Goal: Transaction & Acquisition: Purchase product/service

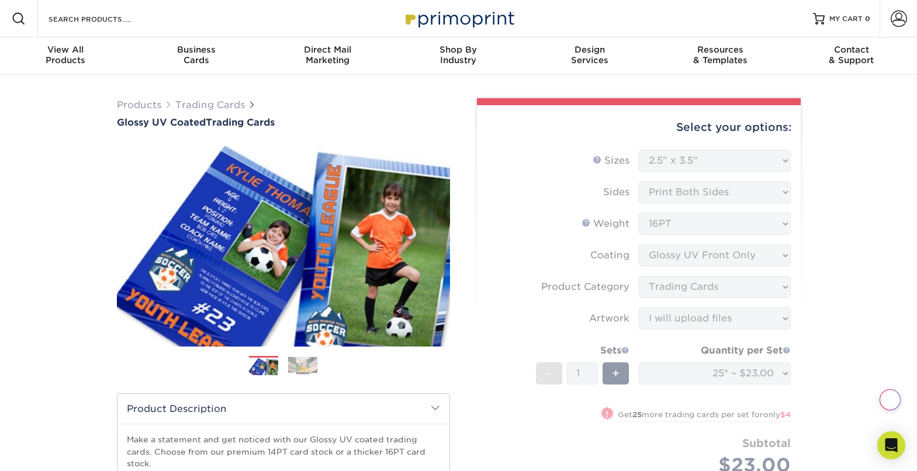
select select "2.50x3.50"
select select "c2f9bce9-36c2-409d-b101-c29d9d031e18"
select select "upload"
select select "ac3b1bdb-2926-4c35-955b-cb9418942a62"
select select "newaddress"
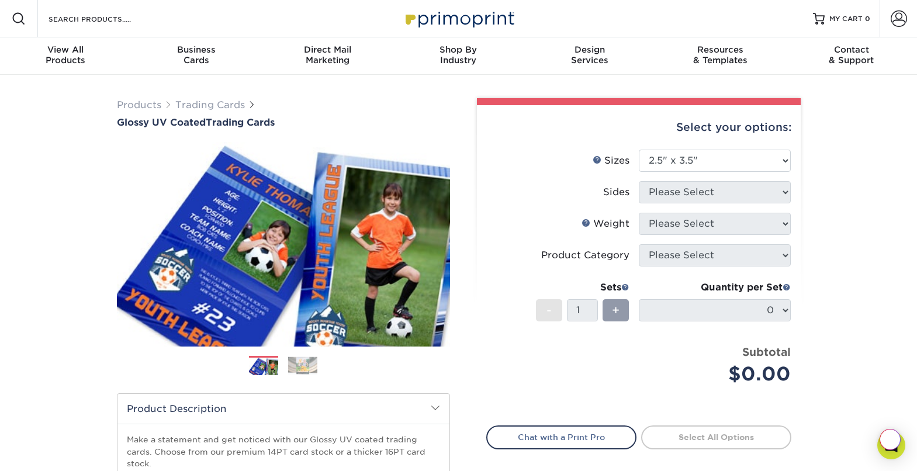
select select "2.50x3.50"
click at [795, 194] on div "Select your options: Sizes Help Sizes Please Select 2.5" x 3.5" Sides Please Se…" at bounding box center [639, 317] width 324 height 424
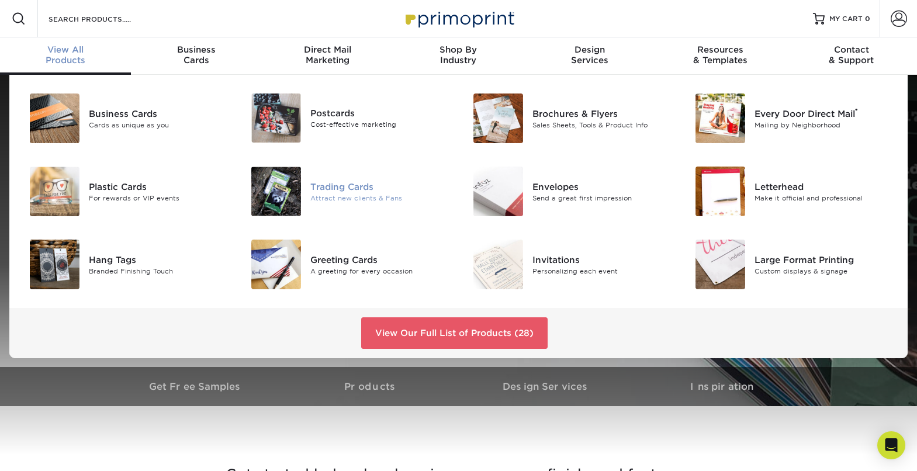
click at [339, 185] on div "Trading Cards" at bounding box center [379, 186] width 139 height 13
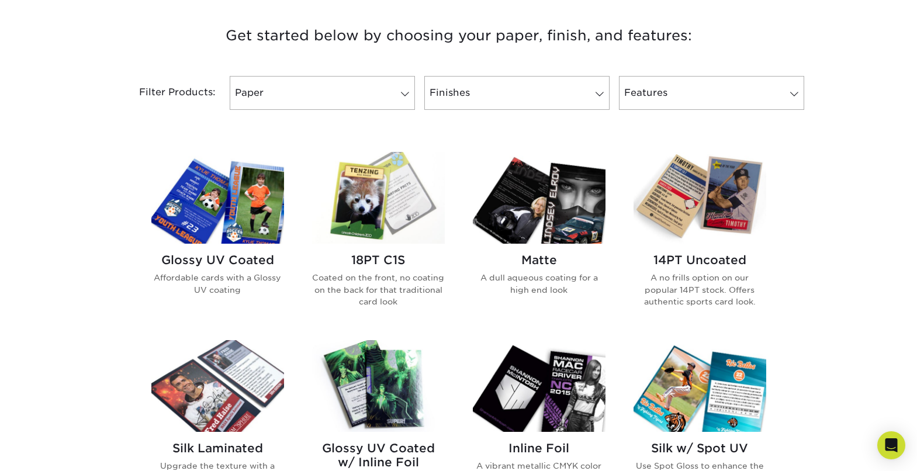
scroll to position [449, 0]
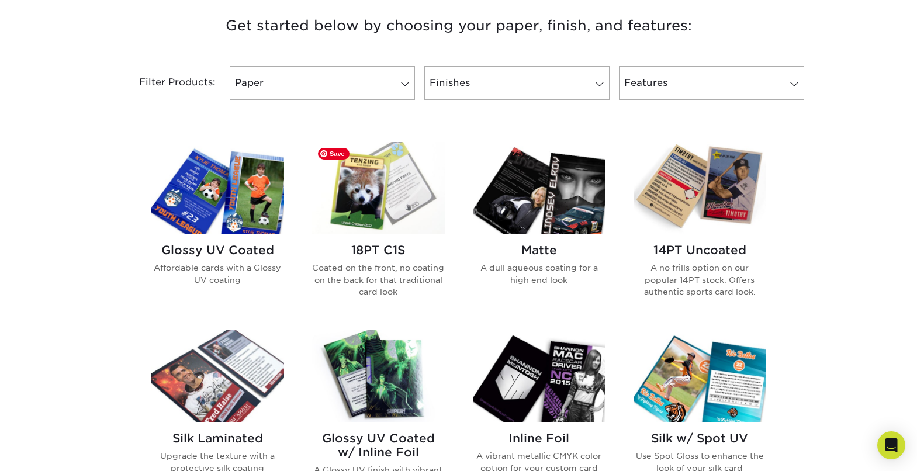
click at [414, 200] on img at bounding box center [378, 188] width 133 height 92
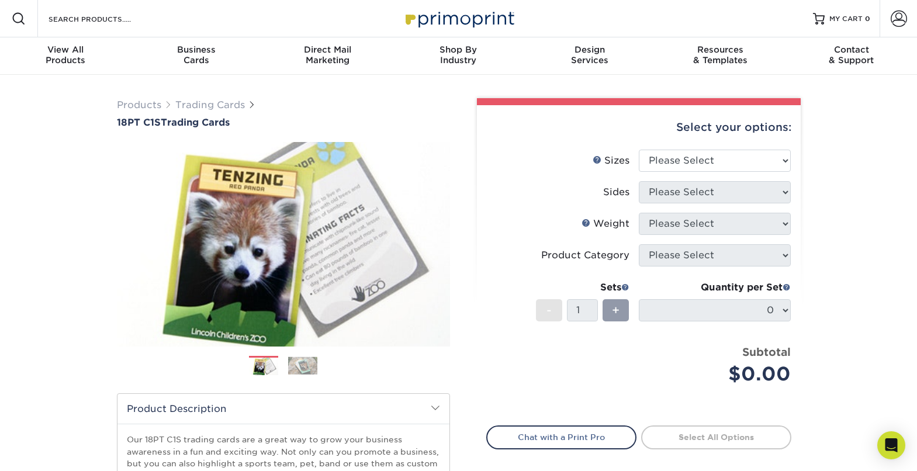
select select "2.50x3.50"
click at [639, 150] on select "Please Select 2.5" x 3.5"" at bounding box center [715, 161] width 152 height 22
click at [780, 194] on select "Please Select Print Both Sides Print Front Only" at bounding box center [715, 192] width 152 height 22
select select "13abbda7-1d64-4f25-8bb2-c179b224825d"
click at [639, 181] on select "Please Select Print Both Sides Print Front Only" at bounding box center [715, 192] width 152 height 22
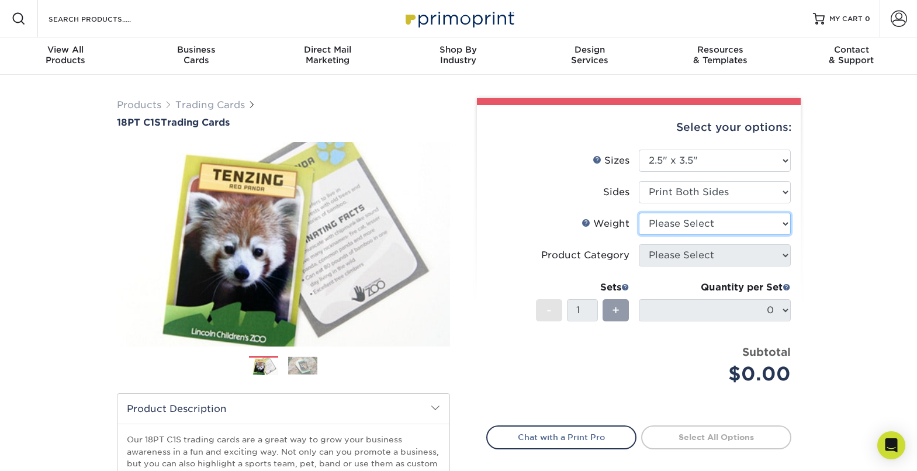
click at [786, 224] on select "Please Select 18PT C1S" at bounding box center [715, 224] width 152 height 22
select select "18PTC1S"
click at [639, 213] on select "Please Select 18PT C1S" at bounding box center [715, 224] width 152 height 22
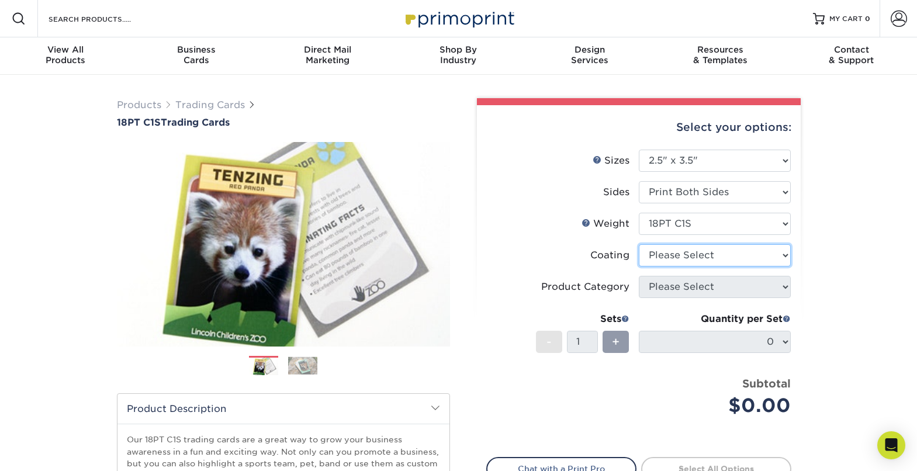
click at [780, 256] on select at bounding box center [715, 255] width 152 height 22
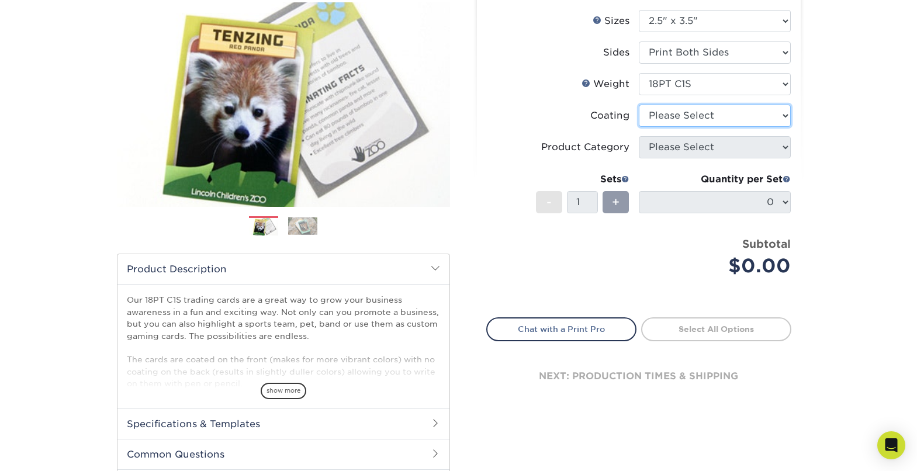
scroll to position [128, 0]
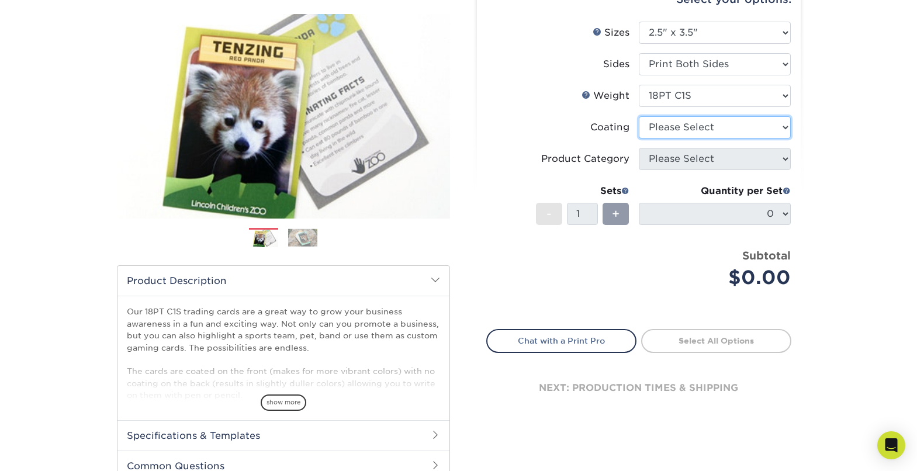
click at [786, 127] on select at bounding box center [715, 127] width 152 height 22
select select "3e7618de-abca-4bda-9f97-8b9129e913d8"
click at [639, 116] on select at bounding box center [715, 127] width 152 height 22
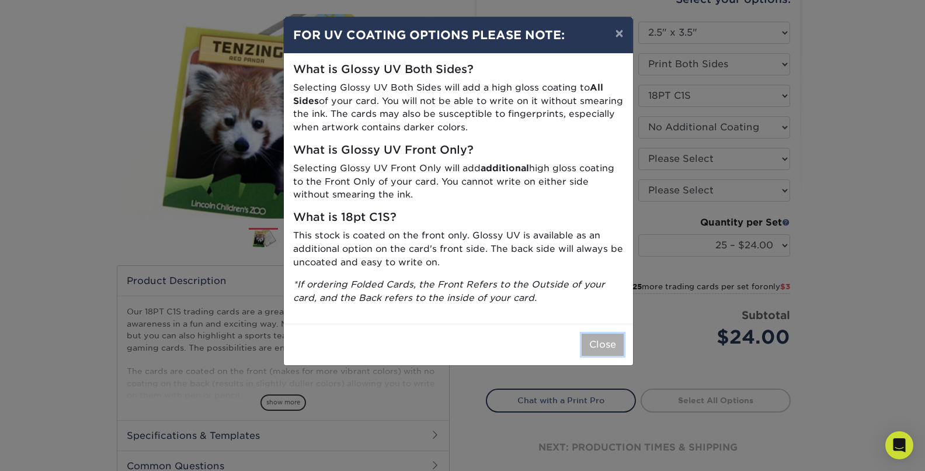
click at [601, 341] on button "Close" at bounding box center [603, 345] width 42 height 22
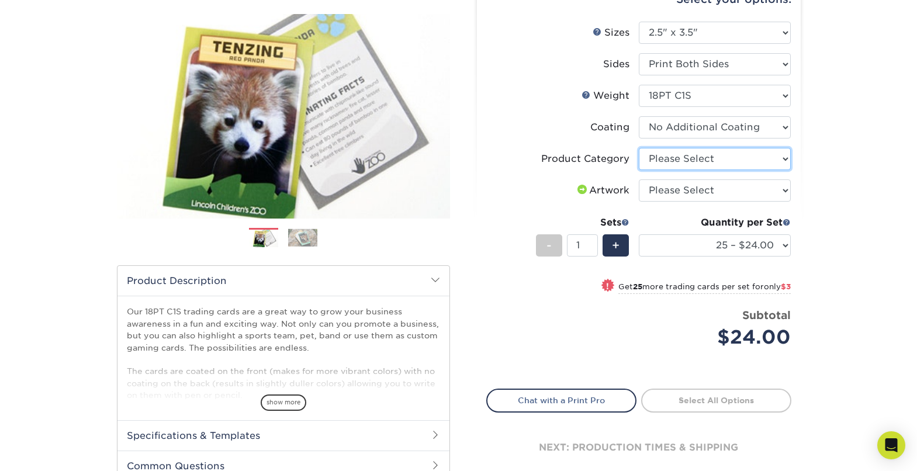
click at [781, 159] on select "Please Select Trading Cards" at bounding box center [715, 159] width 152 height 22
select select "c2f9bce9-36c2-409d-b101-c29d9d031e18"
click at [639, 148] on select "Please Select Trading Cards" at bounding box center [715, 159] width 152 height 22
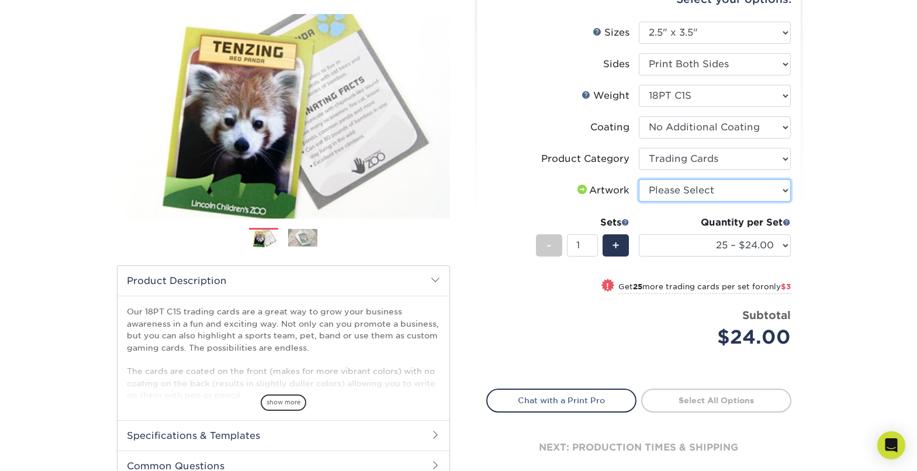
click at [781, 189] on select "Please Select I will upload files I need a design - $100" at bounding box center [715, 190] width 152 height 22
select select "upload"
click at [639, 179] on select "Please Select I will upload files I need a design - $100" at bounding box center [715, 190] width 152 height 22
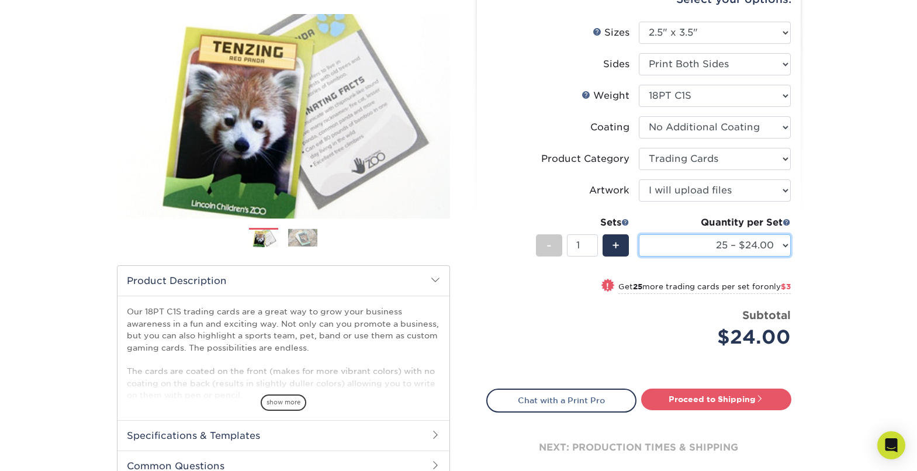
click at [788, 247] on select "25 – $24.00 50 – $27.00 75 – $35.00 100 – $39.00 250 – $45.00 500 – $55.00 1000…" at bounding box center [715, 245] width 152 height 22
click at [639, 234] on select "25 – $24.00 50 – $27.00 75 – $35.00 100 – $39.00 250 – $45.00 500 – $55.00 1000…" at bounding box center [715, 245] width 152 height 22
click at [785, 247] on select "25 – $24.00 50 – $27.00 75 – $35.00 100 – $39.00 250 – $45.00 500 – $55.00 1000…" at bounding box center [715, 245] width 152 height 22
click at [795, 242] on div "Select your options: Sizes Help Sizes Please Select 2.5" x 3.5" Sides Please Se…" at bounding box center [639, 234] width 324 height 515
click at [785, 246] on select "25 – $24.00 50 – $27.00 75 – $35.00 100 – $39.00 250 – $45.00 500 – $55.00 1000…" at bounding box center [715, 245] width 152 height 22
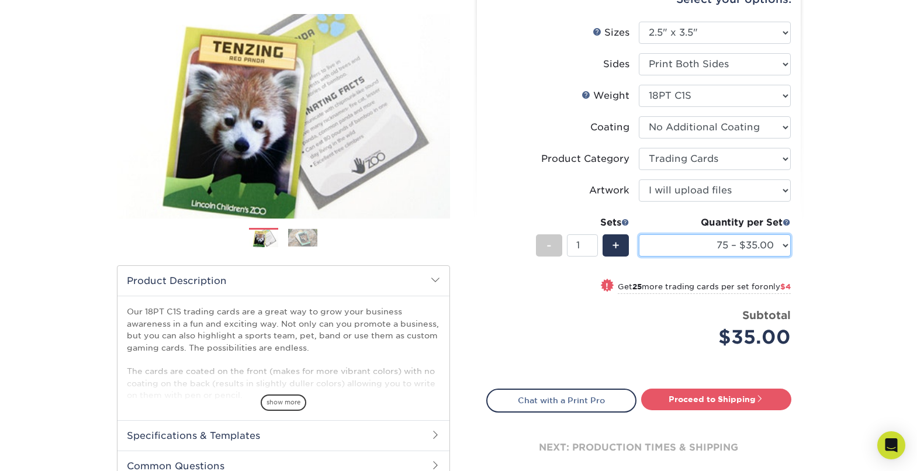
select select "100 – $39.00"
click at [639, 234] on select "25 – $24.00 50 – $27.00 75 – $35.00 100 – $39.00 250 – $45.00 500 – $55.00 1000…" at bounding box center [715, 245] width 152 height 22
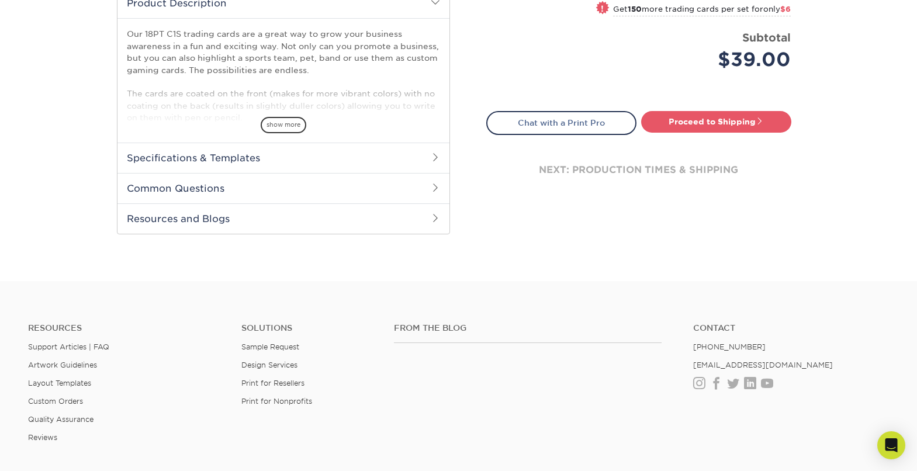
scroll to position [386, 0]
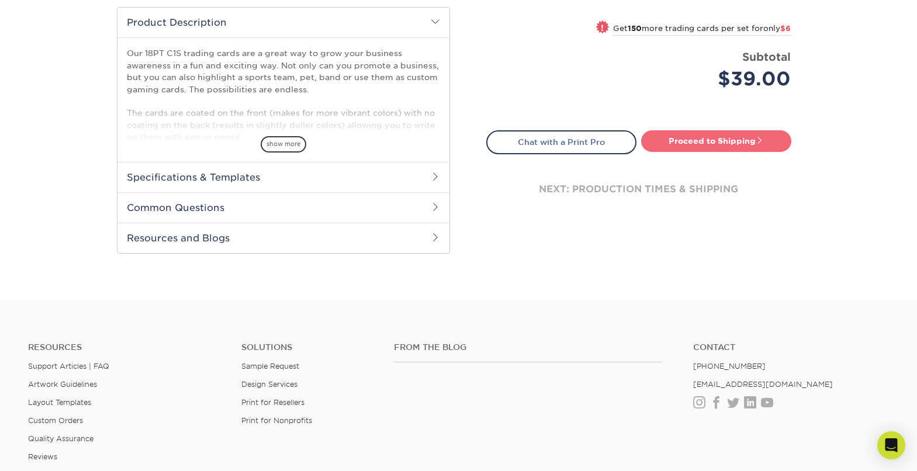
click at [761, 142] on span at bounding box center [759, 140] width 8 height 8
type input "Set 1"
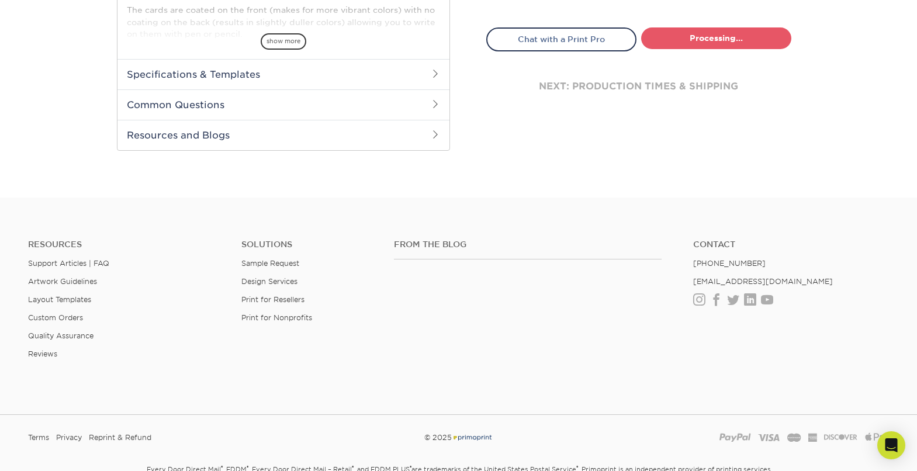
select select "9109923d-7058-4033-817a-6a9dd4fe8c96"
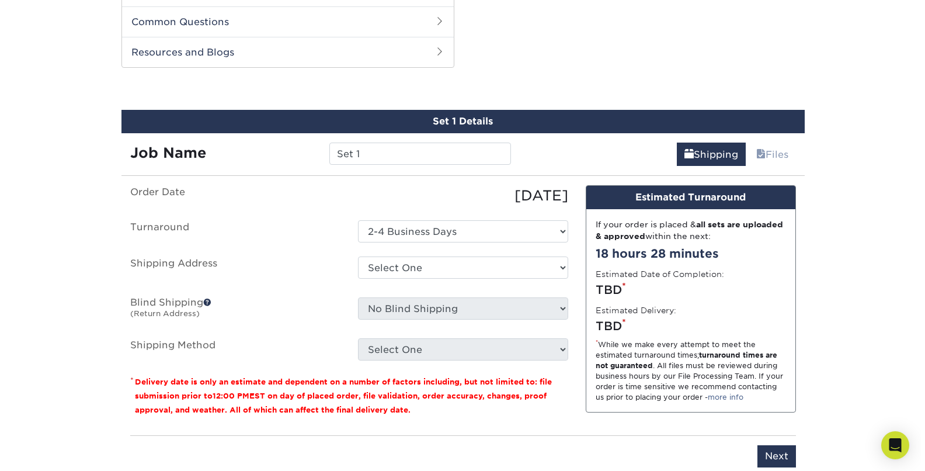
scroll to position [582, 0]
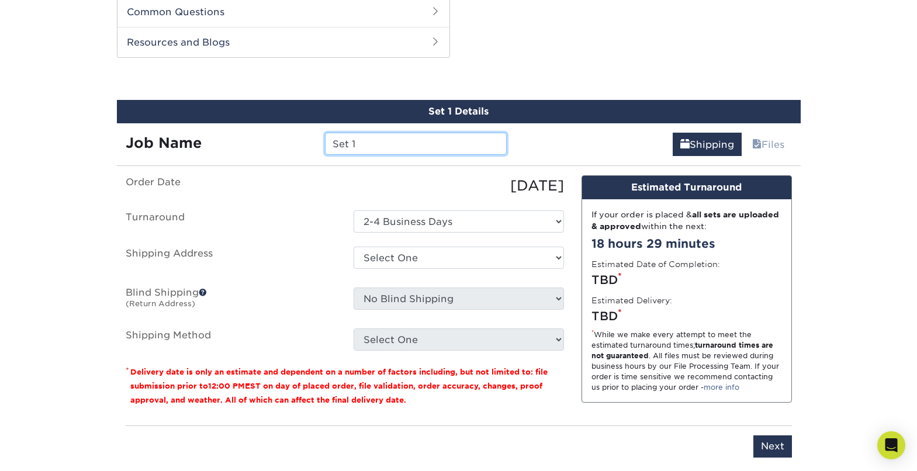
drag, startPoint x: 372, startPoint y: 140, endPoint x: 314, endPoint y: 120, distance: 61.2
click at [315, 133] on div "Job Name Set 1" at bounding box center [316, 144] width 399 height 22
type input "K"
type input "IFSS World Champions"
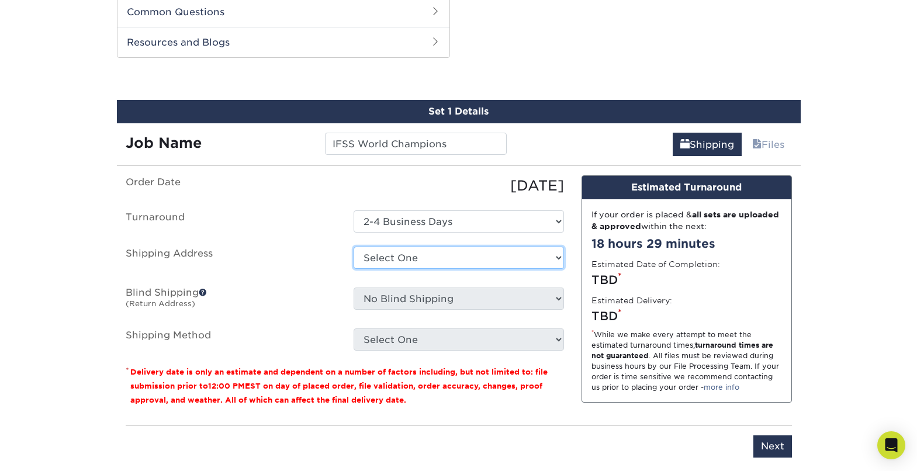
click at [404, 260] on select "Select One + Add New Address - Login" at bounding box center [458, 258] width 210 height 22
select select "newaddress"
click at [353, 247] on select "Select One + Add New Address - Login" at bounding box center [458, 258] width 210 height 22
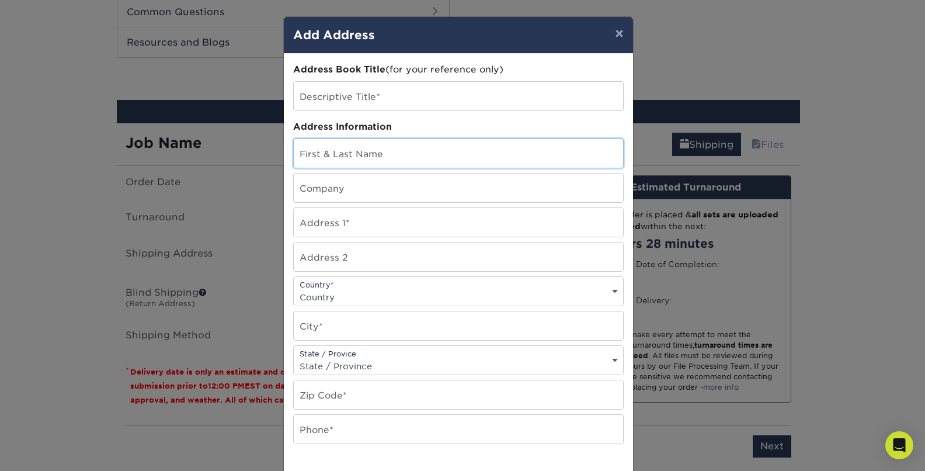
click at [318, 154] on input "text" at bounding box center [458, 153] width 329 height 29
paste input "[PERSON_NAME]"
type input "[PERSON_NAME]"
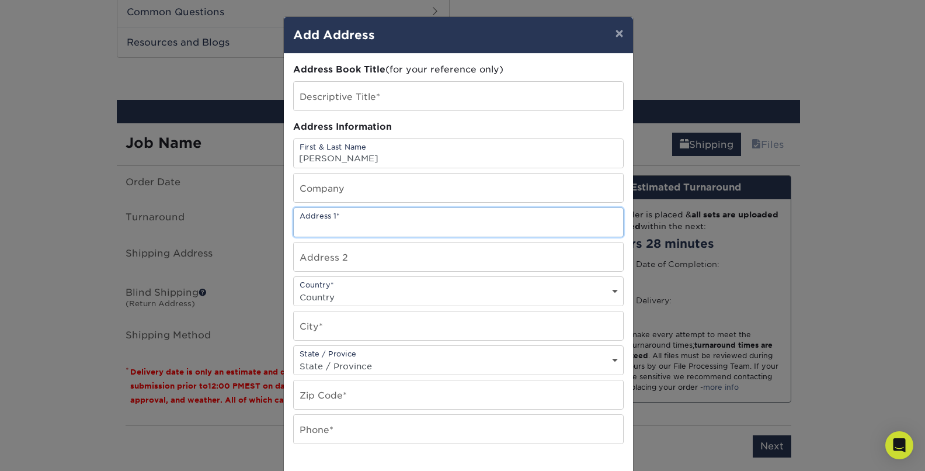
click at [318, 224] on input "text" at bounding box center [458, 222] width 329 height 29
paste input "[STREET_ADDRESS]"
type input "[STREET_ADDRESS]"
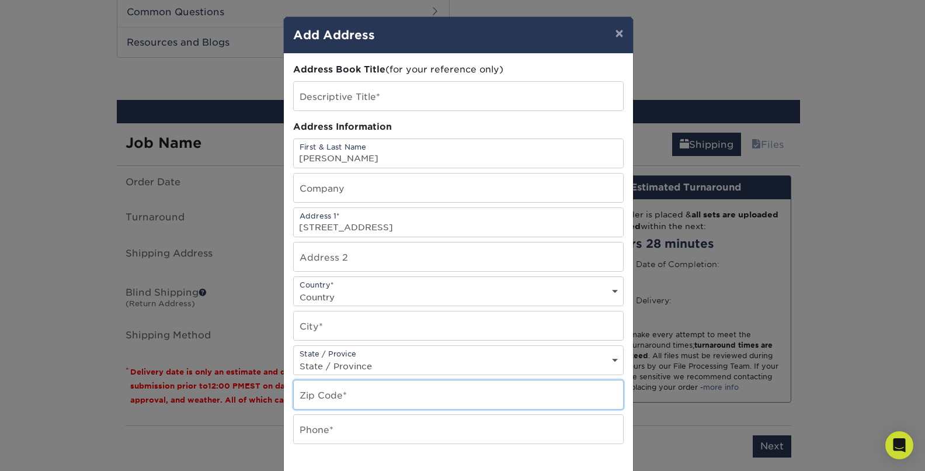
click at [313, 390] on input "text" at bounding box center [458, 394] width 329 height 29
paste input "30328"
type input "30328"
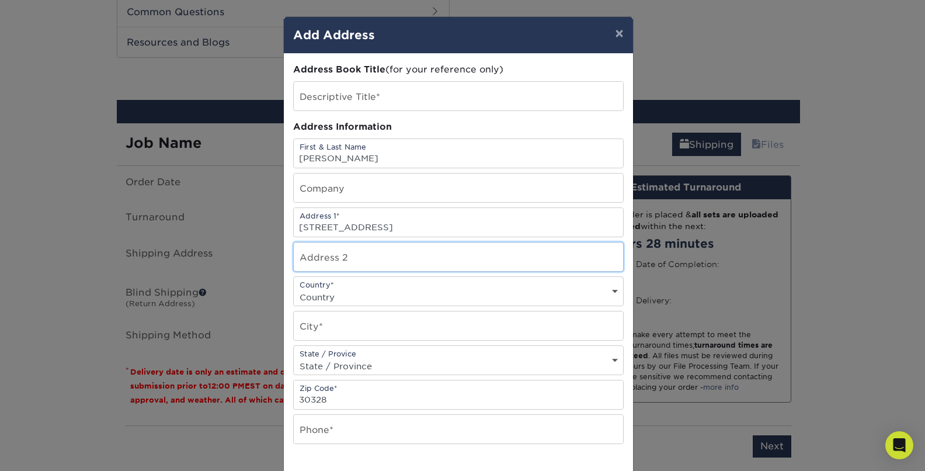
click at [311, 254] on input "text" at bounding box center [458, 256] width 329 height 29
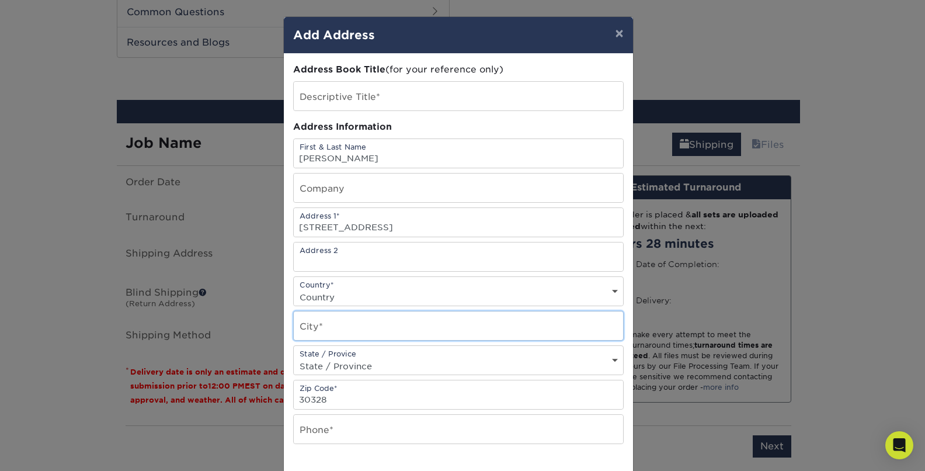
click at [330, 328] on input "text" at bounding box center [458, 325] width 329 height 29
paste input "Atlanta"
type input "Atlanta"
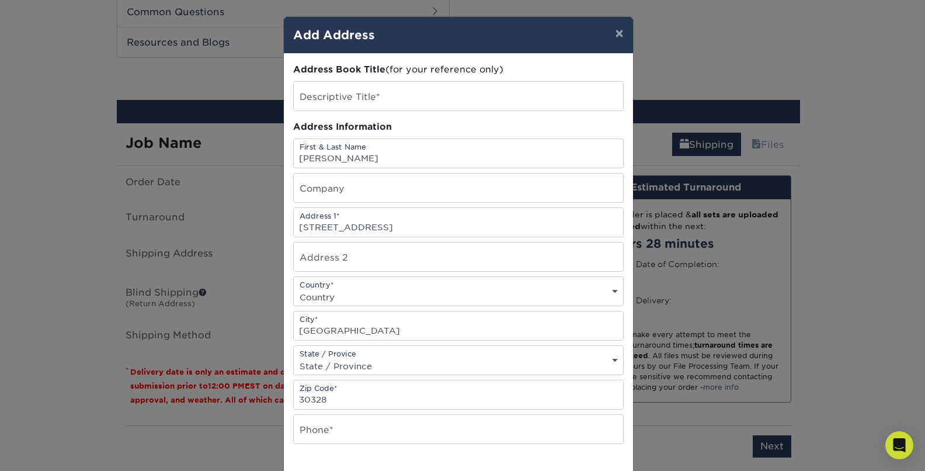
click at [314, 366] on select "State / Province Alabama Alaska Arizona Arkansas California Colorado Connecticu…" at bounding box center [458, 366] width 329 height 17
select select "GA"
click at [294, 358] on select "State / Province Alabama Alaska Arizona Arkansas California Colorado Connecticu…" at bounding box center [458, 366] width 329 height 17
click at [354, 433] on input "text" at bounding box center [458, 429] width 329 height 29
paste input "262-497-5093"
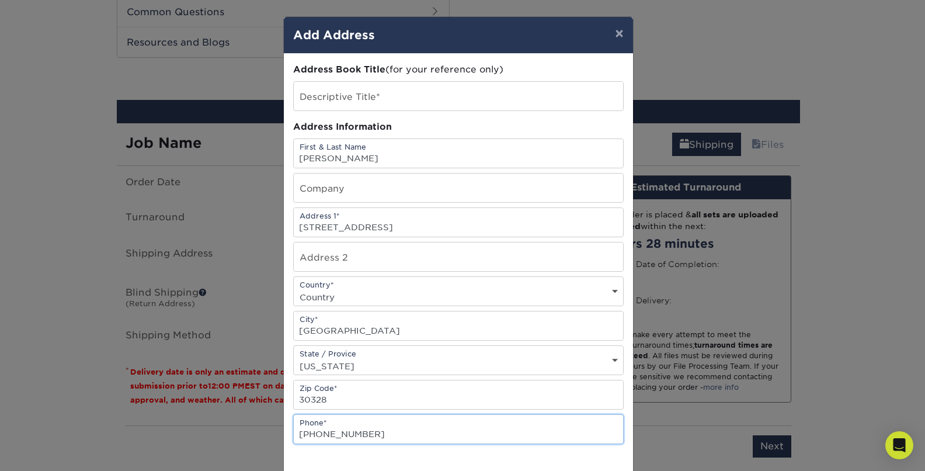
type input "262-497-5093"
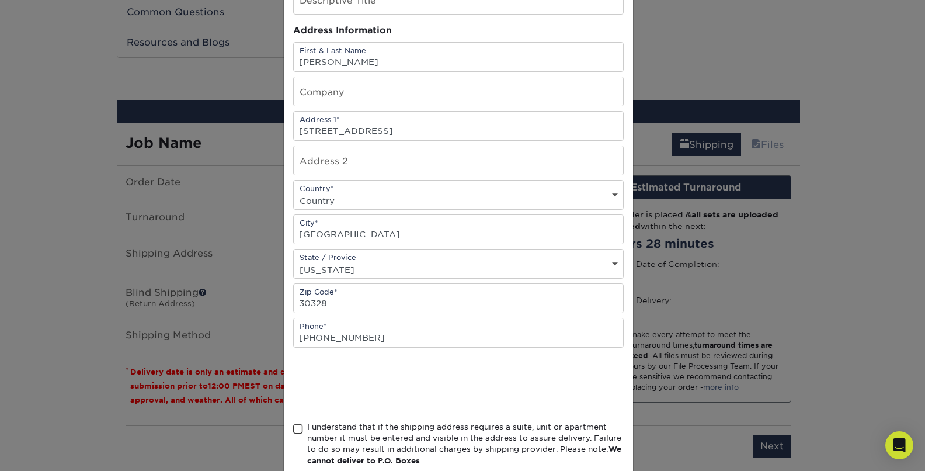
scroll to position [164, 0]
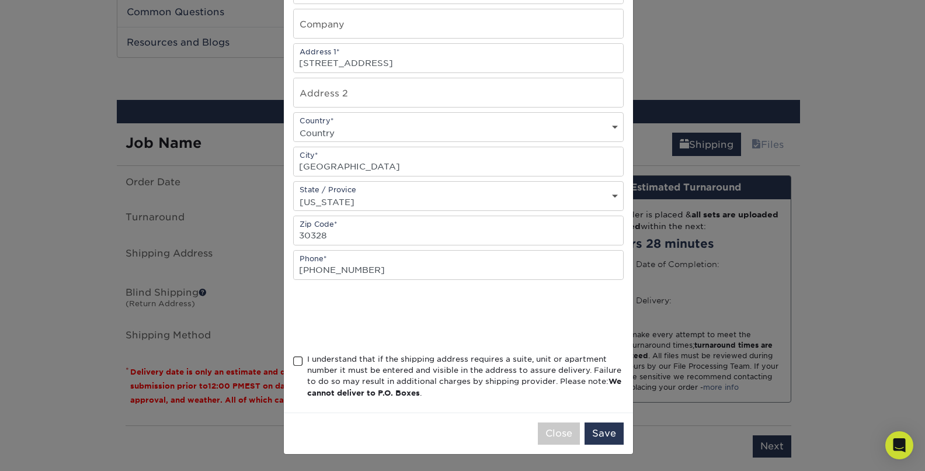
click at [294, 363] on span at bounding box center [298, 361] width 10 height 11
click at [0, 0] on input "I understand that if the shipping address requires a suite, unit or apartment n…" at bounding box center [0, 0] width 0 height 0
click at [595, 434] on button "Save" at bounding box center [604, 433] width 39 height 22
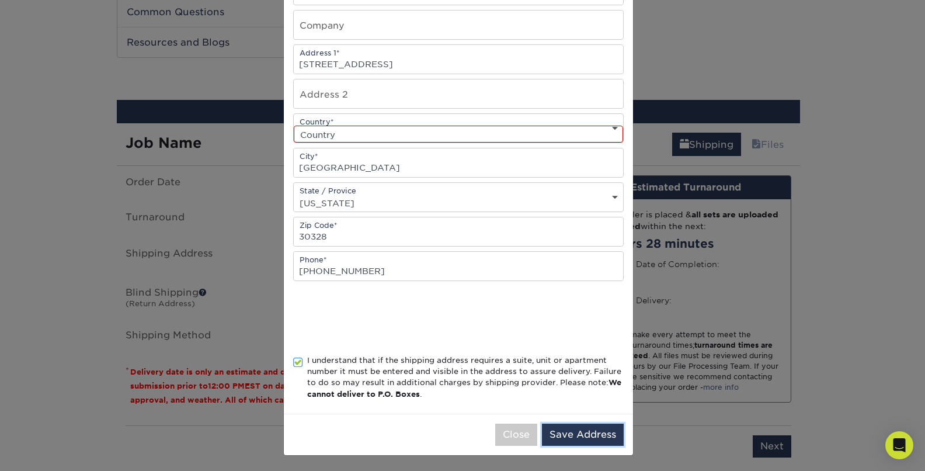
scroll to position [165, 0]
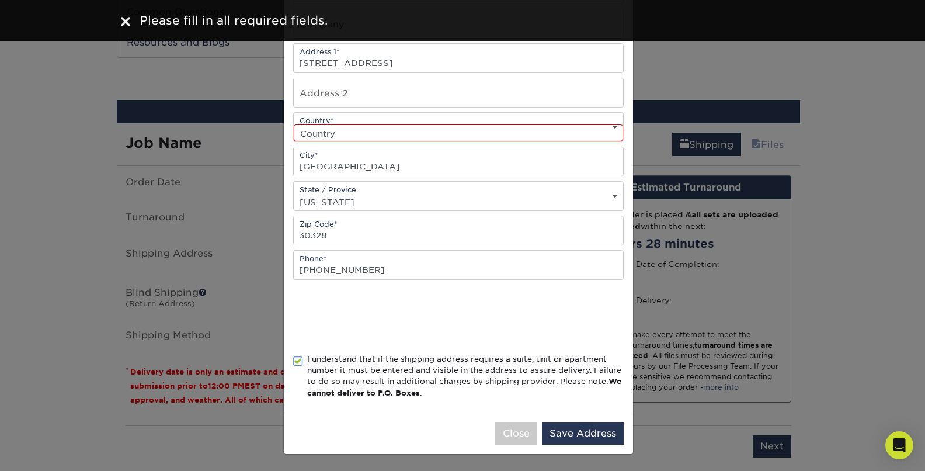
click at [327, 130] on select "Country United States Canada ----------------------------- Afghanistan Albania …" at bounding box center [458, 132] width 329 height 17
select select "US"
click at [294, 124] on select "Country United States Canada ----------------------------- Afghanistan Albania …" at bounding box center [458, 132] width 329 height 17
drag, startPoint x: 588, startPoint y: 431, endPoint x: 557, endPoint y: 421, distance: 32.7
click at [588, 431] on button "Save Address" at bounding box center [583, 433] width 82 height 22
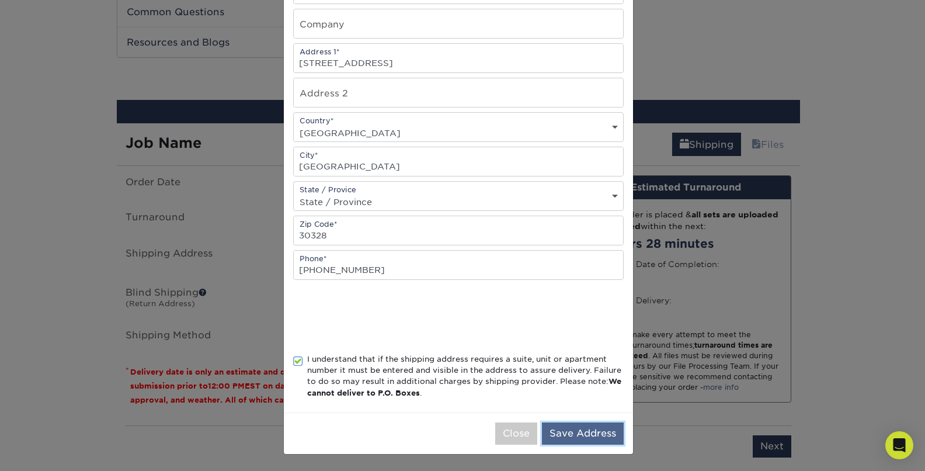
click at [565, 436] on button "Save Address" at bounding box center [583, 433] width 82 height 22
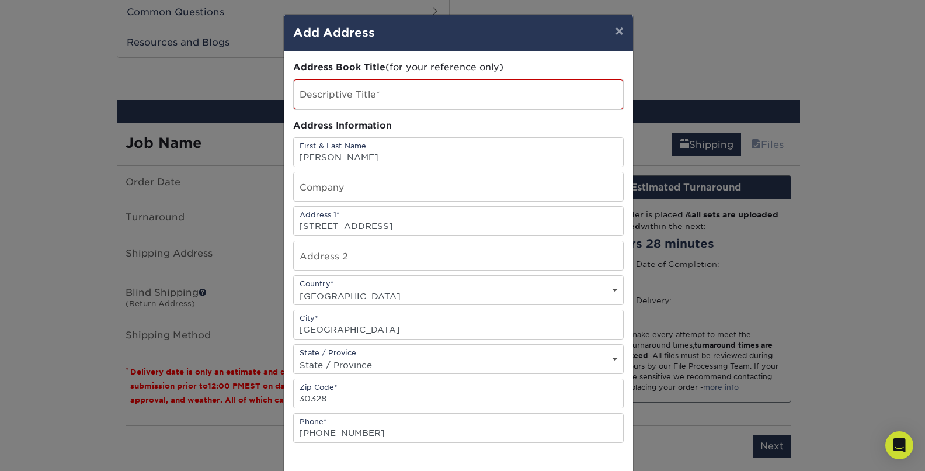
scroll to position [0, 0]
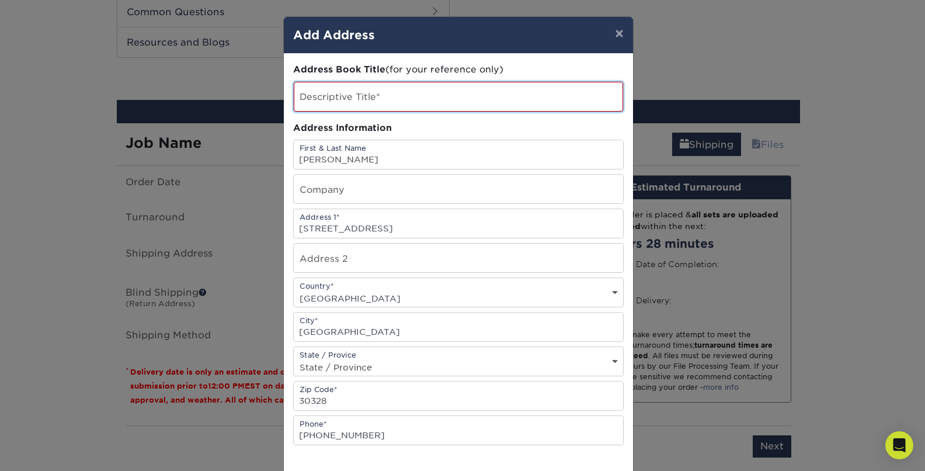
drag, startPoint x: 333, startPoint y: 96, endPoint x: 342, endPoint y: 95, distance: 8.8
click at [334, 96] on input "text" at bounding box center [458, 97] width 329 height 30
type input "[PERSON_NAME]"
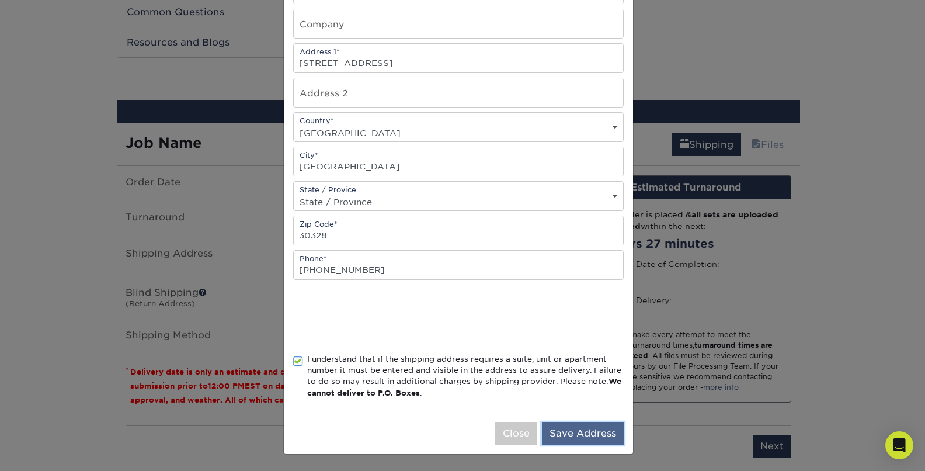
drag, startPoint x: 572, startPoint y: 431, endPoint x: 554, endPoint y: 431, distance: 17.5
click at [572, 431] on button "Save Address" at bounding box center [583, 433] width 82 height 22
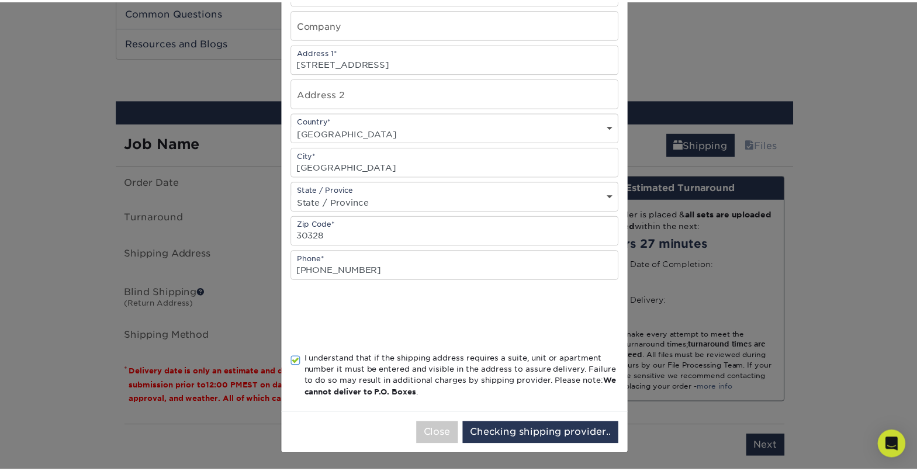
scroll to position [0, 0]
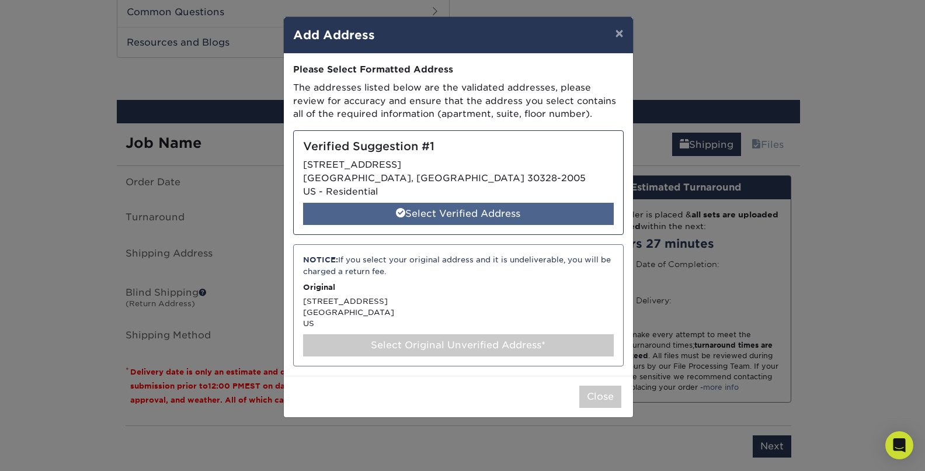
click at [451, 216] on div "Select Verified Address" at bounding box center [458, 214] width 311 height 22
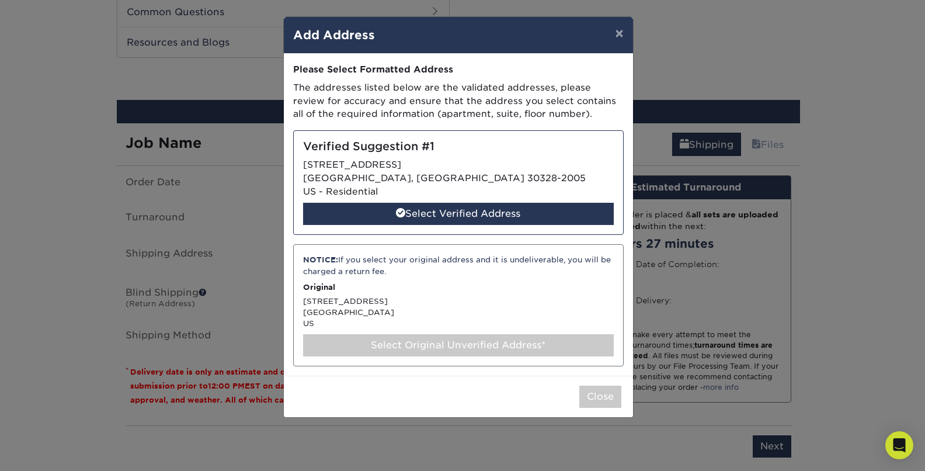
select select "286773"
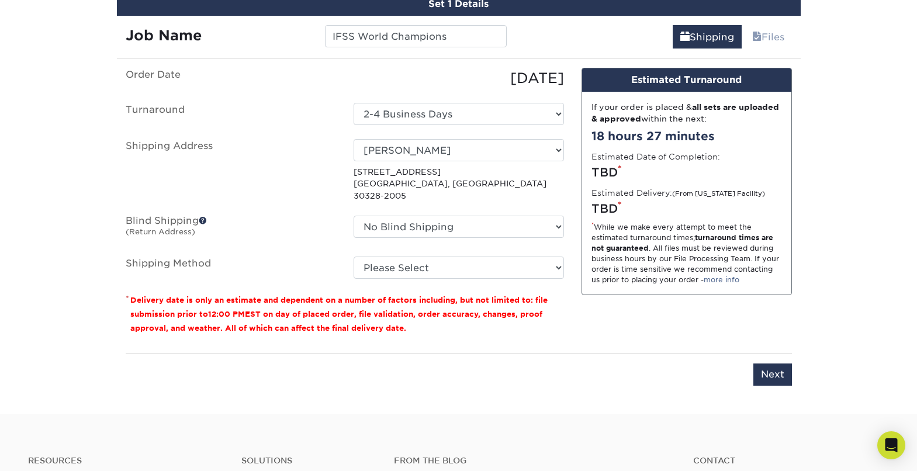
scroll to position [688, 0]
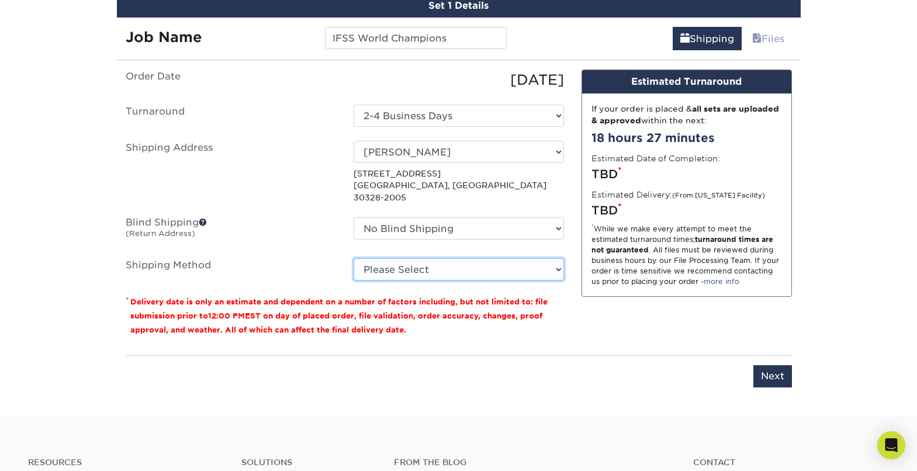
click at [552, 266] on select "Please Select 3 Day Shipping Service (+$17.83) Ground Shipping (+$18.04) 2 Day …" at bounding box center [458, 269] width 210 height 22
select select "12"
click at [353, 258] on select "Please Select 3 Day Shipping Service (+$17.83) Ground Shipping (+$18.04) 2 Day …" at bounding box center [458, 269] width 210 height 22
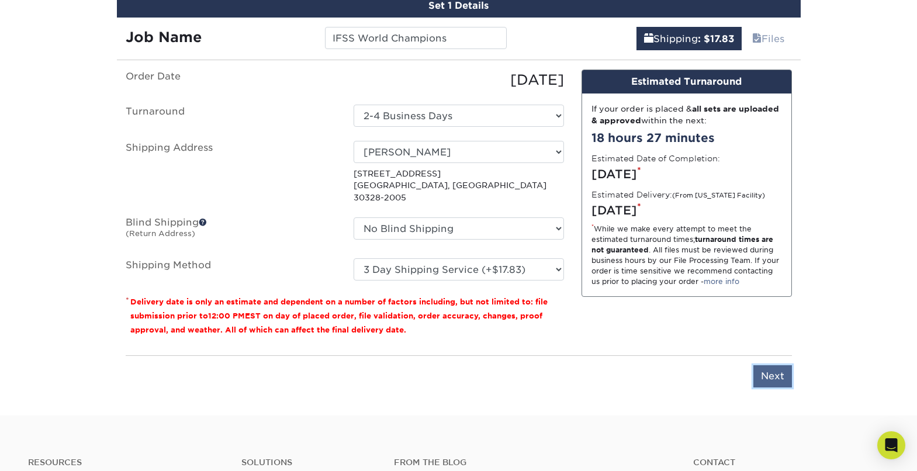
click at [766, 365] on input "Next" at bounding box center [772, 376] width 39 height 22
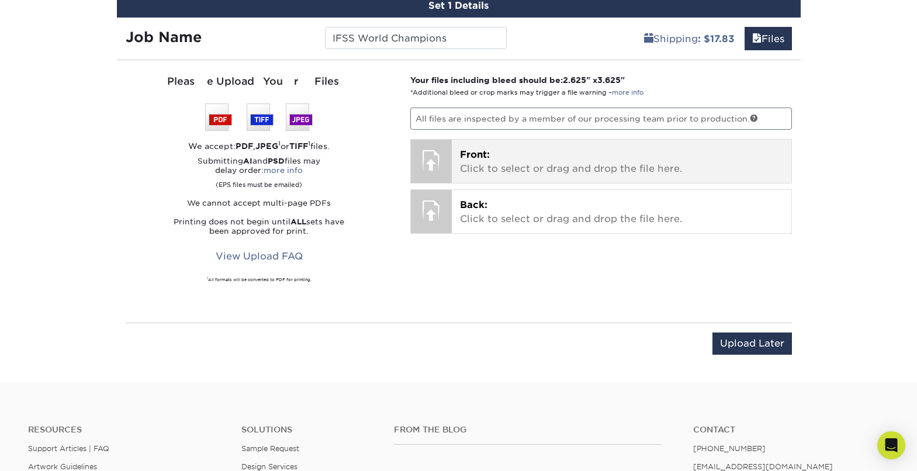
click at [422, 159] on div at bounding box center [431, 160] width 41 height 41
click at [460, 158] on span "Front:" at bounding box center [475, 154] width 30 height 11
click at [487, 162] on p "Front: Click to select or drag and drop the file here." at bounding box center [621, 162] width 323 height 28
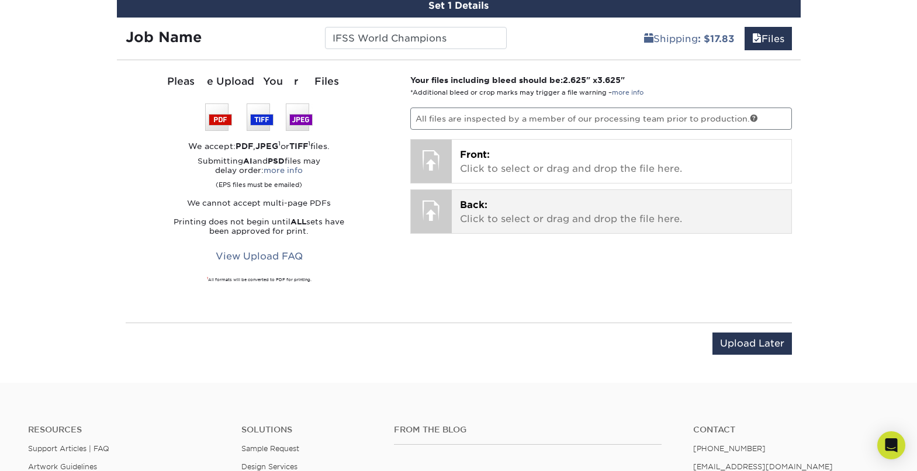
click at [465, 205] on span "Back:" at bounding box center [473, 204] width 27 height 11
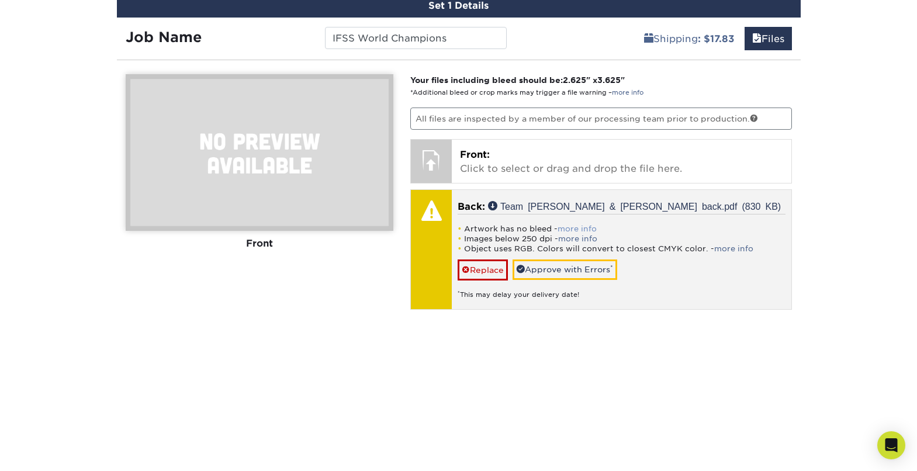
click at [587, 229] on link "more info" at bounding box center [576, 228] width 39 height 9
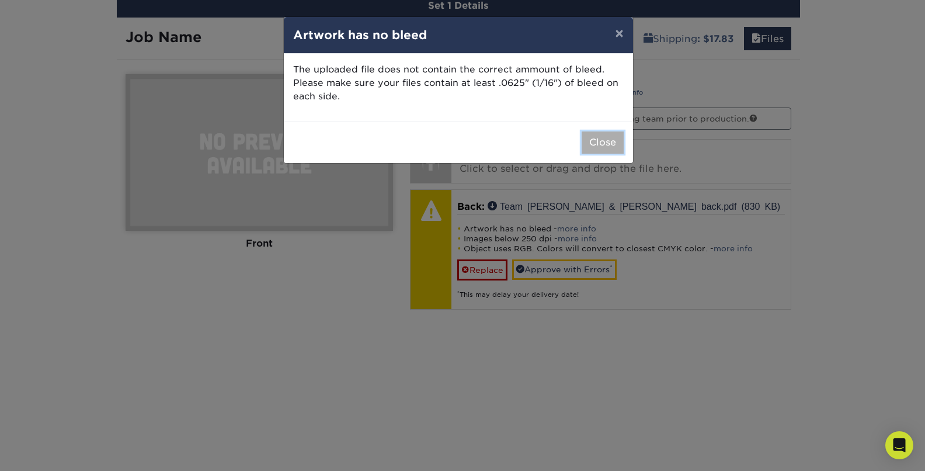
click at [601, 146] on button "Close" at bounding box center [603, 142] width 42 height 22
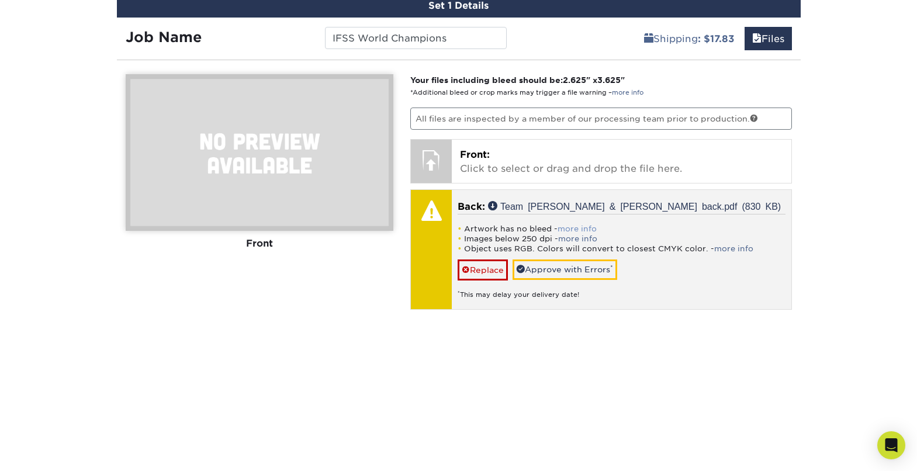
click at [573, 230] on link "more info" at bounding box center [576, 228] width 39 height 9
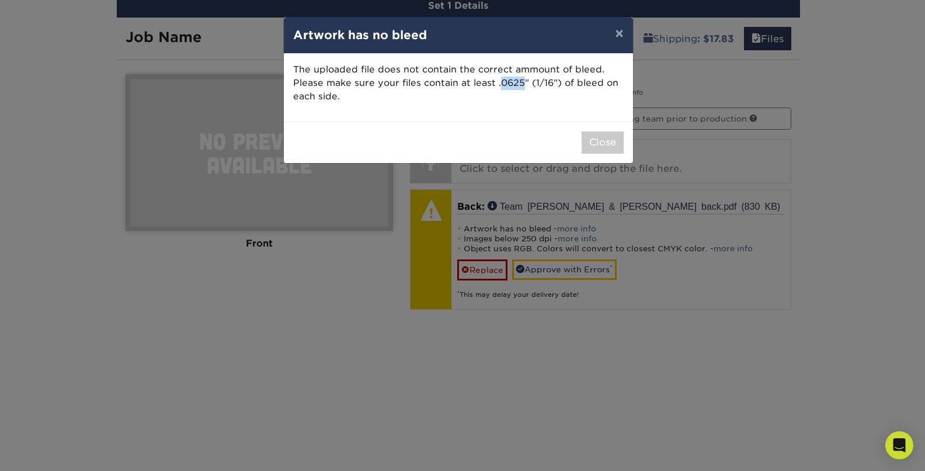
drag, startPoint x: 500, startPoint y: 82, endPoint x: 525, endPoint y: 86, distance: 25.4
click at [521, 84] on p "The uploaded file does not contain the correct ammount of bleed. Please make su…" at bounding box center [458, 83] width 331 height 40
copy p "0625"
click at [616, 33] on button "×" at bounding box center [619, 33] width 27 height 33
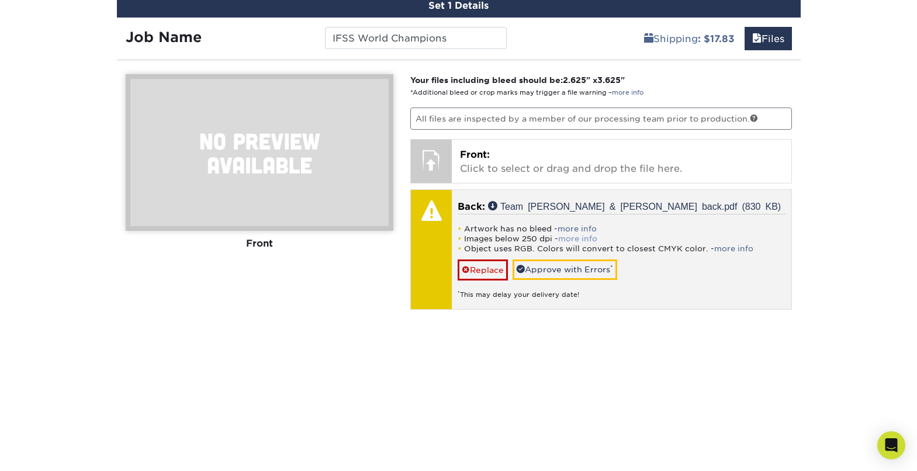
click at [564, 240] on link "more info" at bounding box center [577, 238] width 39 height 9
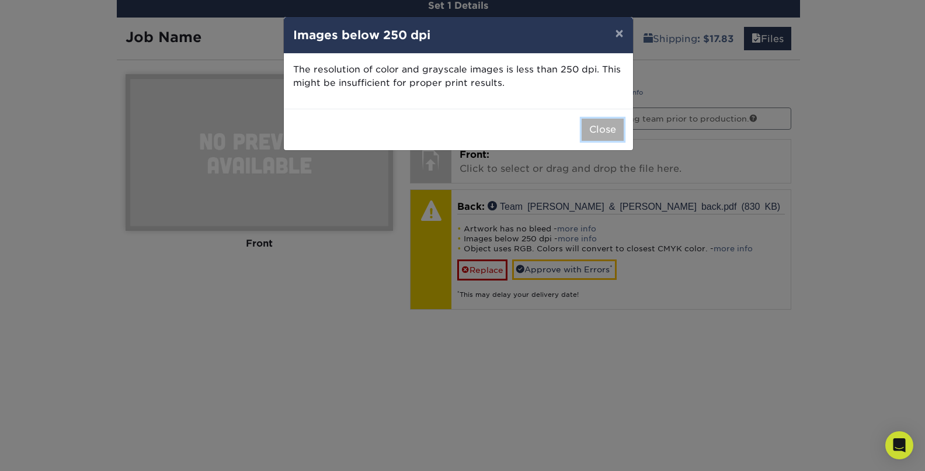
click at [587, 126] on button "Close" at bounding box center [603, 130] width 42 height 22
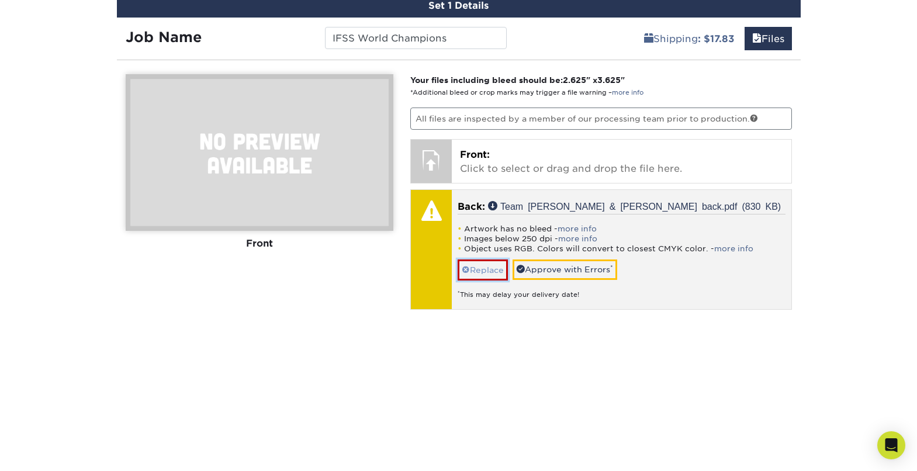
click at [488, 270] on link "Replace" at bounding box center [482, 269] width 50 height 20
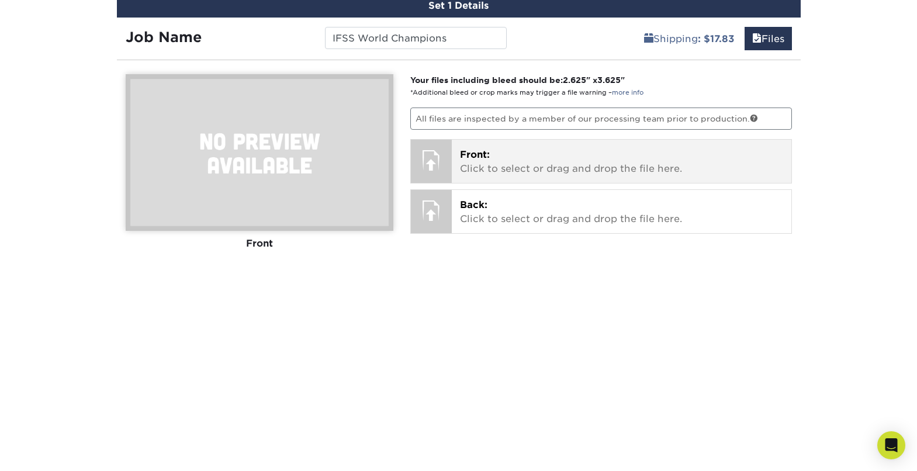
click at [495, 159] on p "Front: Click to select or drag and drop the file here." at bounding box center [621, 162] width 323 height 28
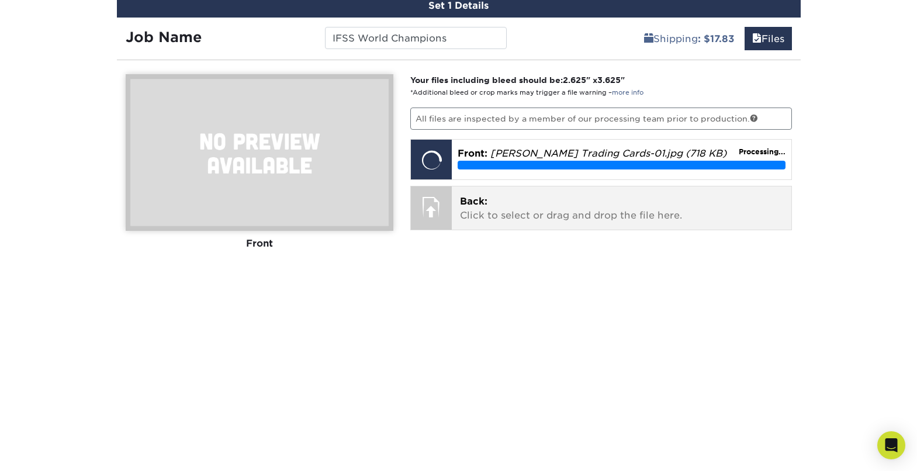
click at [459, 203] on div "Back: Click to select or drag and drop the file here. Choose file Team Kyle & P…" at bounding box center [621, 207] width 339 height 43
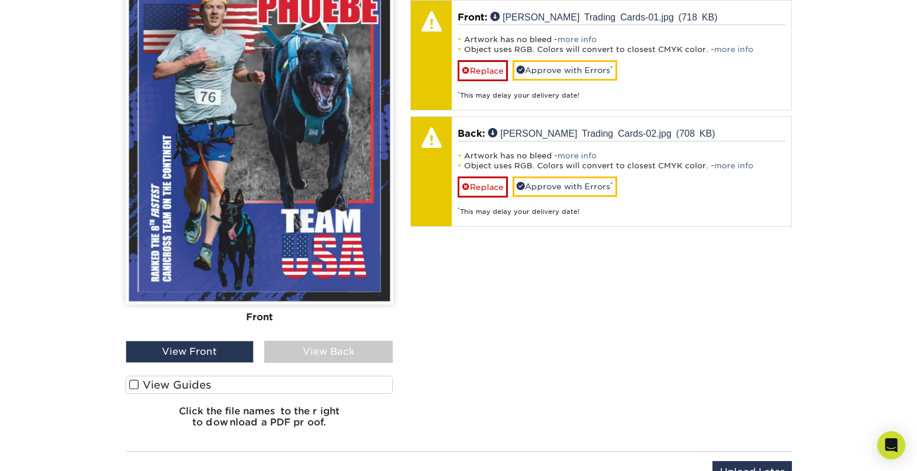
scroll to position [805, 0]
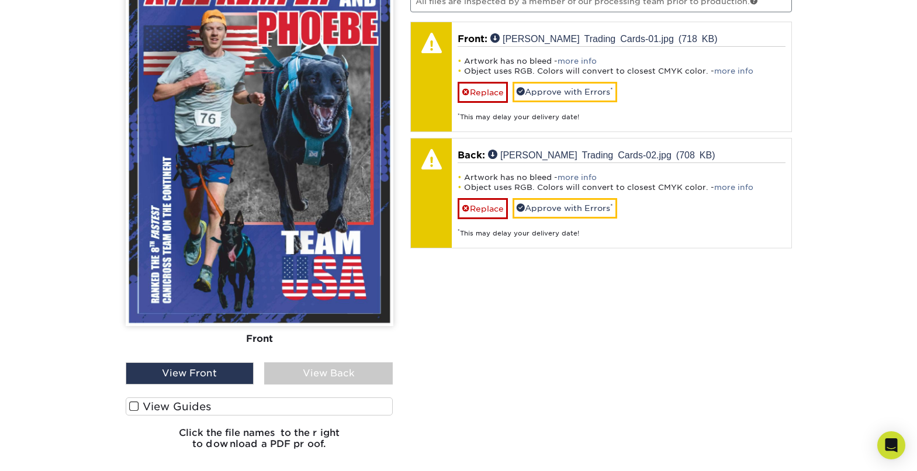
click at [292, 374] on div "View Back" at bounding box center [328, 373] width 129 height 22
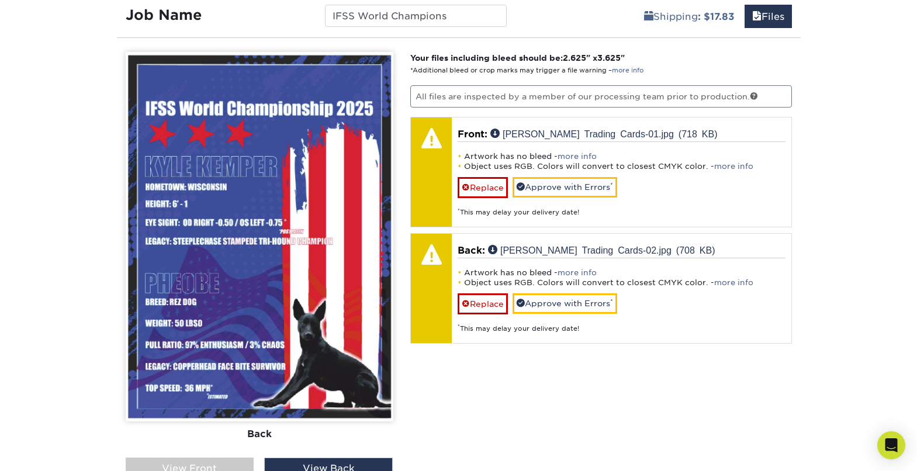
scroll to position [709, 0]
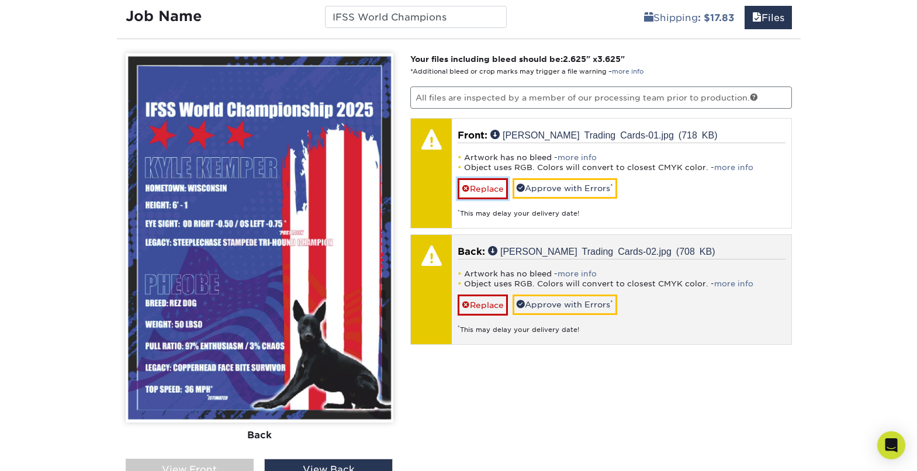
drag, startPoint x: 484, startPoint y: 188, endPoint x: 484, endPoint y: 199, distance: 11.1
click at [484, 187] on link "Replace" at bounding box center [482, 188] width 50 height 20
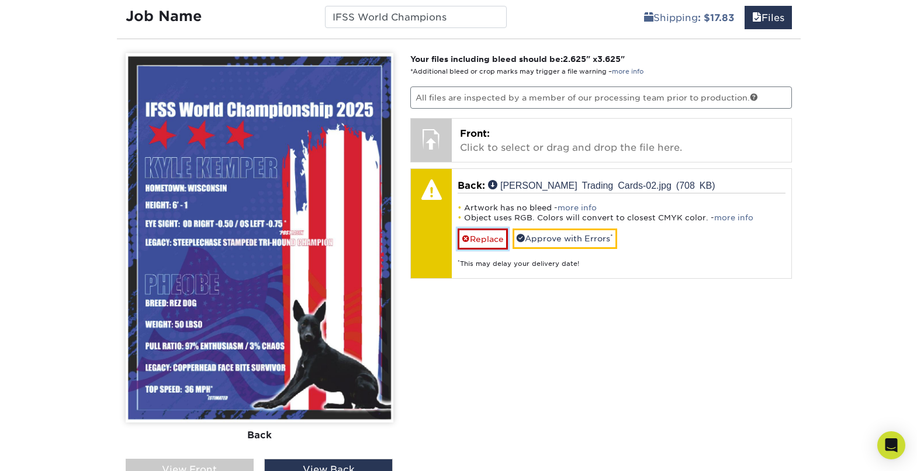
click at [484, 238] on link "Replace" at bounding box center [482, 238] width 50 height 20
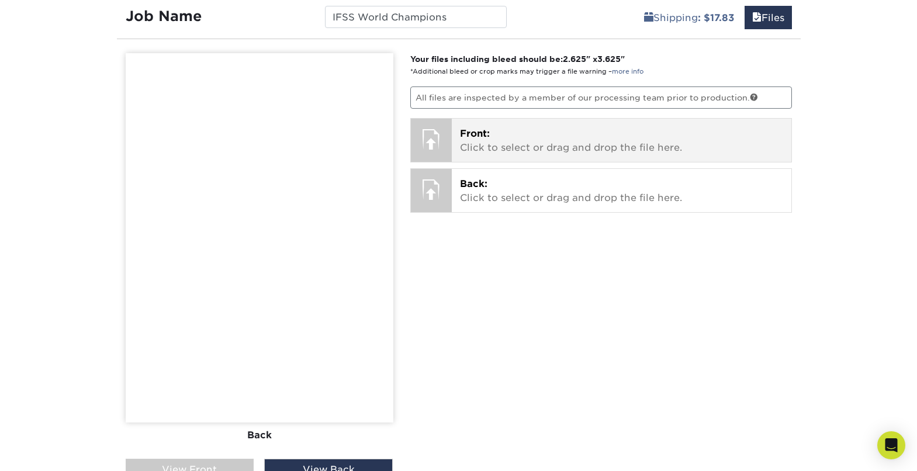
click at [521, 150] on p "Front: Click to select or drag and drop the file here." at bounding box center [621, 141] width 323 height 28
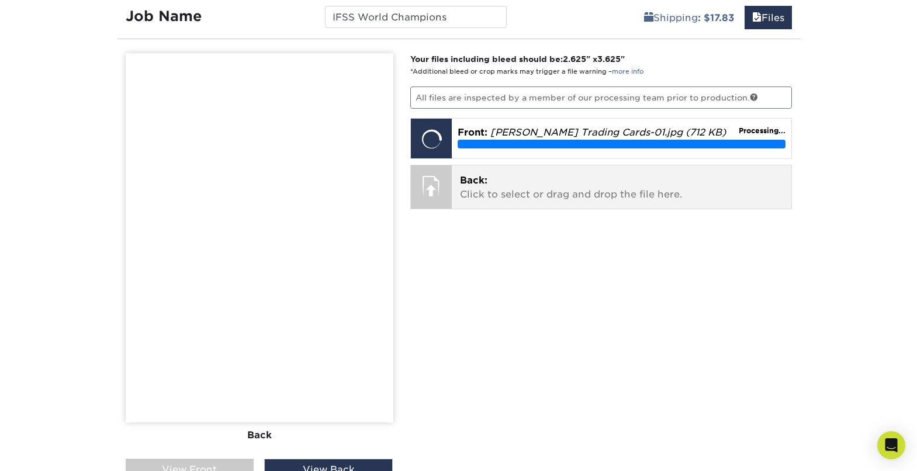
click at [497, 193] on p "Back: Click to select or drag and drop the file here." at bounding box center [621, 188] width 323 height 28
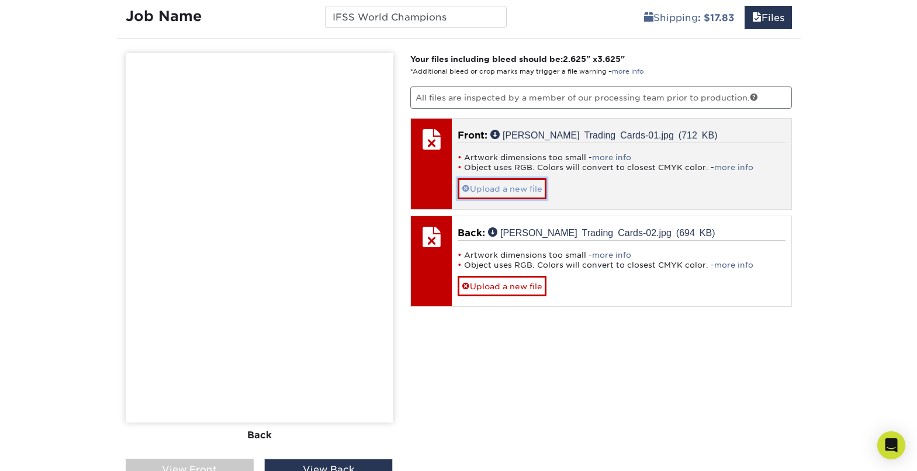
click at [521, 189] on link "Upload a new file" at bounding box center [501, 188] width 89 height 20
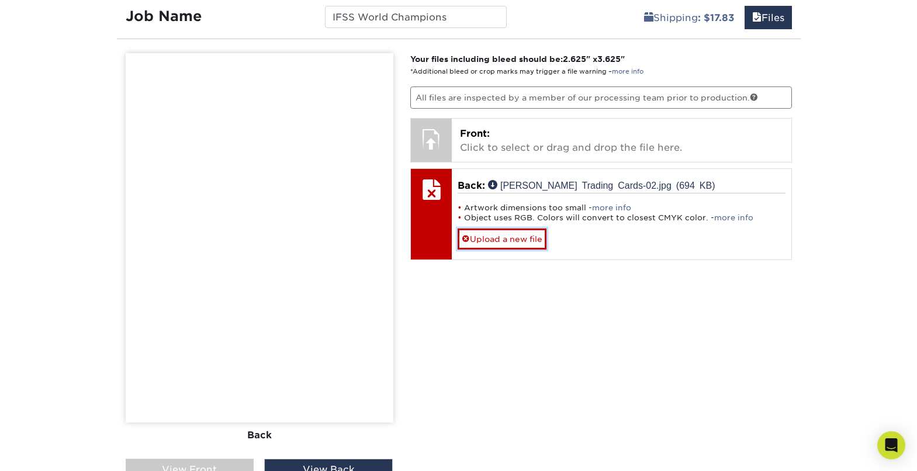
click at [525, 237] on link "Upload a new file" at bounding box center [501, 238] width 89 height 20
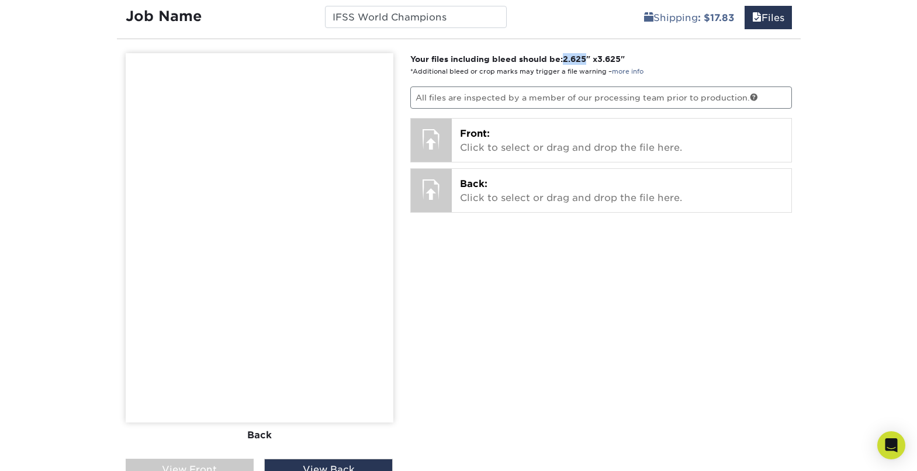
drag, startPoint x: 567, startPoint y: 58, endPoint x: 596, endPoint y: 56, distance: 28.7
click at [592, 58] on strong "Your files including bleed should be: 2.625 " x 3.625 "" at bounding box center [517, 58] width 214 height 9
copy span "2.625"
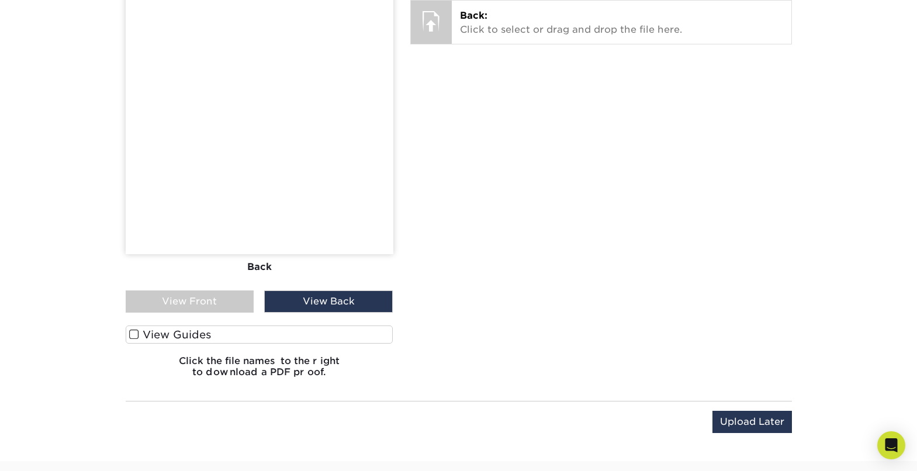
scroll to position [878, 0]
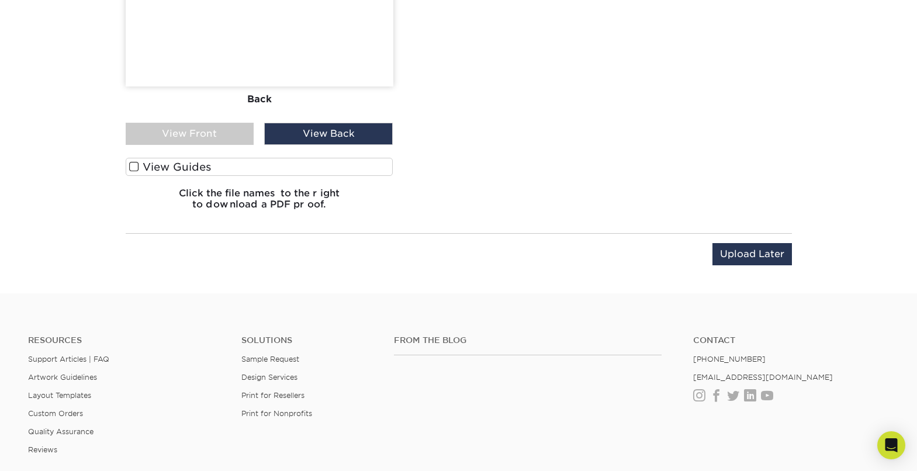
click at [194, 162] on label "View Guides" at bounding box center [260, 167] width 268 height 18
click at [0, 0] on input "View Guides" at bounding box center [0, 0] width 0 height 0
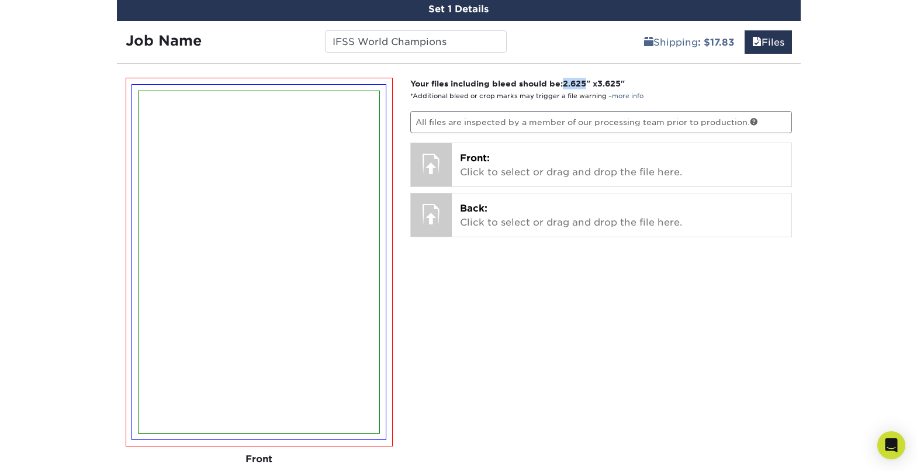
scroll to position [705, 0]
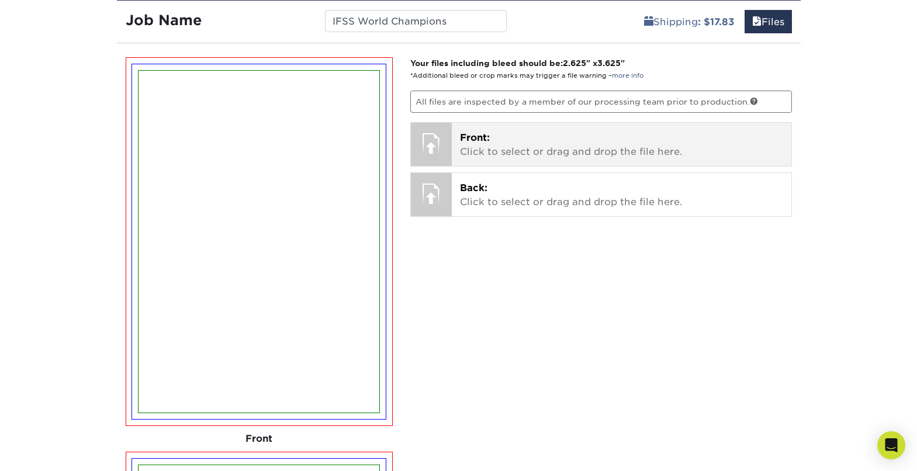
click at [464, 141] on span "Front:" at bounding box center [475, 137] width 30 height 11
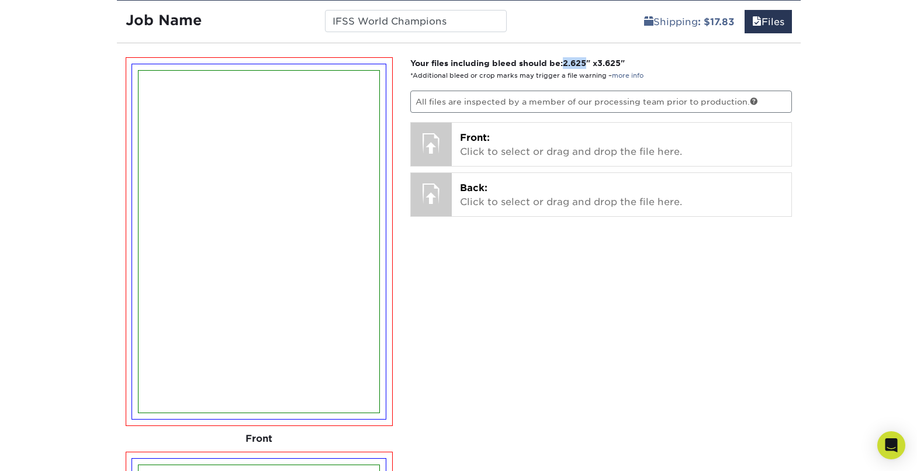
drag, startPoint x: 570, startPoint y: 62, endPoint x: 593, endPoint y: 67, distance: 24.0
click at [586, 63] on span "2.625" at bounding box center [574, 62] width 23 height 9
copy span "2.625"
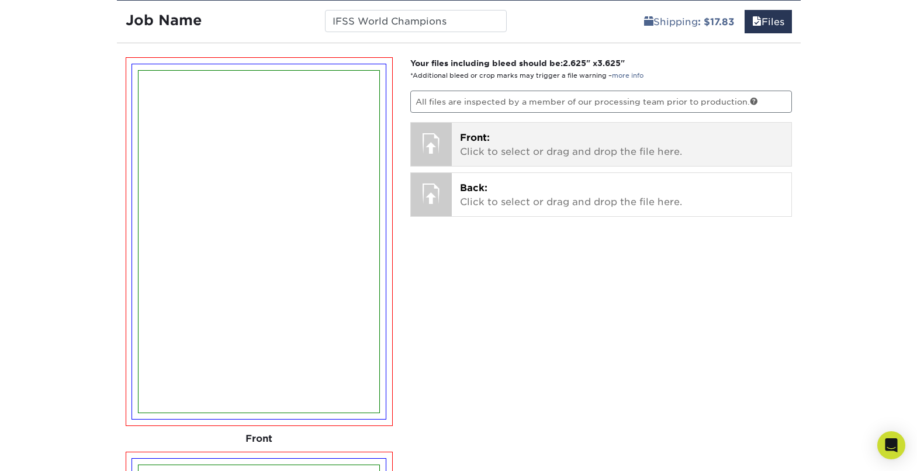
click at [481, 144] on p "Front: Click to select or drag and drop the file here." at bounding box center [621, 145] width 323 height 28
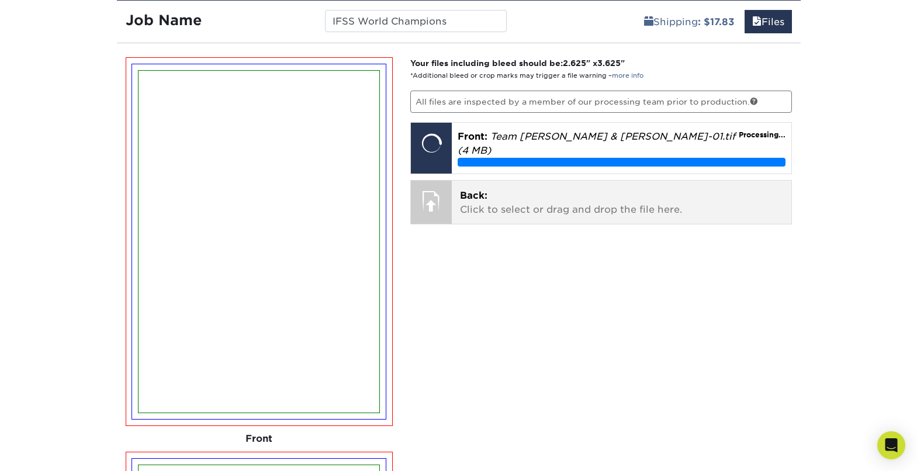
click at [445, 194] on div at bounding box center [431, 201] width 41 height 41
drag, startPoint x: 446, startPoint y: 195, endPoint x: 438, endPoint y: 195, distance: 8.2
click at [446, 195] on div at bounding box center [431, 201] width 41 height 41
click at [482, 190] on span "Back:" at bounding box center [473, 195] width 27 height 11
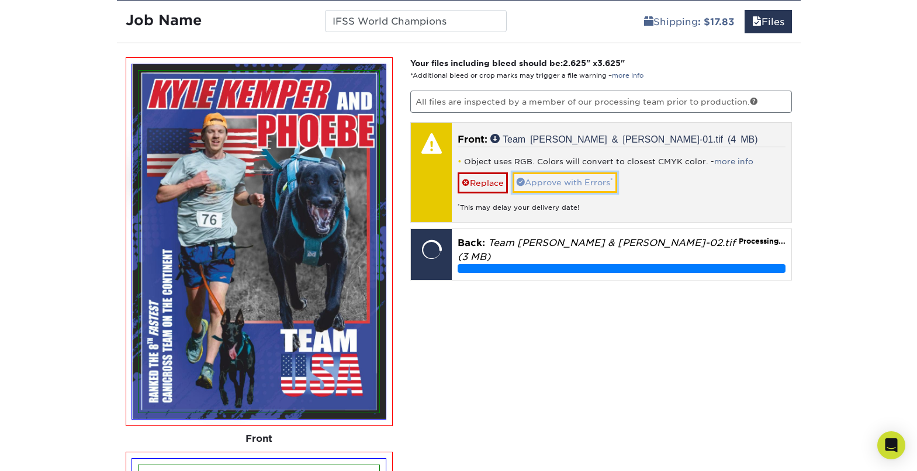
click at [566, 184] on link "Approve with Errors *" at bounding box center [564, 182] width 105 height 20
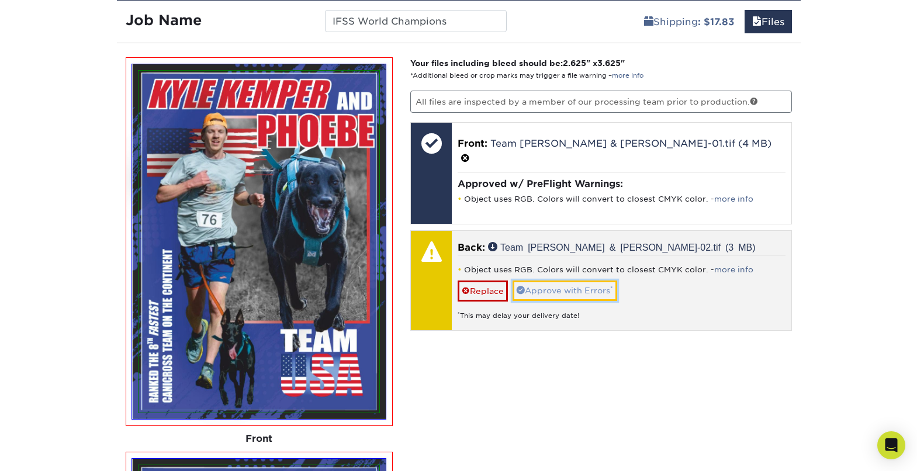
click at [571, 280] on link "Approve with Errors *" at bounding box center [564, 290] width 105 height 20
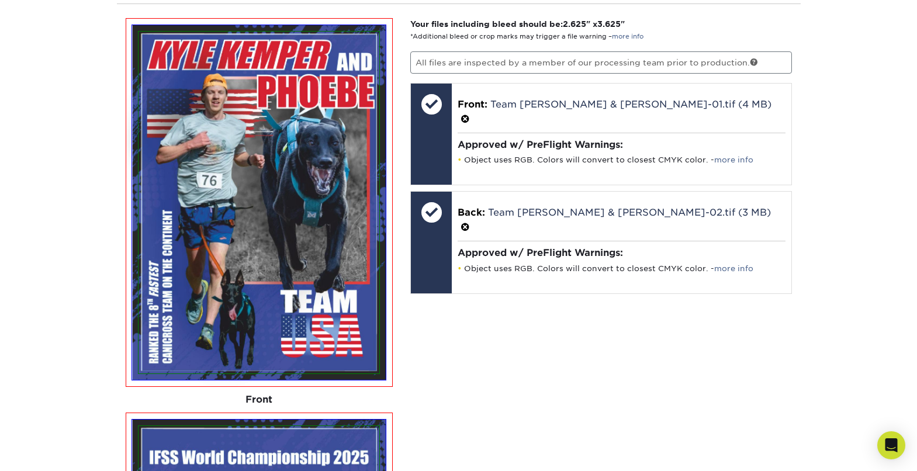
scroll to position [660, 0]
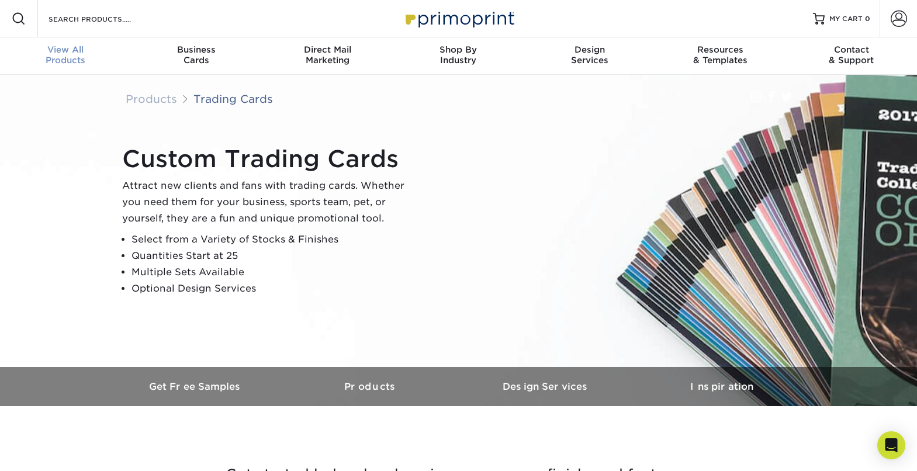
click at [73, 51] on span "View All" at bounding box center [65, 49] width 131 height 11
click at [611, 449] on h3 "Get started below by choosing your paper, finish, and features:" at bounding box center [459, 474] width 684 height 53
drag, startPoint x: 275, startPoint y: 195, endPoint x: 277, endPoint y: 189, distance: 6.3
click at [275, 195] on p "Attract new clients and fans with trading cards. Whether you need them for your…" at bounding box center [268, 202] width 292 height 49
drag, startPoint x: 244, startPoint y: 99, endPoint x: 252, endPoint y: 105, distance: 9.2
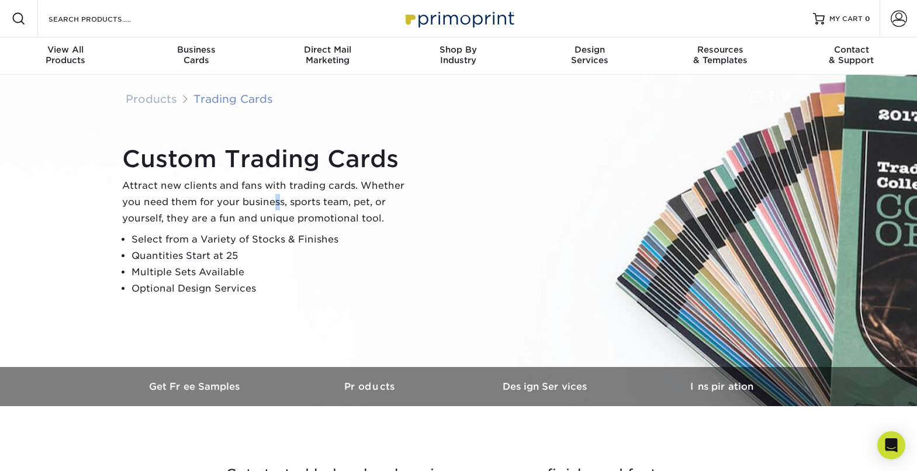
click at [244, 99] on link "Trading Cards" at bounding box center [232, 98] width 79 height 13
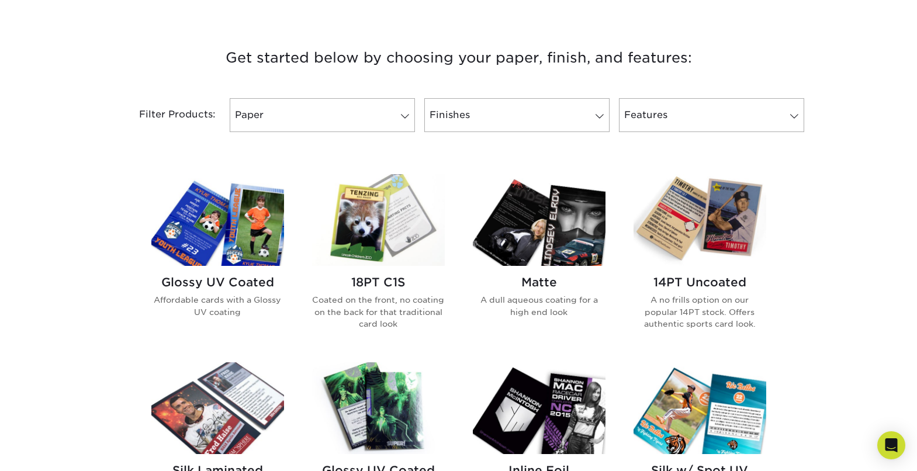
scroll to position [415, 0]
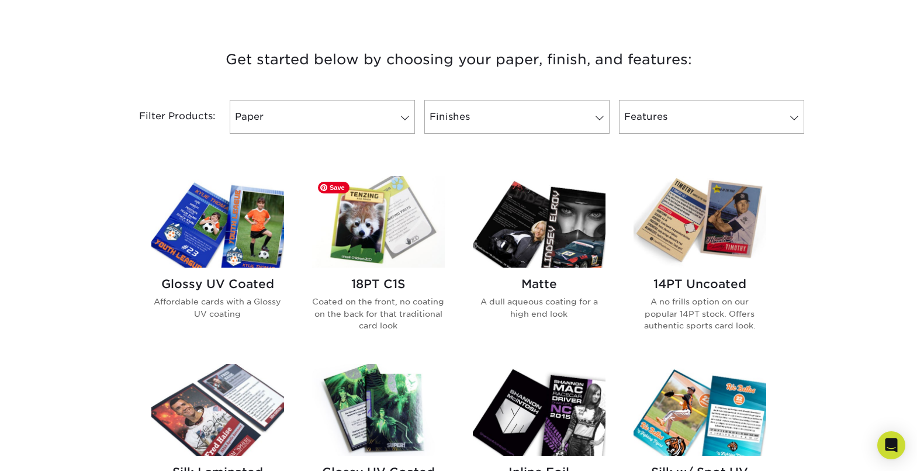
click at [393, 238] on img at bounding box center [378, 222] width 133 height 92
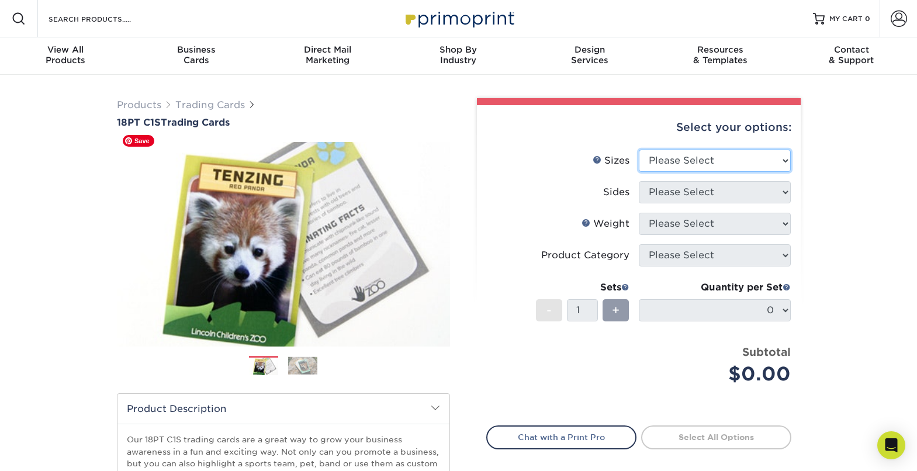
click at [726, 162] on select "Please Select 2.5" x 3.5"" at bounding box center [715, 161] width 152 height 22
select select "2.50x3.50"
click at [639, 150] on select "Please Select 2.5" x 3.5"" at bounding box center [715, 161] width 152 height 22
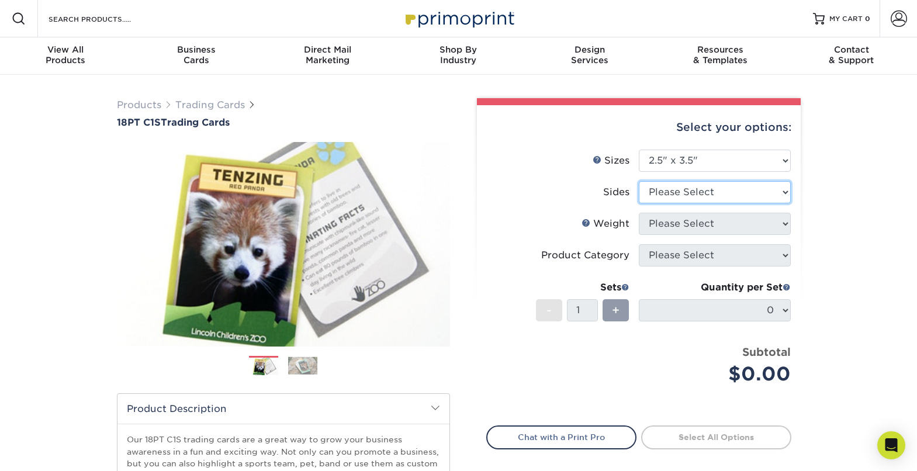
click at [722, 200] on select "Please Select Print Both Sides Print Front Only" at bounding box center [715, 192] width 152 height 22
select select "13abbda7-1d64-4f25-8bb2-c179b224825d"
click at [639, 181] on select "Please Select Print Both Sides Print Front Only" at bounding box center [715, 192] width 152 height 22
click at [727, 228] on select "Please Select 18PT C1S" at bounding box center [715, 224] width 152 height 22
select select "18PTC1S"
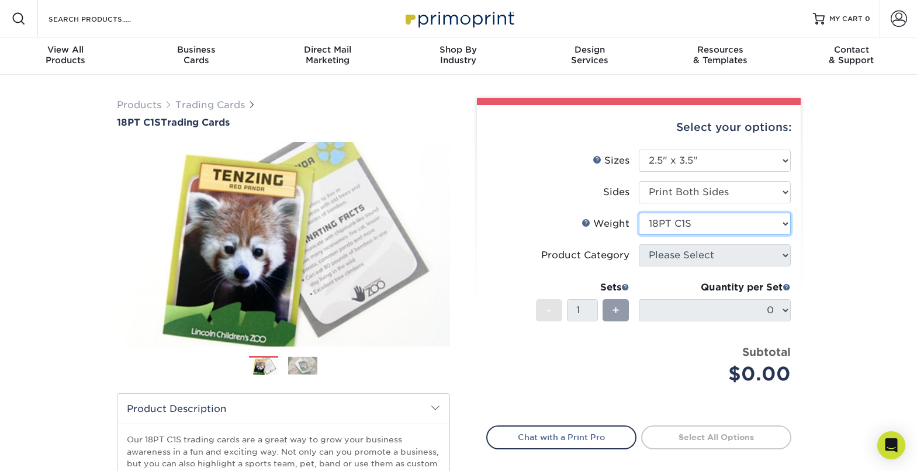
click at [639, 213] on select "Please Select 18PT C1S" at bounding box center [715, 224] width 152 height 22
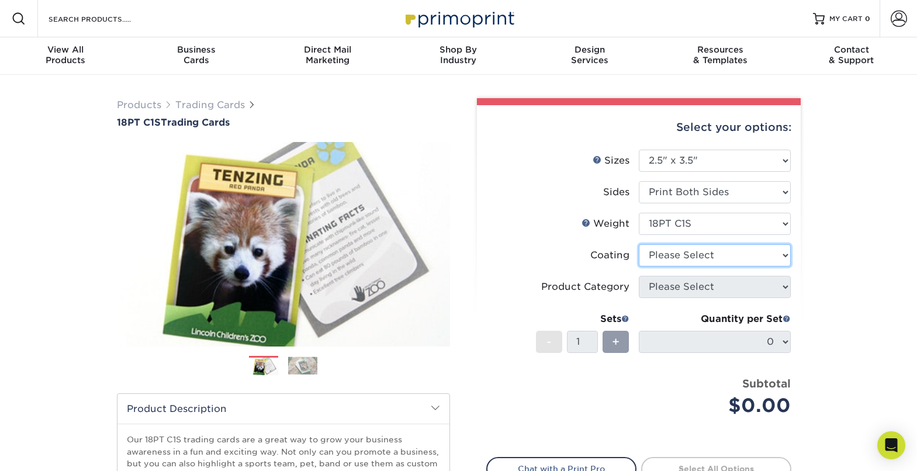
click at [713, 256] on select at bounding box center [715, 255] width 152 height 22
select select "3e7618de-abca-4bda-9f97-8b9129e913d8"
click at [639, 244] on select at bounding box center [715, 255] width 152 height 22
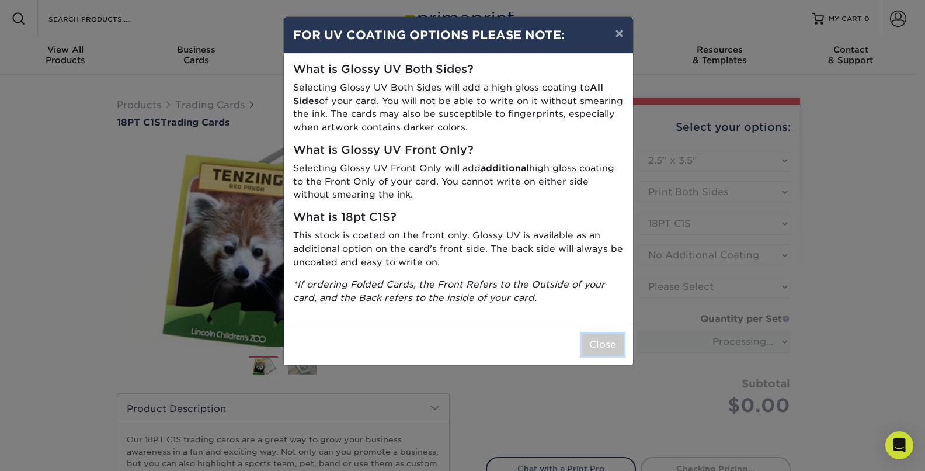
click at [599, 341] on button "Close" at bounding box center [603, 345] width 42 height 22
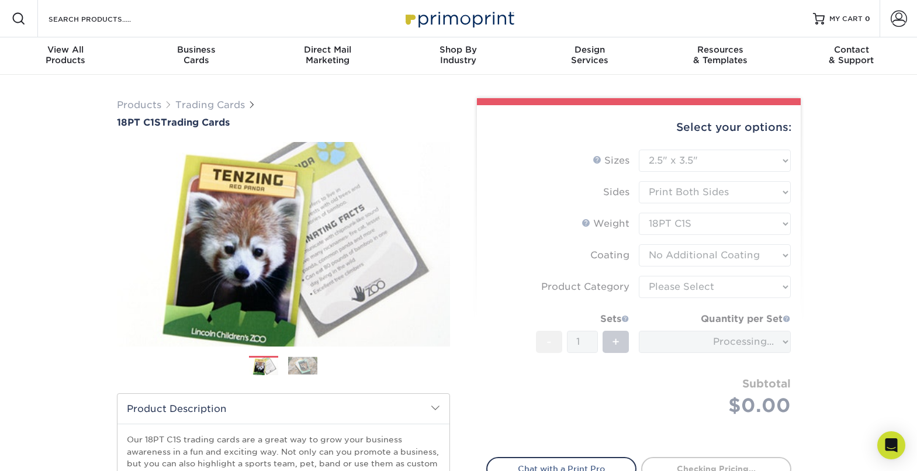
click at [759, 283] on form "Sizes Help Sizes Please Select 2.5" x 3.5" Sides Please Select 18PT C1S" at bounding box center [638, 297] width 305 height 294
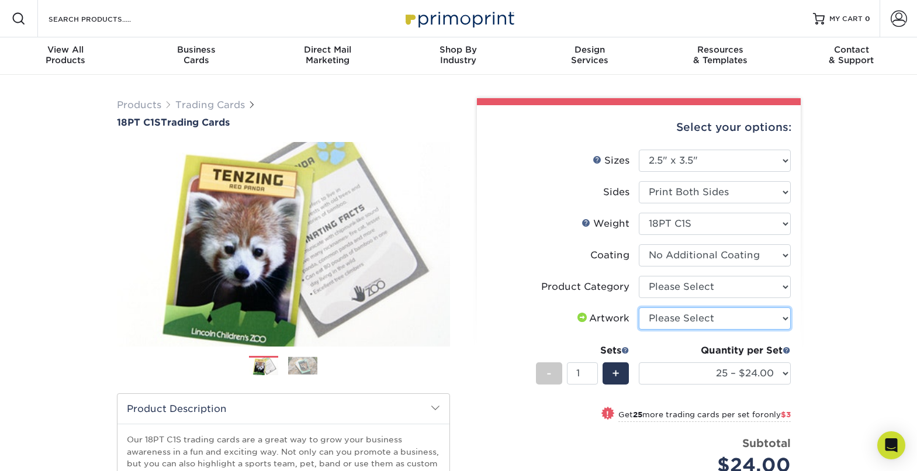
click at [767, 318] on select "Please Select I will upload files I need a design - $100" at bounding box center [715, 318] width 152 height 22
click at [772, 286] on select "Please Select Trading Cards" at bounding box center [715, 287] width 152 height 22
select select "c2f9bce9-36c2-409d-b101-c29d9d031e18"
click at [639, 276] on select "Please Select Trading Cards" at bounding box center [715, 287] width 152 height 22
click at [776, 323] on select "Please Select I will upload files I need a design - $100" at bounding box center [715, 318] width 152 height 22
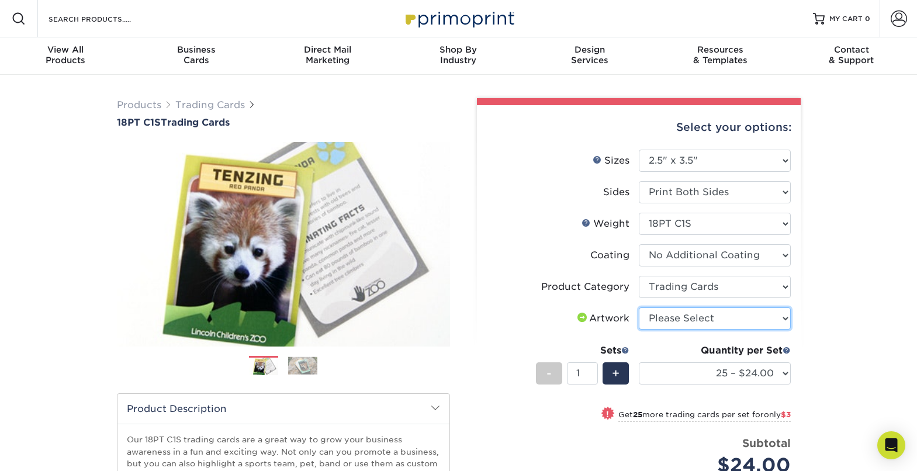
select select "upload"
click at [639, 307] on select "Please Select I will upload files I need a design - $100" at bounding box center [715, 318] width 152 height 22
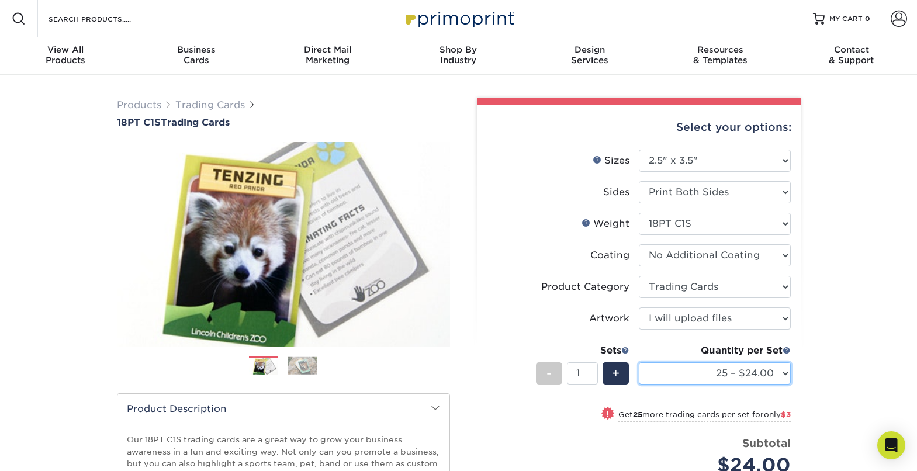
click at [783, 380] on select "25 – $24.00 50 – $27.00 75 – $35.00 100 – $39.00 250 – $45.00 500 – $55.00 1000…" at bounding box center [715, 373] width 152 height 22
select select "100 – $39.00"
click at [639, 362] on select "25 – $24.00 50 – $27.00 75 – $35.00 100 – $39.00 250 – $45.00 500 – $55.00 1000…" at bounding box center [715, 373] width 152 height 22
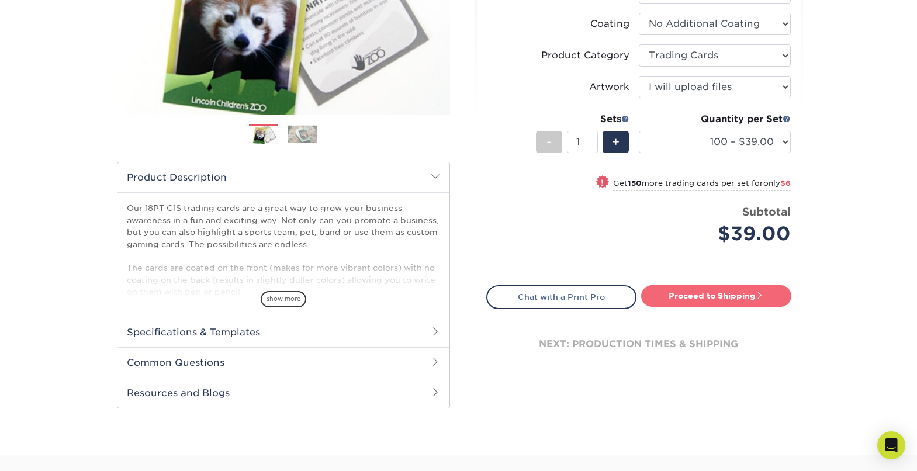
click at [734, 300] on link "Proceed to Shipping" at bounding box center [716, 295] width 150 height 21
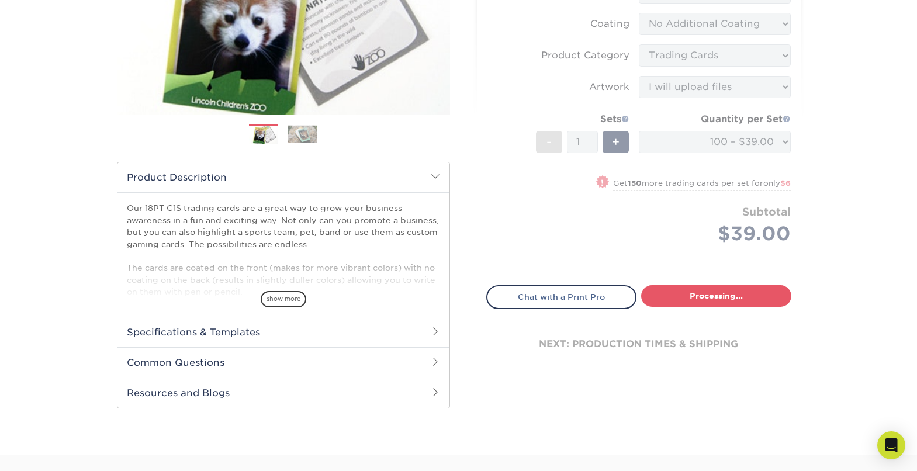
select select "9109923d-7058-4033-817a-6a9dd4fe8c96"
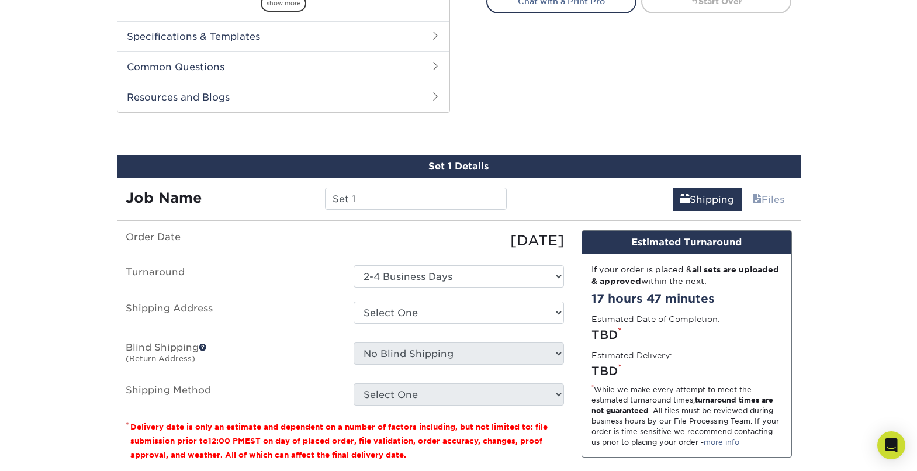
scroll to position [582, 0]
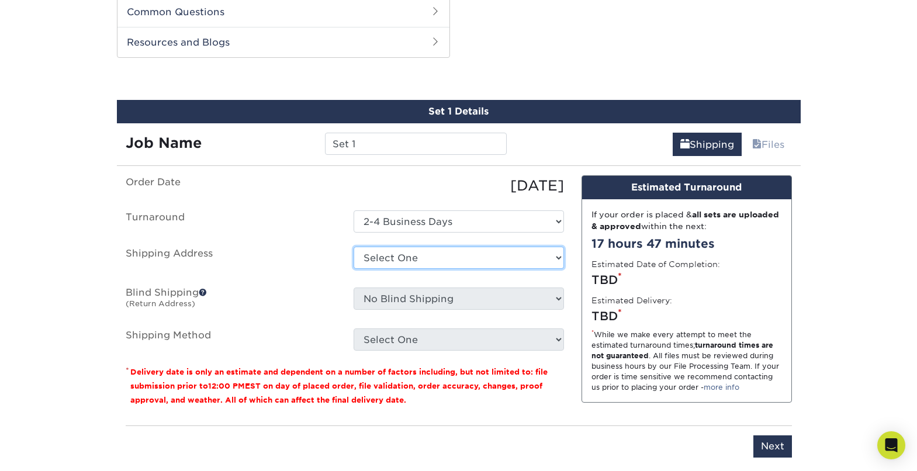
click at [386, 258] on select "Select One Kemper + Add New Address - Login" at bounding box center [458, 258] width 210 height 22
select select "286773"
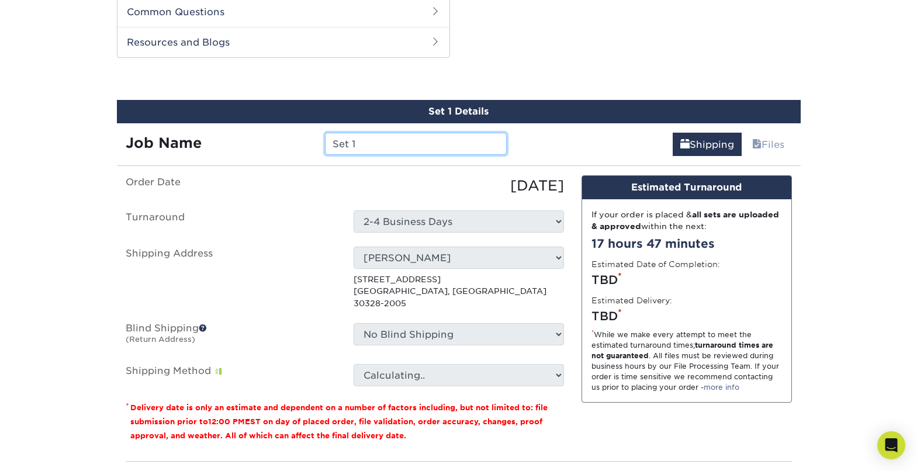
drag, startPoint x: 306, startPoint y: 137, endPoint x: 296, endPoint y: 130, distance: 12.5
click at [296, 135] on div "Job Name Set 1" at bounding box center [316, 144] width 399 height 22
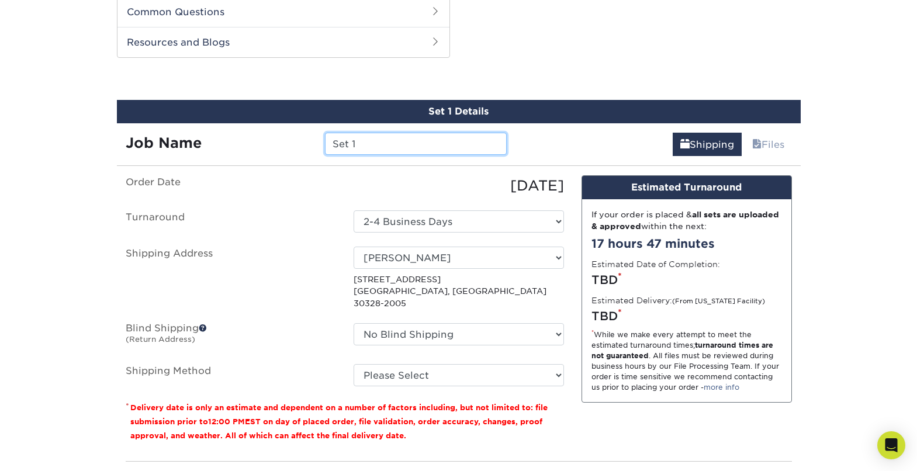
type input "K"
type input "E"
type input "[PERSON_NAME] TRADING CARDS"
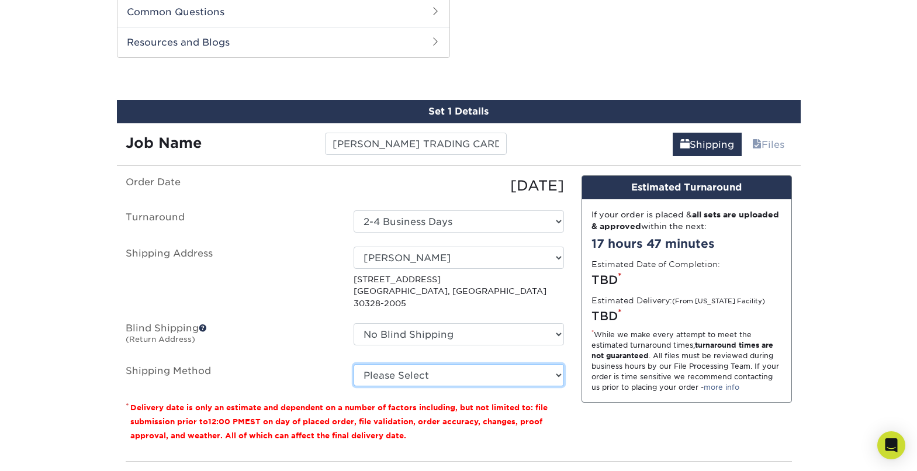
click at [481, 364] on select "Please Select 3 Day Shipping Service (+$17.83) Ground Shipping (+$18.04) 2 Day …" at bounding box center [458, 375] width 210 height 22
select select "12"
click at [353, 364] on select "Please Select 3 Day Shipping Service (+$17.83) Ground Shipping (+$18.04) 2 Day …" at bounding box center [458, 375] width 210 height 22
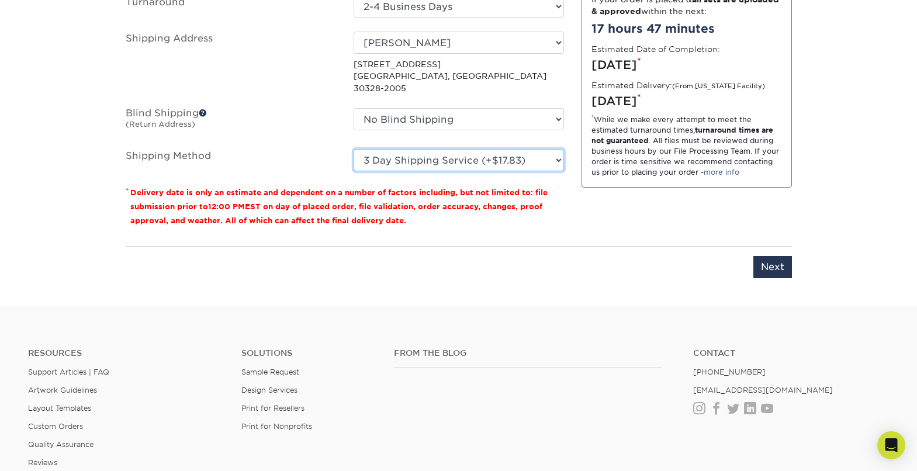
scroll to position [802, 0]
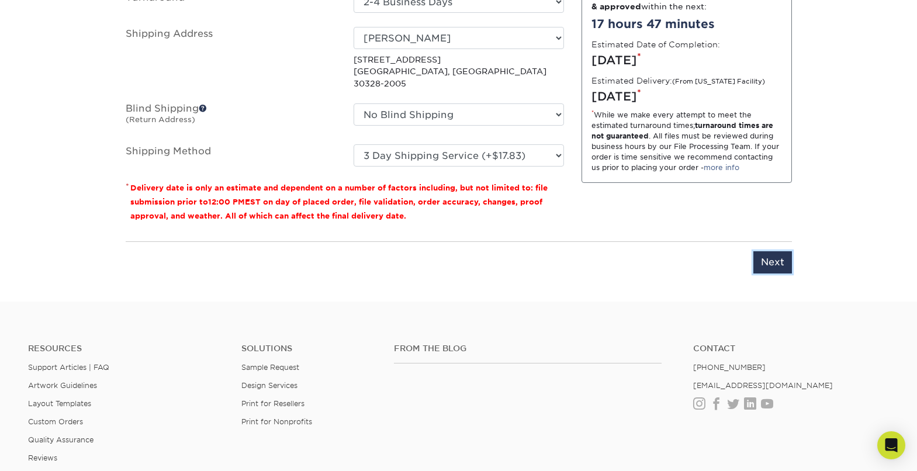
drag, startPoint x: 773, startPoint y: 252, endPoint x: 782, endPoint y: 251, distance: 8.8
click at [773, 252] on input "Next" at bounding box center [772, 262] width 39 height 22
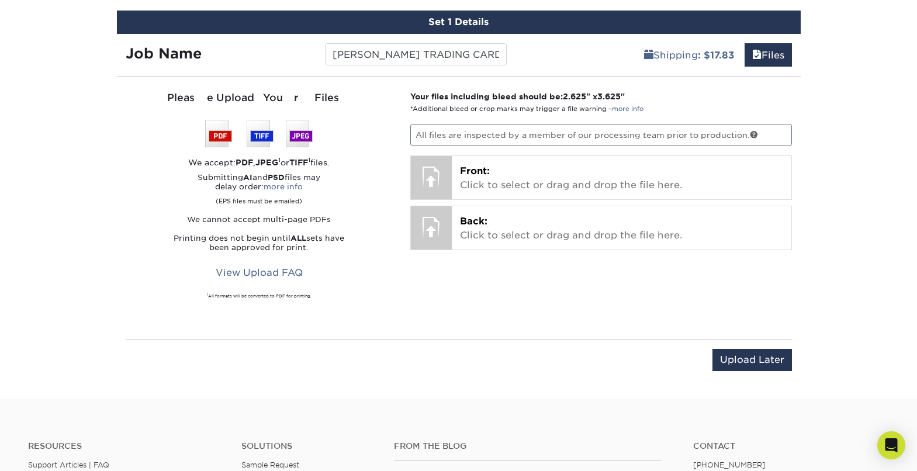
scroll to position [568, 0]
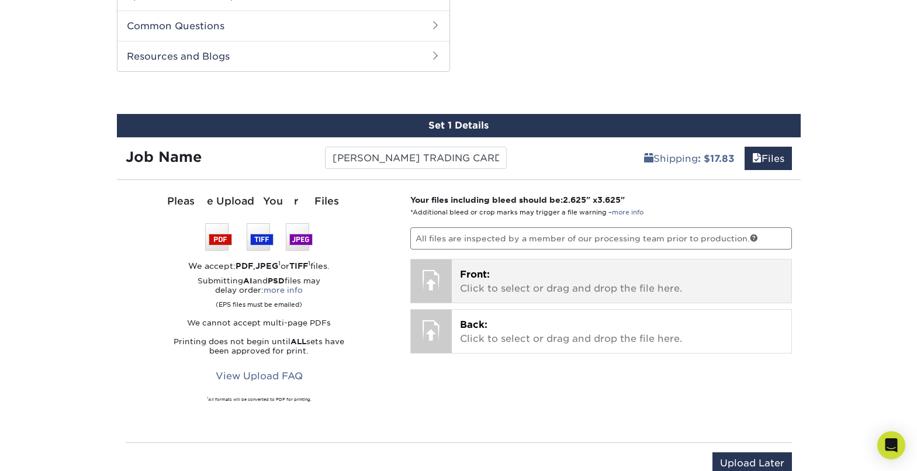
click at [474, 282] on p "Front: Click to select or drag and drop the file here." at bounding box center [621, 282] width 323 height 28
click at [497, 275] on p "Front: Click to select or drag and drop the file here." at bounding box center [621, 282] width 323 height 28
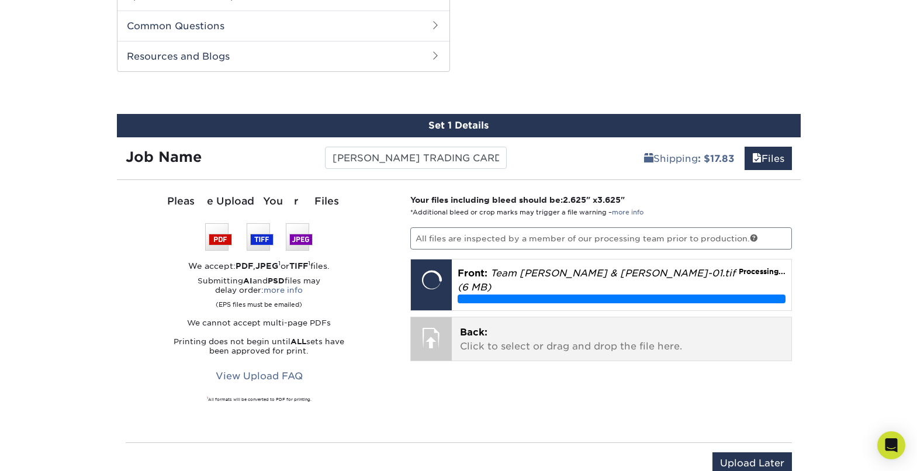
click at [478, 335] on p "Back: Click to select or drag and drop the file here." at bounding box center [621, 339] width 323 height 28
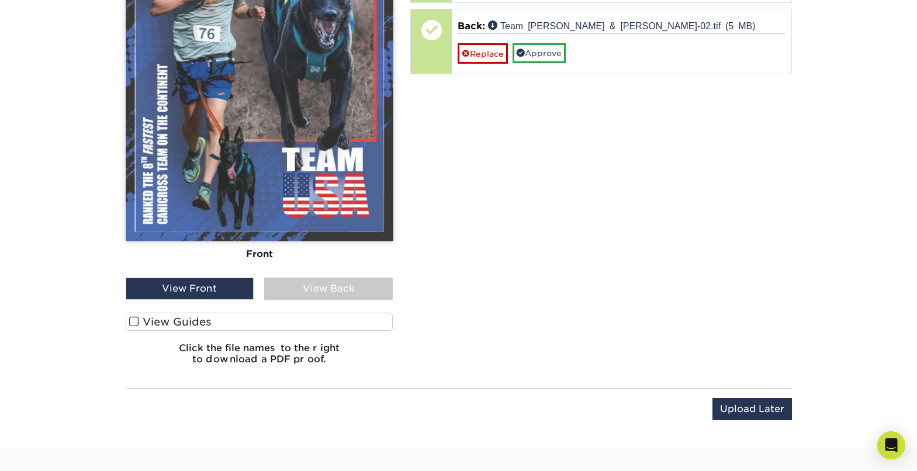
scroll to position [891, 0]
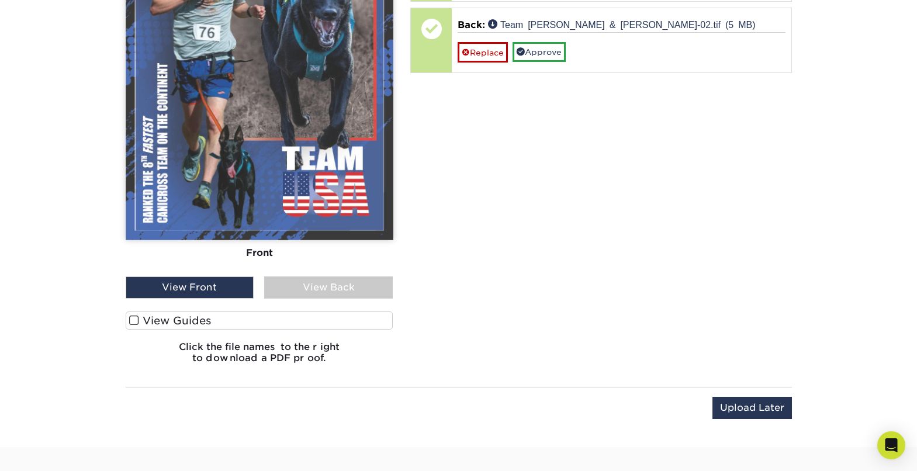
click at [304, 289] on div "View Back" at bounding box center [328, 287] width 129 height 22
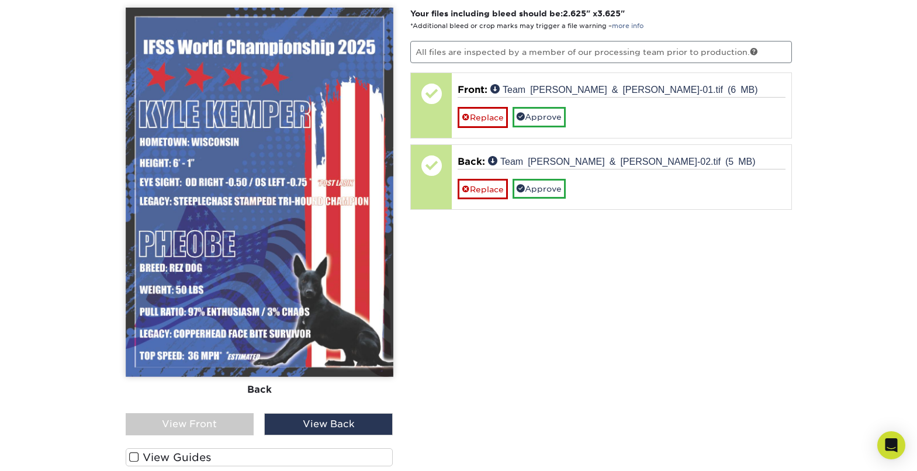
scroll to position [755, 0]
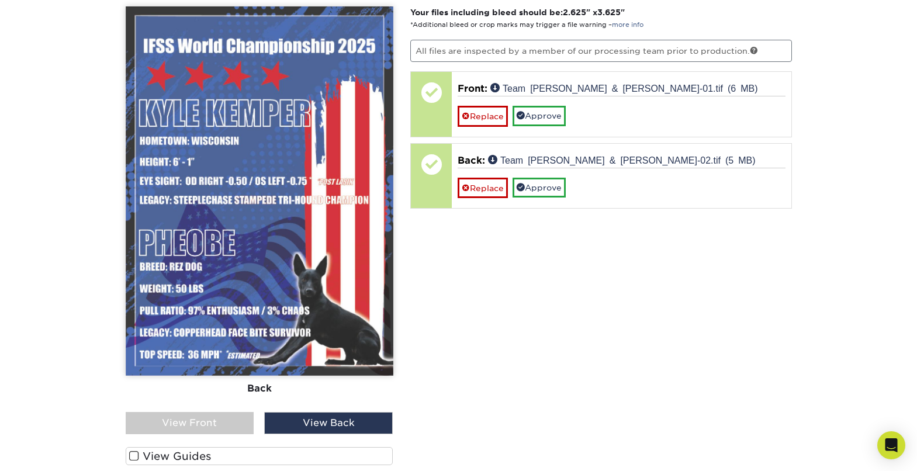
click at [226, 426] on div "View Front" at bounding box center [190, 423] width 129 height 22
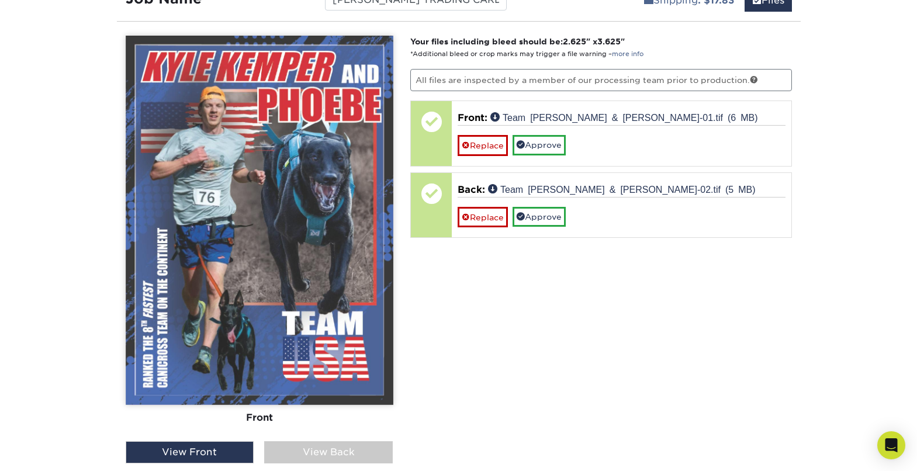
scroll to position [721, 0]
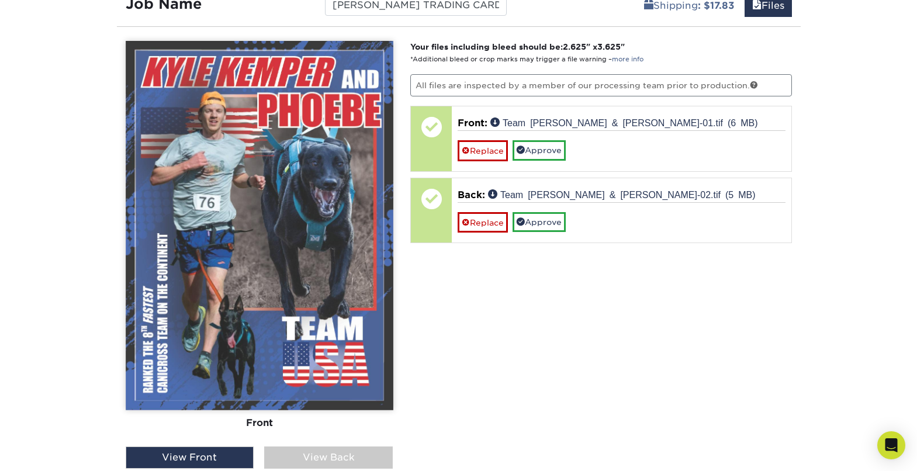
click at [351, 457] on div "View Back" at bounding box center [328, 457] width 129 height 22
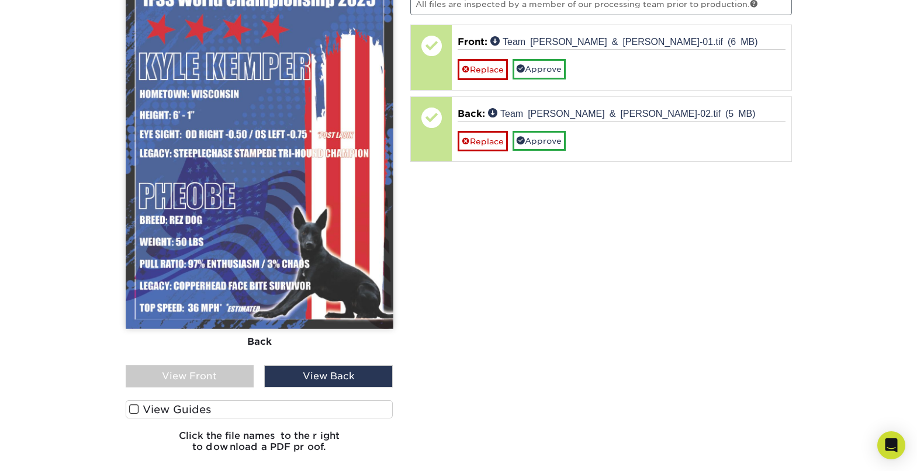
scroll to position [803, 0]
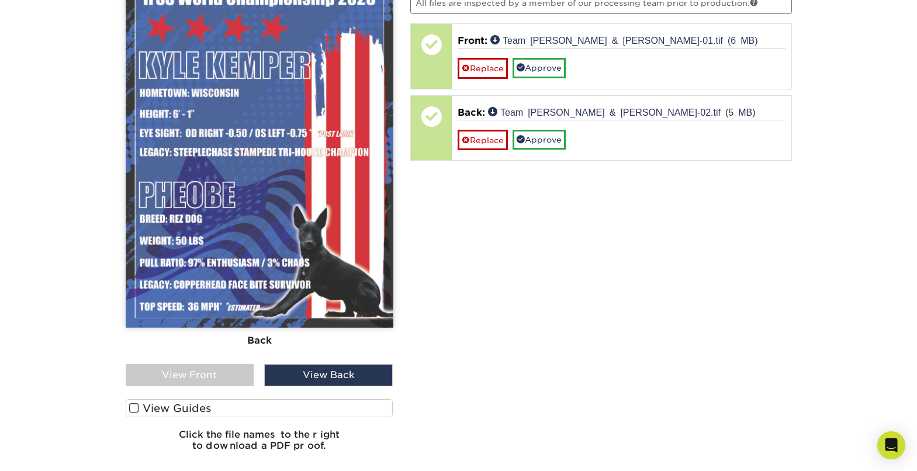
click at [196, 374] on div "View Front" at bounding box center [190, 375] width 129 height 22
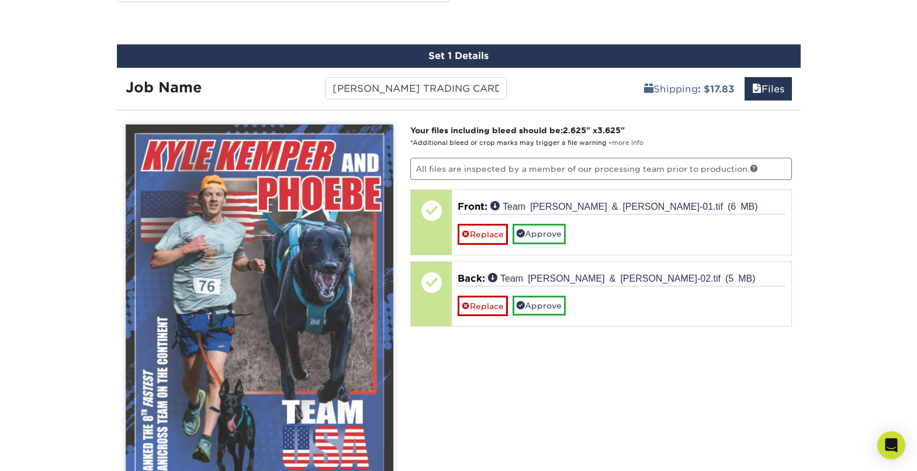
scroll to position [628, 0]
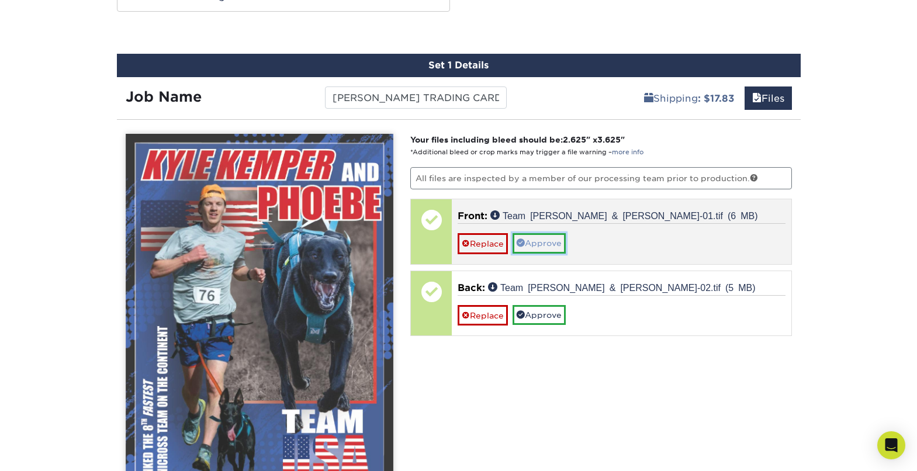
click at [542, 243] on link "Approve" at bounding box center [538, 243] width 53 height 20
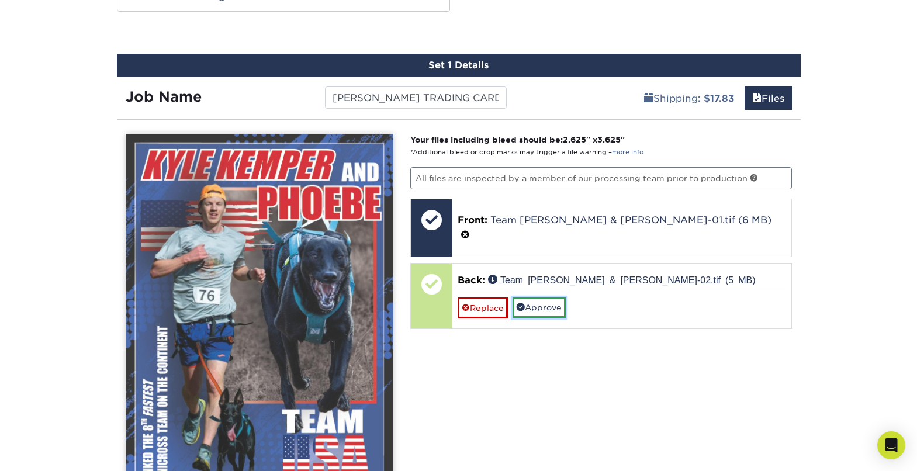
click at [556, 297] on link "Approve" at bounding box center [538, 307] width 53 height 20
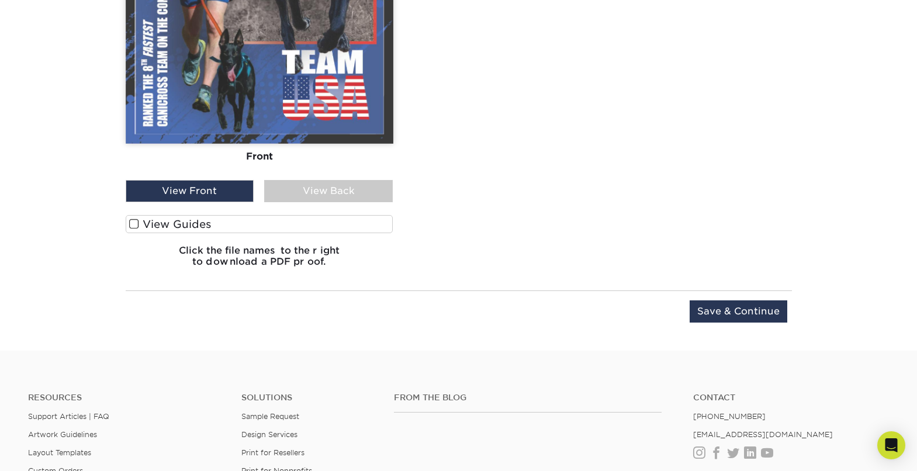
scroll to position [980, 0]
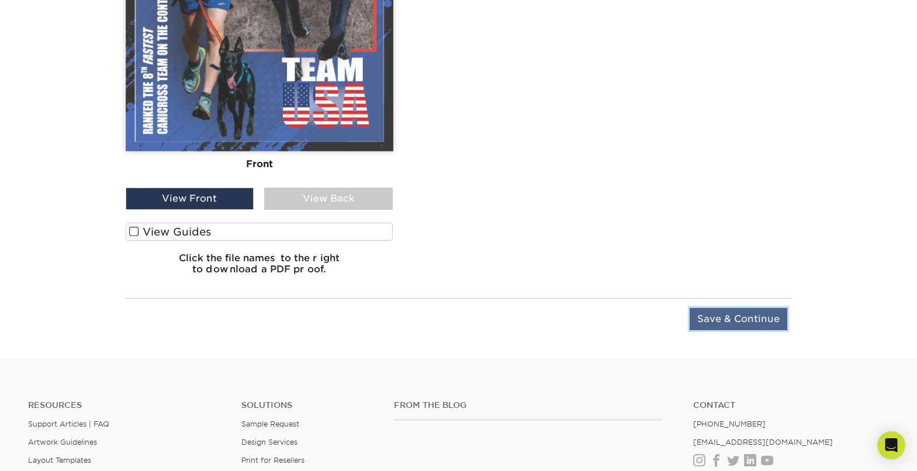
click at [736, 315] on input "Save & Continue" at bounding box center [738, 319] width 98 height 22
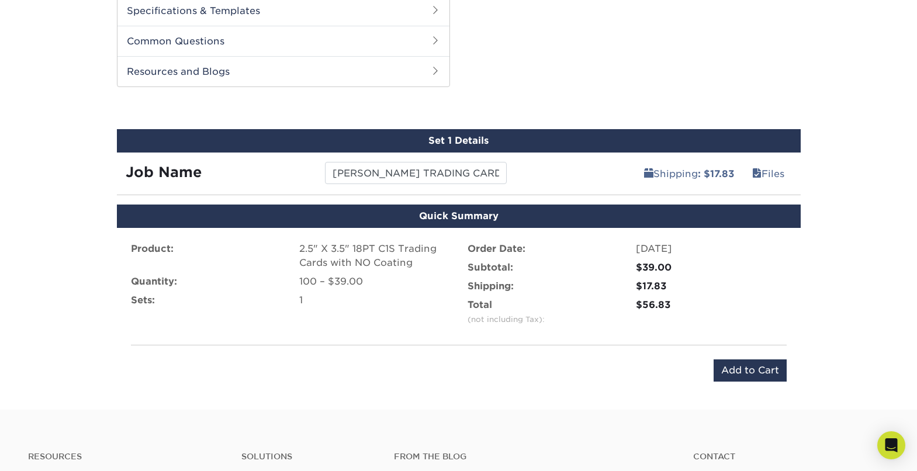
scroll to position [551, 0]
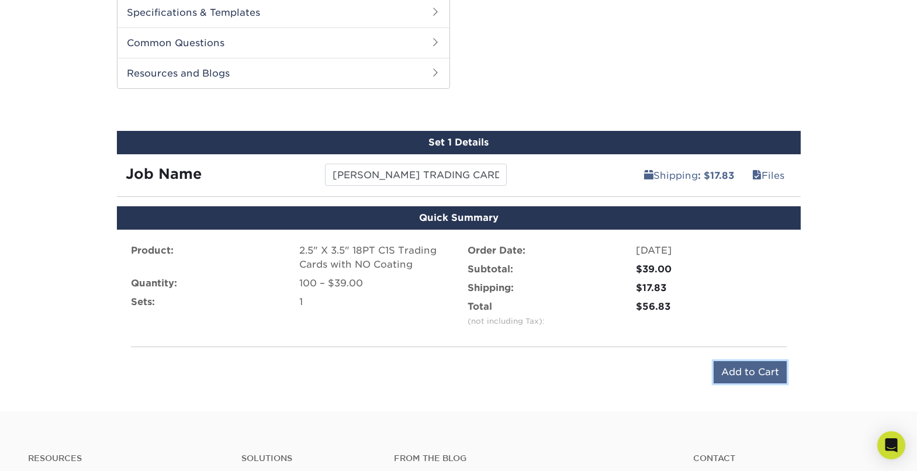
click at [764, 372] on input "Add to Cart" at bounding box center [749, 372] width 73 height 22
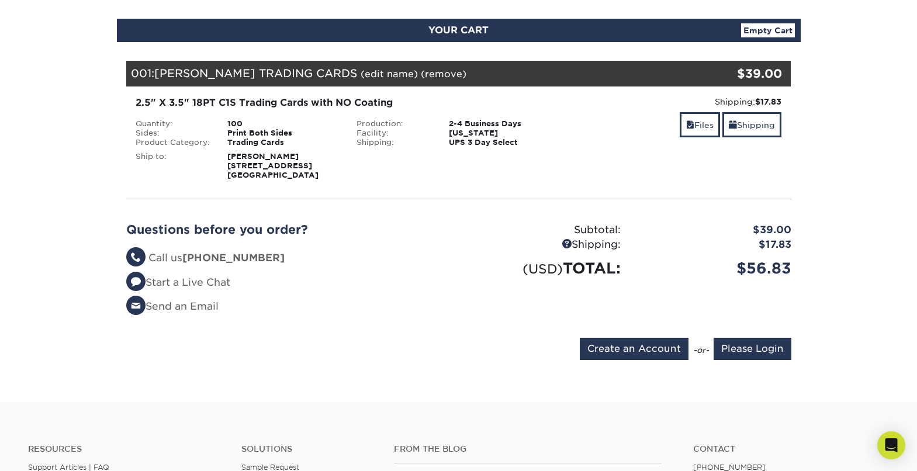
scroll to position [118, 0]
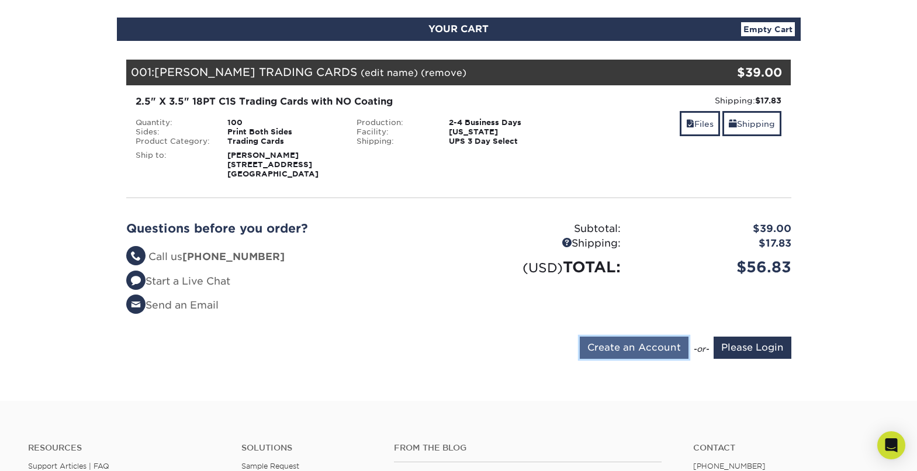
click at [636, 348] on input "Create an Account" at bounding box center [634, 348] width 109 height 22
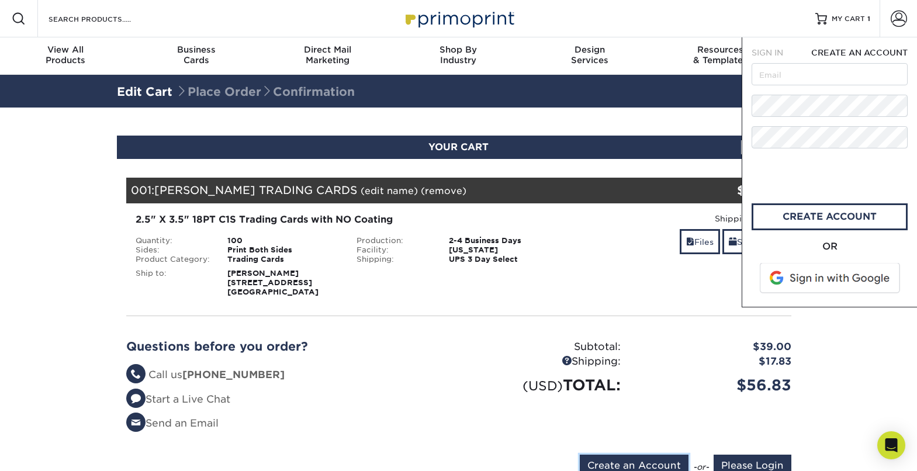
scroll to position [0, 0]
drag, startPoint x: 768, startPoint y: 76, endPoint x: 775, endPoint y: 82, distance: 9.5
click at [768, 77] on input "text" at bounding box center [829, 74] width 156 height 22
type input "[PERSON_NAME][EMAIL_ADDRESS][DOMAIN_NAME]"
click at [824, 220] on link "create account" at bounding box center [829, 216] width 156 height 27
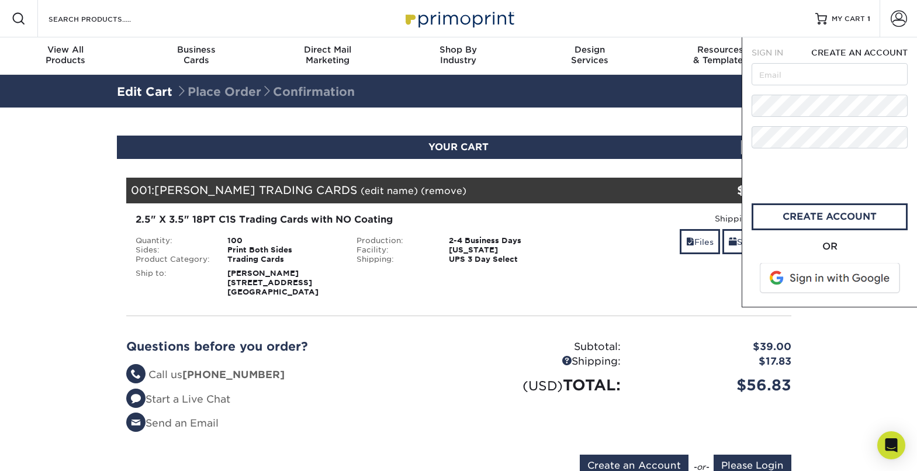
drag, startPoint x: 820, startPoint y: 369, endPoint x: 809, endPoint y: 370, distance: 11.2
click at [820, 369] on section "YOUR CART Empty Cart Your Cart is Empty Account Login Create Account Contact Us…" at bounding box center [458, 312] width 917 height 411
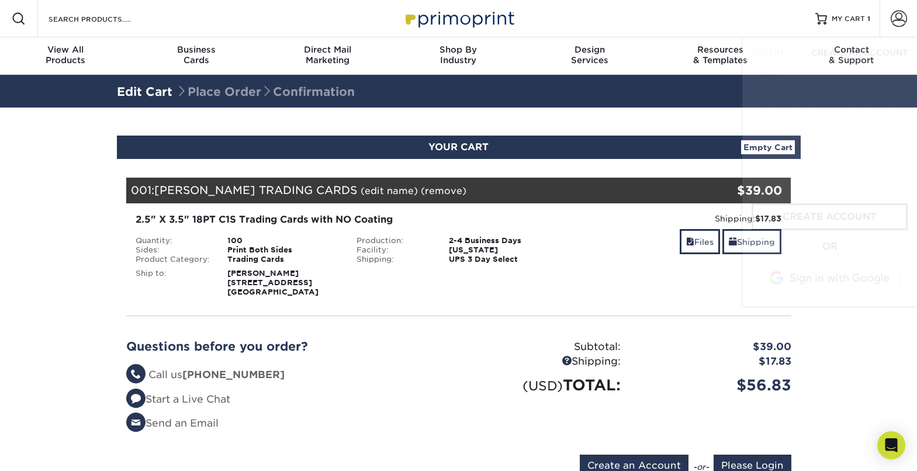
type input "[PERSON_NAME][EMAIL_ADDRESS][DOMAIN_NAME]"
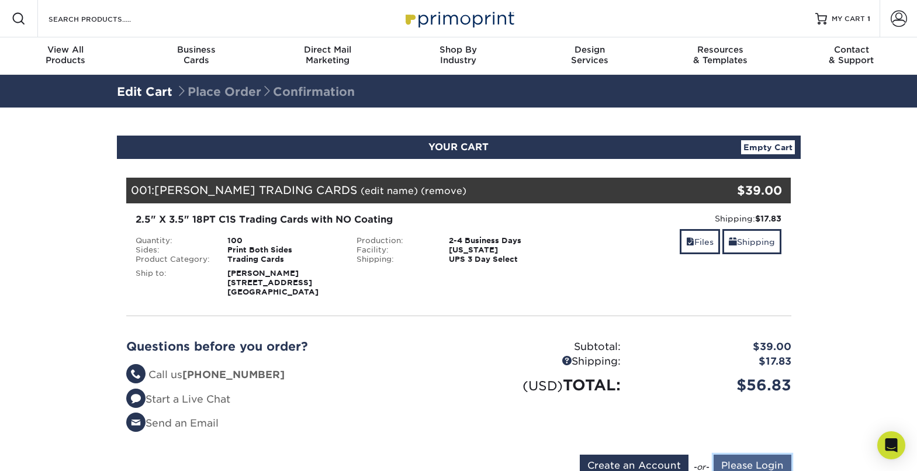
click at [769, 463] on input "Please Login" at bounding box center [752, 466] width 78 height 22
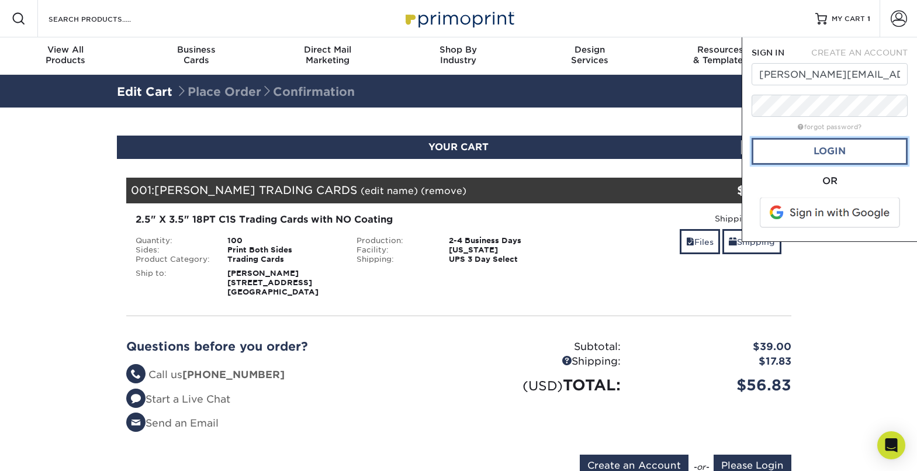
drag, startPoint x: 815, startPoint y: 146, endPoint x: 816, endPoint y: 152, distance: 6.5
click at [815, 146] on link "Login" at bounding box center [829, 151] width 156 height 27
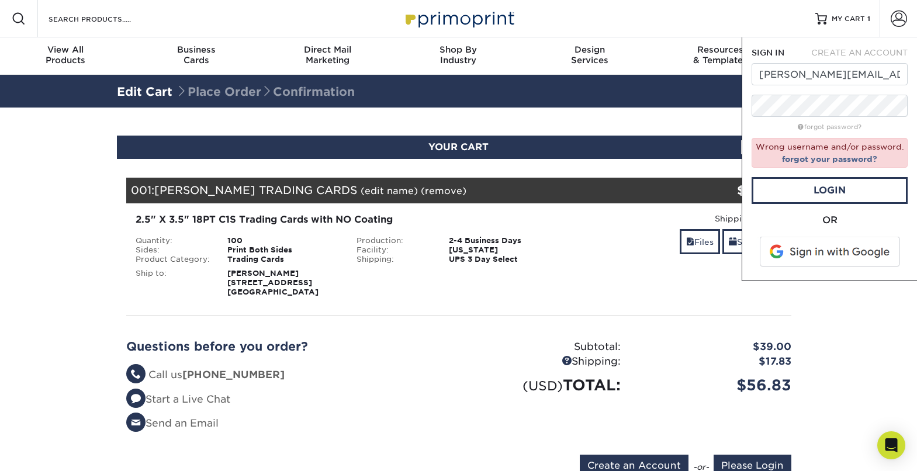
click at [823, 327] on section "YOUR CART Empty Cart Your Cart is Empty Account Login Create Account Contact Us…" at bounding box center [458, 312] width 917 height 411
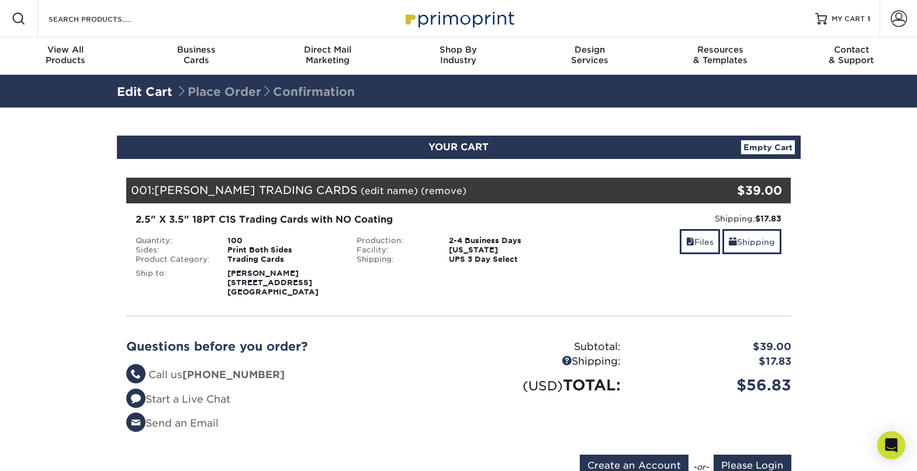
click at [845, 227] on section "YOUR CART Empty Cart Your Cart is Empty Account Login Create Account Contact Us…" at bounding box center [458, 312] width 917 height 411
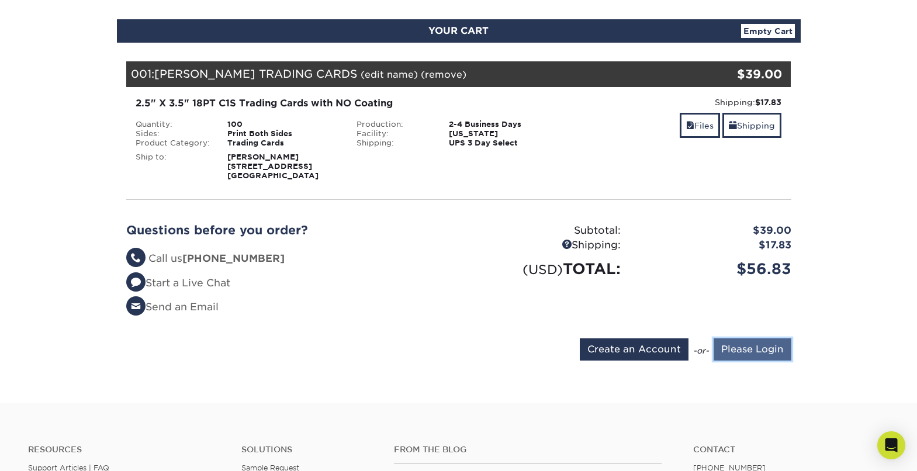
drag, startPoint x: 745, startPoint y: 357, endPoint x: 753, endPoint y: 358, distance: 7.6
click at [745, 357] on input "Please Login" at bounding box center [752, 349] width 78 height 22
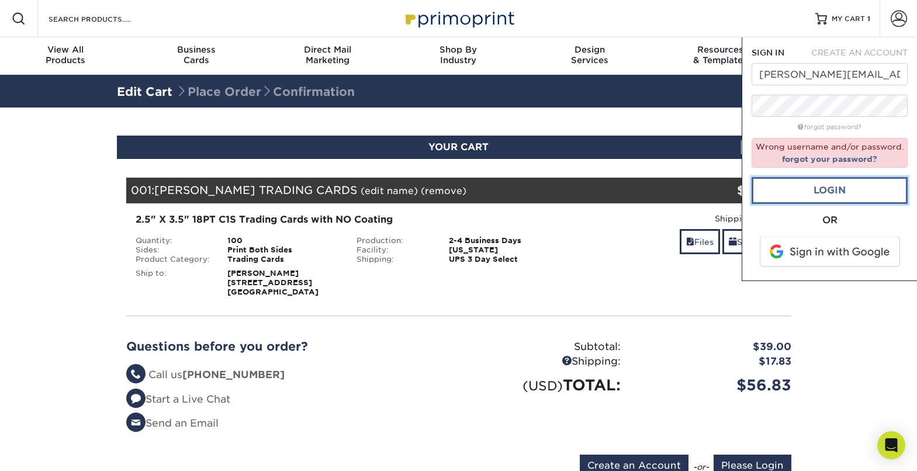
click at [838, 197] on link "Login" at bounding box center [829, 190] width 156 height 27
click at [877, 377] on section "YOUR CART Empty Cart Your Cart is Empty Account Login Create Account Contact Us…" at bounding box center [458, 312] width 917 height 411
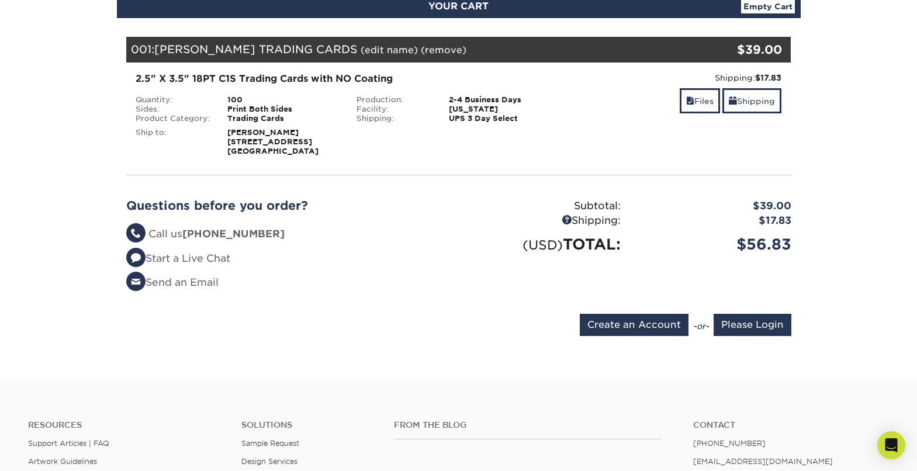
scroll to position [159, 0]
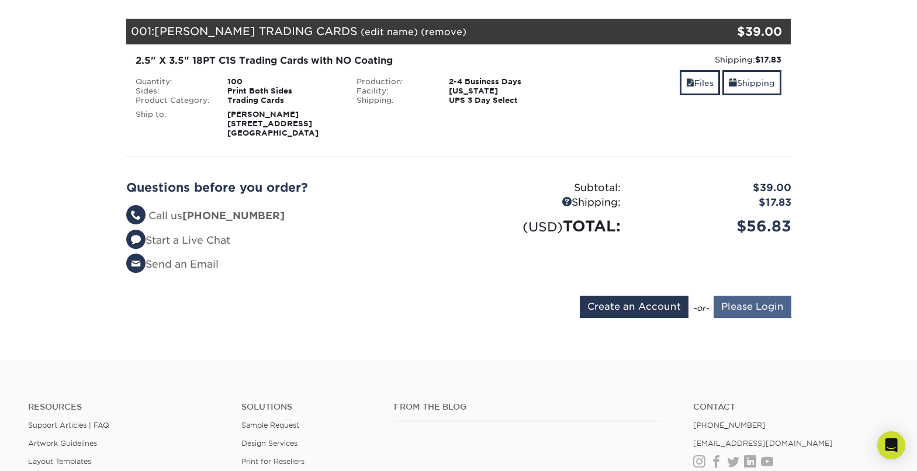
drag, startPoint x: 773, startPoint y: 317, endPoint x: 780, endPoint y: 316, distance: 7.0
click at [773, 317] on form "Create an Account -or- Please Login" at bounding box center [458, 309] width 665 height 27
click at [771, 307] on input "Please Login" at bounding box center [752, 307] width 78 height 22
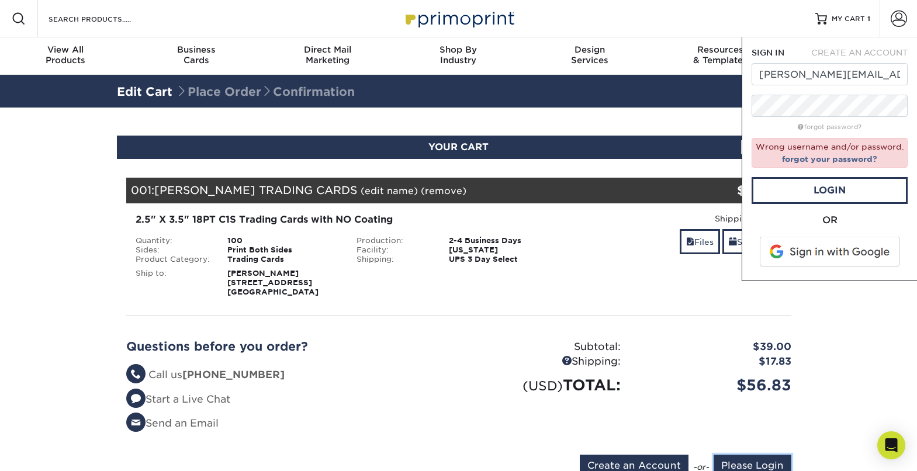
scroll to position [0, 0]
click at [838, 191] on link "Login" at bounding box center [829, 190] width 156 height 27
click at [819, 160] on link "forgot your password?" at bounding box center [829, 158] width 95 height 9
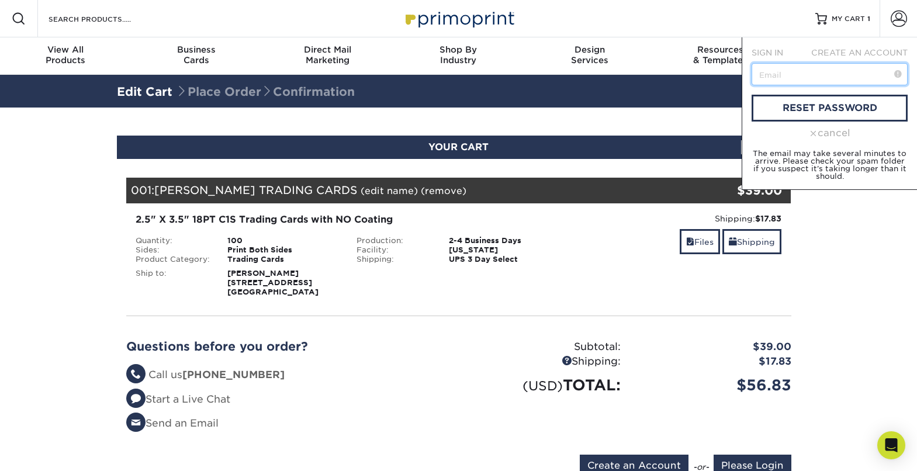
drag, startPoint x: 783, startPoint y: 75, endPoint x: 791, endPoint y: 78, distance: 8.5
click at [783, 76] on input "text" at bounding box center [829, 74] width 156 height 22
type input "[PERSON_NAME][EMAIL_ADDRESS][DOMAIN_NAME]"
drag, startPoint x: 821, startPoint y: 109, endPoint x: 818, endPoint y: 146, distance: 36.9
click at [821, 109] on link "reset password" at bounding box center [829, 108] width 156 height 27
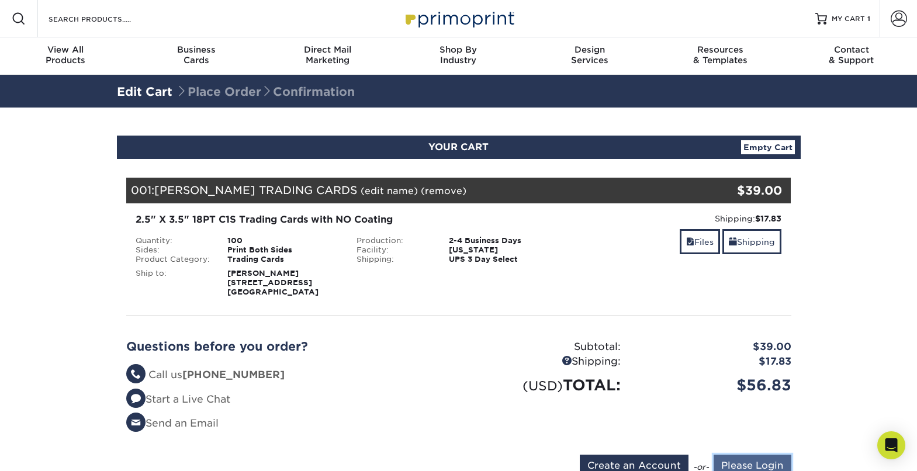
click at [775, 462] on input "Please Login" at bounding box center [752, 466] width 78 height 22
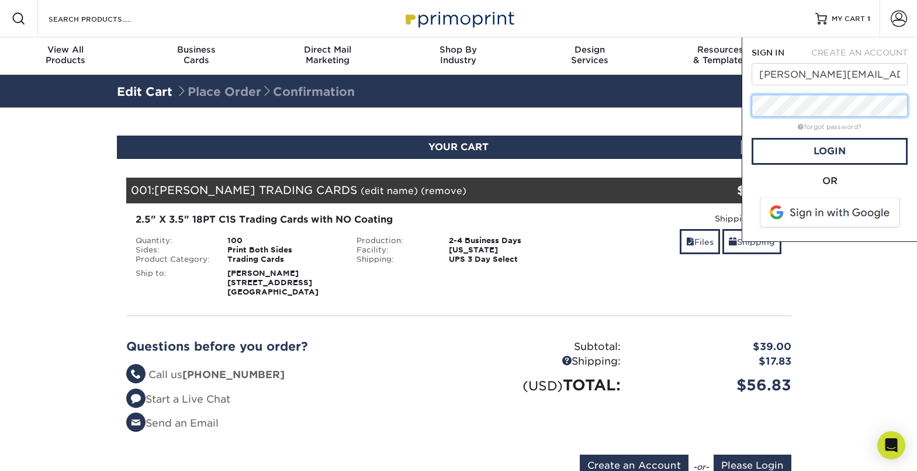
click at [709, 99] on div "Resources Menu Search Products Account SIGN IN CREATE AN ACCOUNT [PERSON_NAME][…" at bounding box center [458, 430] width 917 height 861
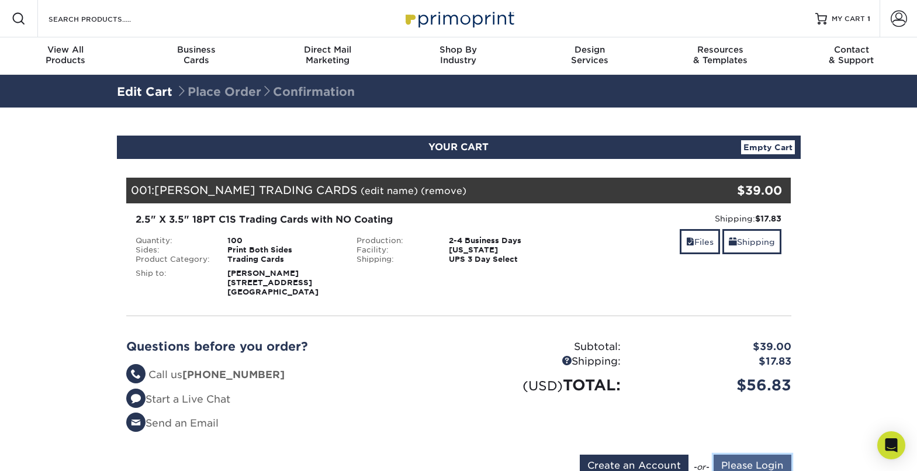
click at [761, 459] on input "Please Login" at bounding box center [752, 466] width 78 height 22
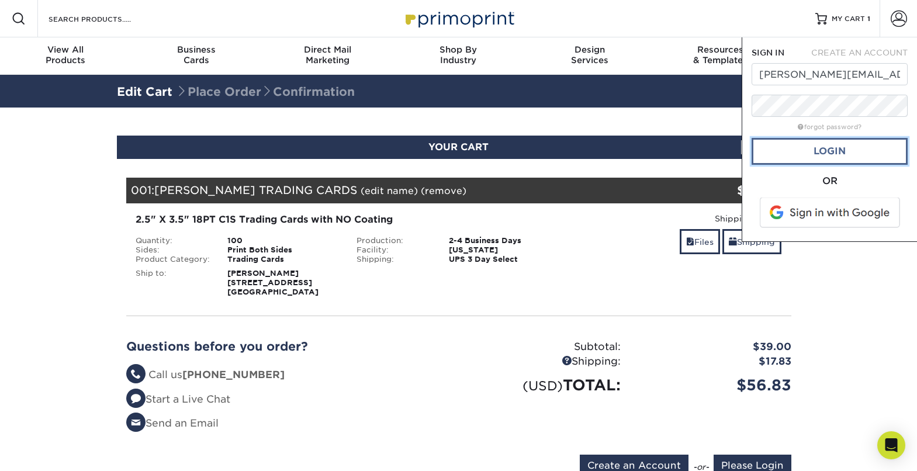
click at [835, 151] on link "Login" at bounding box center [829, 151] width 156 height 27
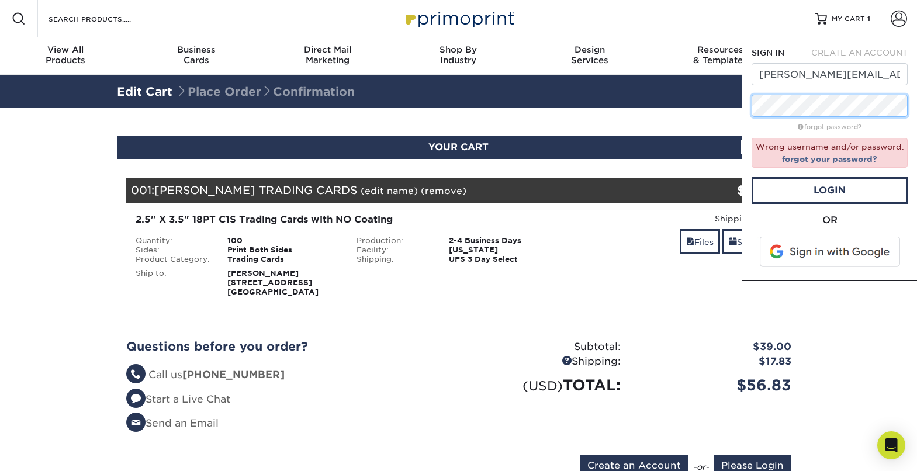
click at [749, 104] on div "SIGN IN CREATE AN ACCOUNT [PERSON_NAME][EMAIL_ADDRESS][DOMAIN_NAME] forgot pass…" at bounding box center [828, 159] width 175 height 244
click at [788, 195] on link "Login" at bounding box center [829, 190] width 156 height 27
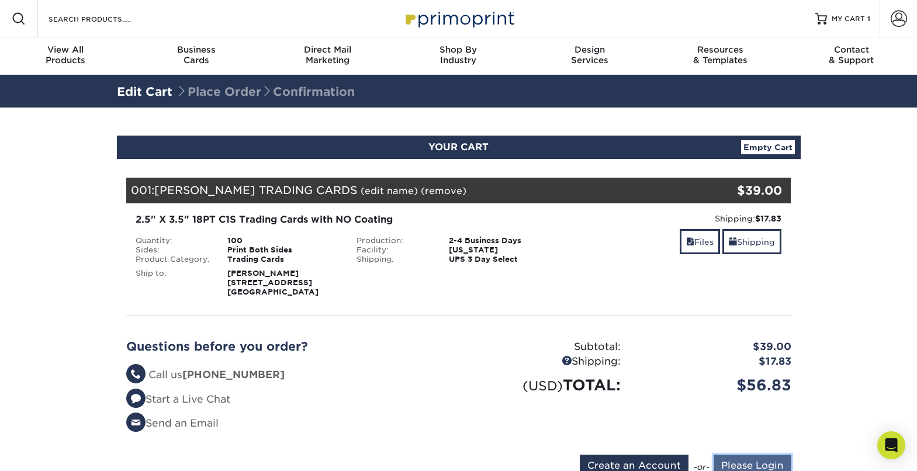
click at [771, 461] on input "Please Login" at bounding box center [752, 466] width 78 height 22
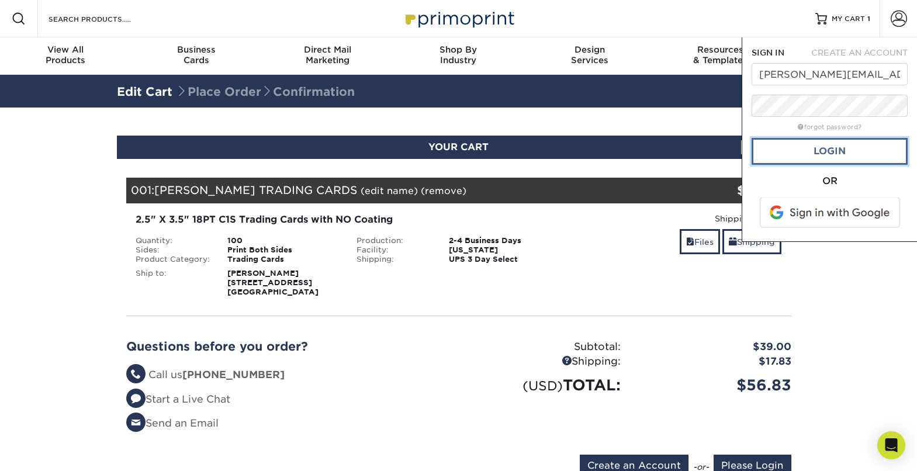
click at [833, 150] on link "Login" at bounding box center [829, 151] width 156 height 27
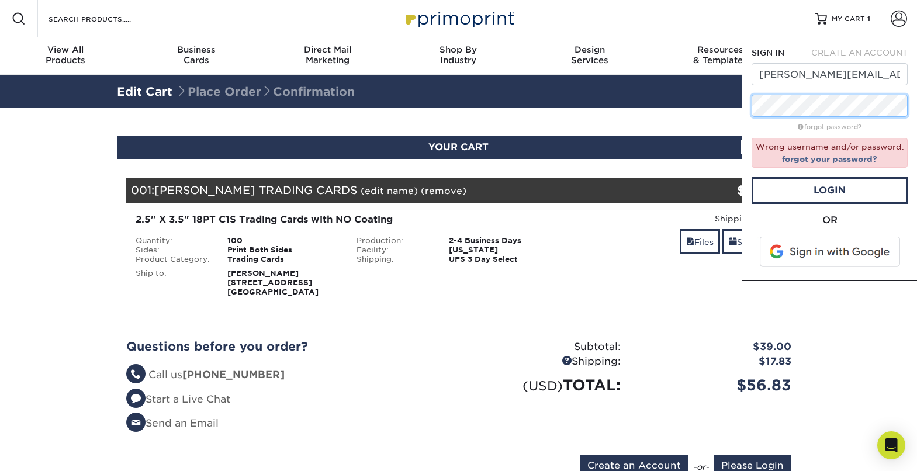
click at [747, 106] on div "SIGN IN CREATE AN ACCOUNT [PERSON_NAME][EMAIL_ADDRESS][DOMAIN_NAME] forgot pass…" at bounding box center [828, 159] width 175 height 244
click at [780, 189] on link "Login" at bounding box center [829, 190] width 156 height 27
click at [820, 192] on link "Login" at bounding box center [829, 190] width 156 height 27
click at [835, 252] on span at bounding box center [830, 252] width 149 height 30
click at [864, 316] on section "YOUR CART Empty Cart Your Cart is Empty Account Login Create Account Contact Us…" at bounding box center [458, 312] width 917 height 411
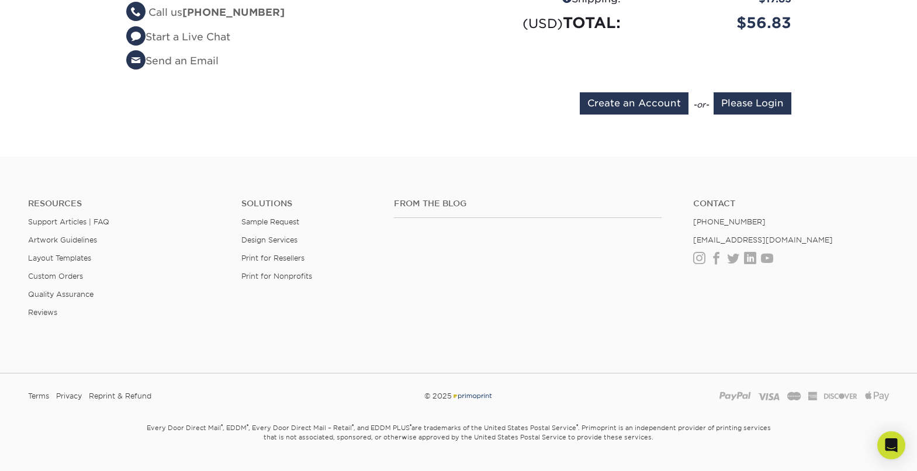
scroll to position [389, 0]
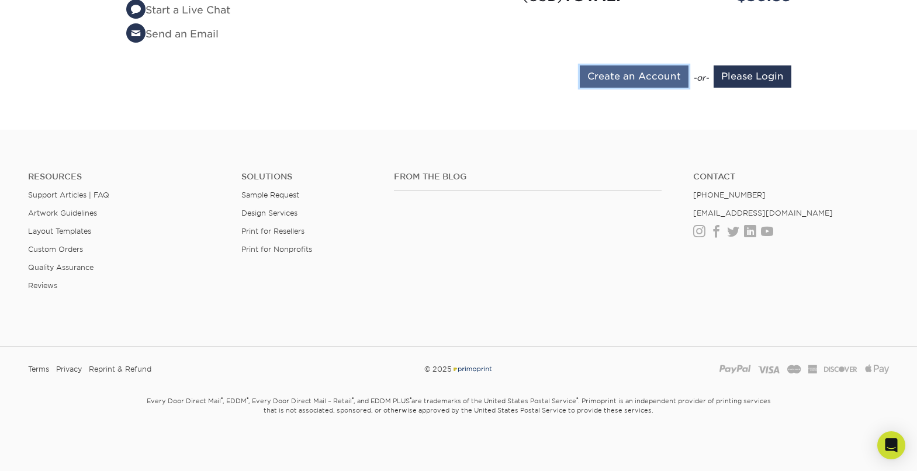
click at [633, 74] on input "Create an Account" at bounding box center [634, 76] width 109 height 22
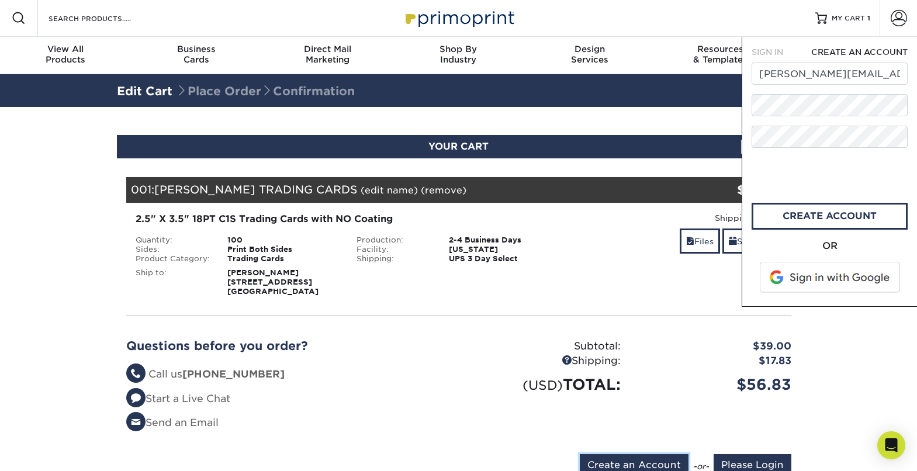
scroll to position [0, 0]
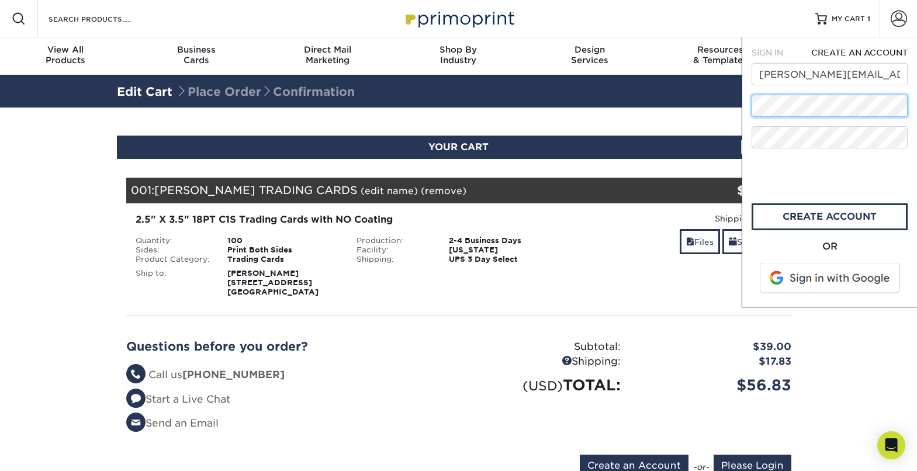
click at [736, 102] on div "Resources Menu Search Products Account SIGN IN CREATE AN ACCOUNT alexis@nacanic…" at bounding box center [458, 430] width 917 height 861
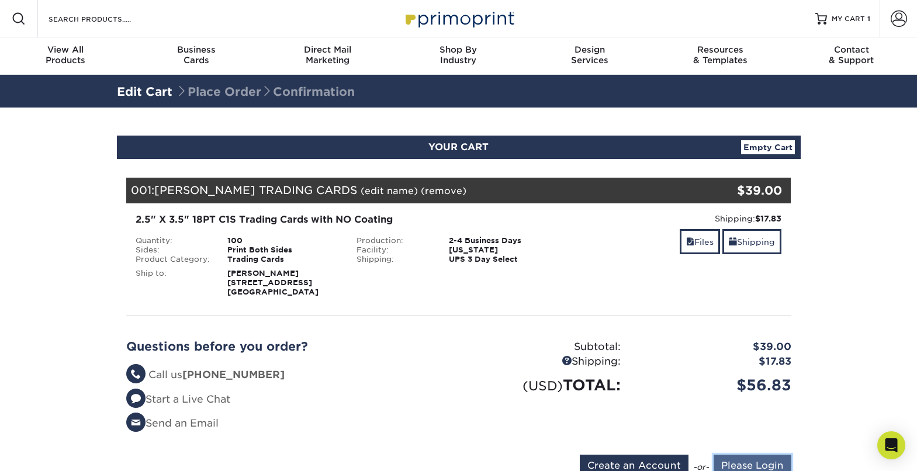
click at [768, 462] on input "Please Login" at bounding box center [752, 466] width 78 height 22
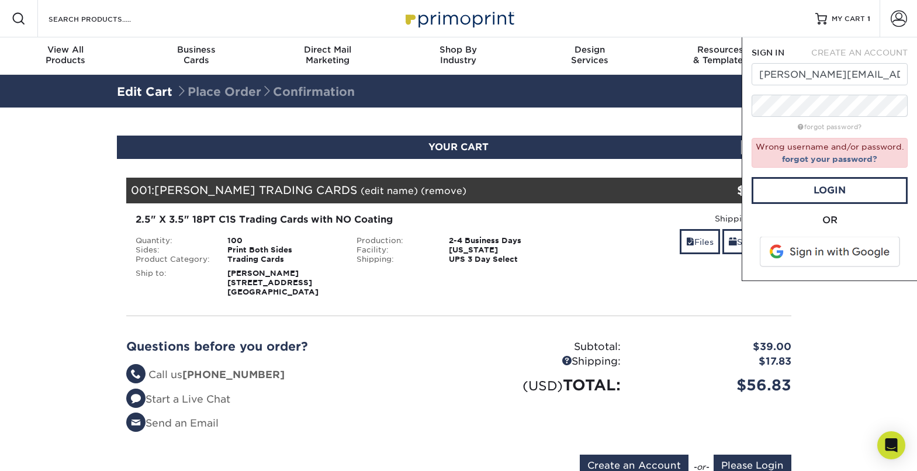
click at [871, 117] on form "SIGN IN CREATE AN ACCOUNT alexis@nacanicross.com forgot password? Wrong usernam…" at bounding box center [829, 159] width 156 height 224
click at [730, 101] on div "Resources Menu Search Products Account SIGN IN CREATE AN ACCOUNT alexis@nacanic…" at bounding box center [458, 430] width 917 height 861
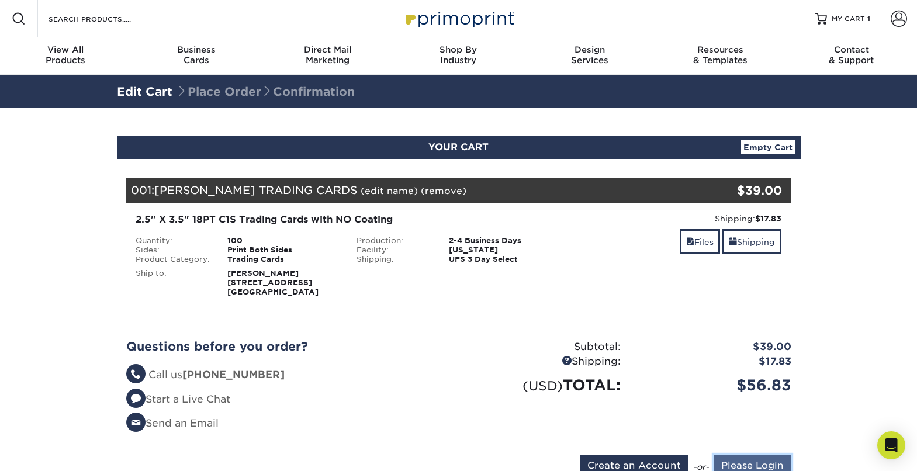
click at [778, 459] on input "Please Login" at bounding box center [752, 466] width 78 height 22
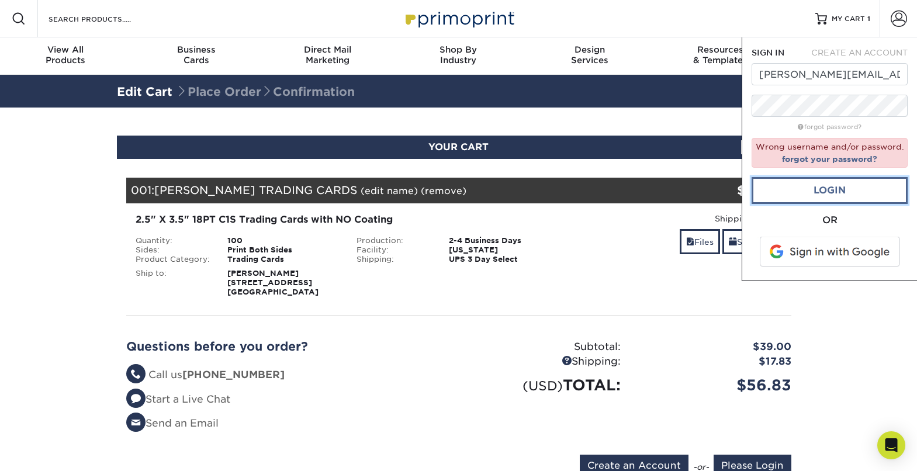
click at [831, 193] on link "Login" at bounding box center [829, 190] width 156 height 27
drag, startPoint x: 845, startPoint y: 158, endPoint x: 817, endPoint y: 179, distance: 34.6
click at [845, 158] on link "forgot your password?" at bounding box center [829, 158] width 95 height 9
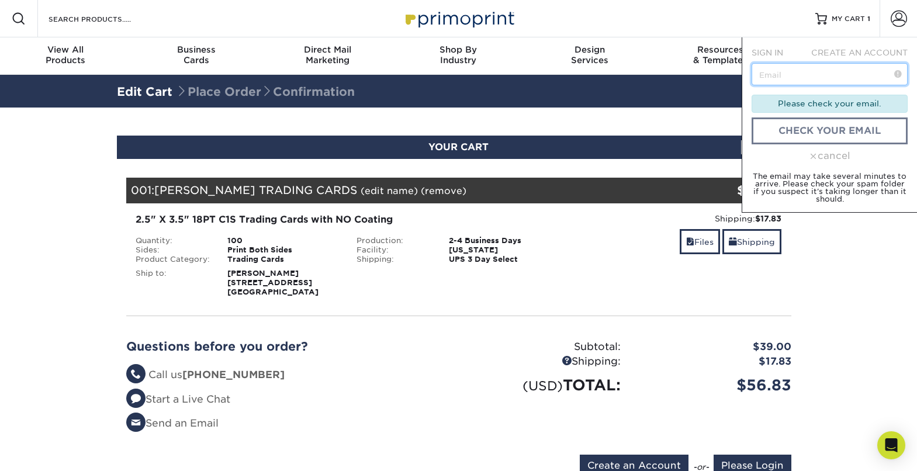
drag, startPoint x: 793, startPoint y: 74, endPoint x: 819, endPoint y: 76, distance: 26.3
click at [793, 74] on input "text" at bounding box center [829, 74] width 156 height 22
type input "[PERSON_NAME][EMAIL_ADDRESS][DOMAIN_NAME]"
click at [841, 172] on small "The email may take several minutes to arrive. Please check your spam folder if …" at bounding box center [829, 188] width 154 height 32
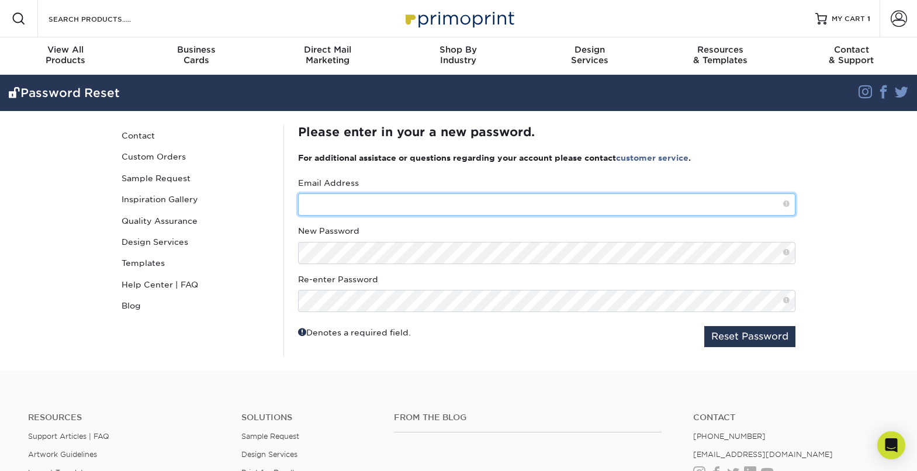
click at [356, 207] on input "text" at bounding box center [546, 204] width 497 height 22
type input "[PERSON_NAME][EMAIL_ADDRESS][DOMAIN_NAME]"
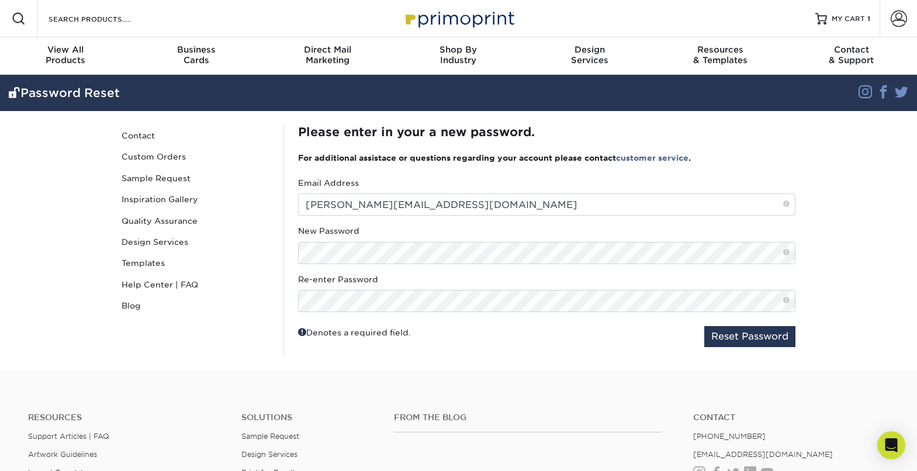
drag, startPoint x: 598, startPoint y: 337, endPoint x: 651, endPoint y: 344, distance: 54.2
click at [598, 337] on div "Denotes a required field. Reset Password" at bounding box center [546, 336] width 497 height 21
click at [758, 337] on button "Reset Password" at bounding box center [749, 336] width 91 height 21
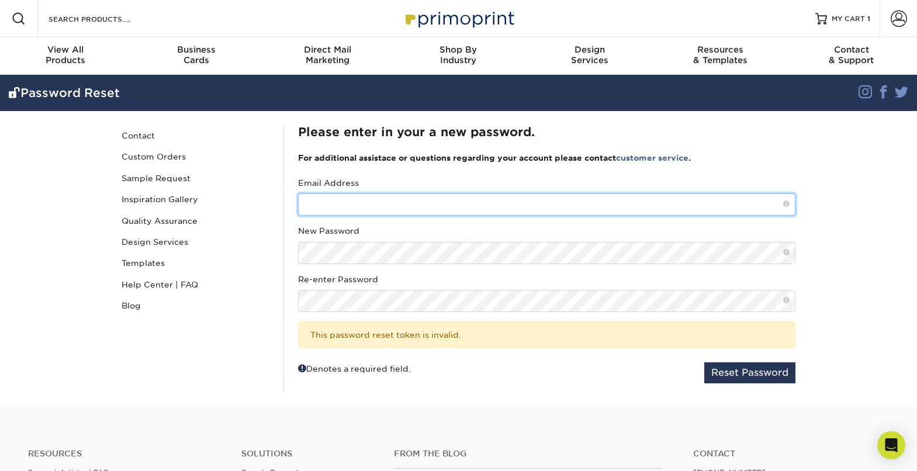
click at [345, 203] on input "text" at bounding box center [546, 204] width 497 height 22
click at [334, 212] on input "text" at bounding box center [546, 204] width 497 height 22
type input "[PERSON_NAME][EMAIL_ADDRESS][DOMAIN_NAME]"
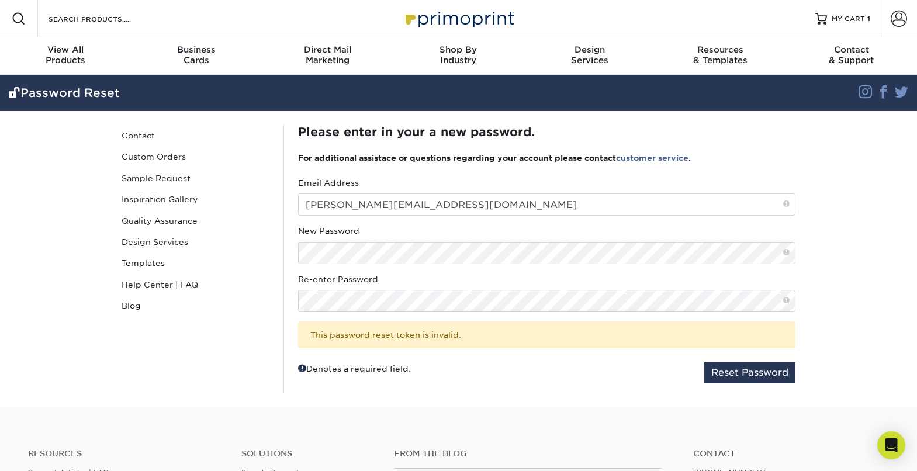
click at [785, 254] on span at bounding box center [786, 253] width 6 height 10
click at [761, 376] on button "Reset Password" at bounding box center [749, 372] width 91 height 21
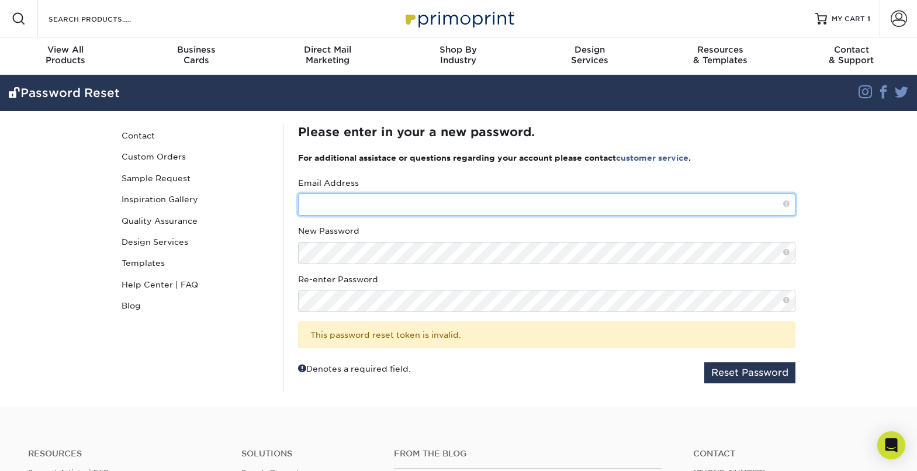
click at [322, 208] on input "text" at bounding box center [546, 204] width 497 height 22
type input "a"
type input "[PERSON_NAME][EMAIL_ADDRESS][DOMAIN_NAME]"
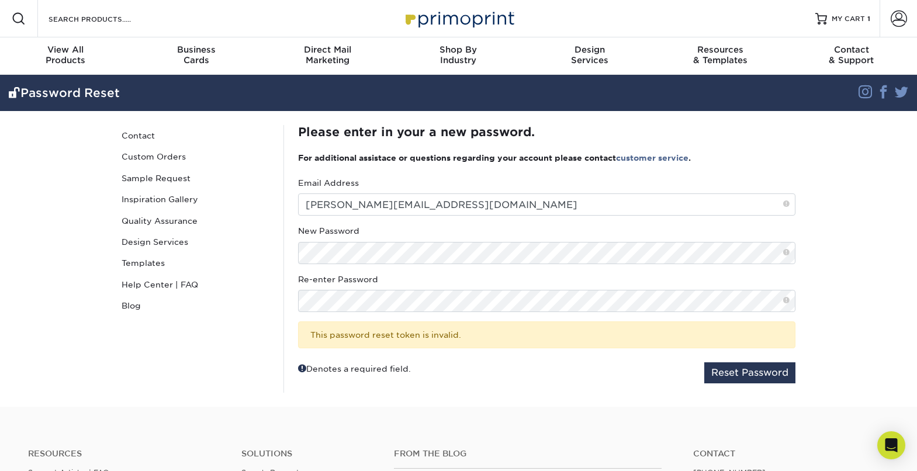
click at [866, 259] on section "Password Reset Instagram Facebook Twitter Password Reset Contact Custom Orders …" at bounding box center [458, 241] width 917 height 332
click at [775, 374] on button "Reset Password" at bounding box center [749, 372] width 91 height 21
click at [501, 175] on div "Please enter in your a new password. For additional assistace or questions rega…" at bounding box center [546, 259] width 497 height 268
click at [845, 20] on span "MY CART" at bounding box center [847, 19] width 33 height 10
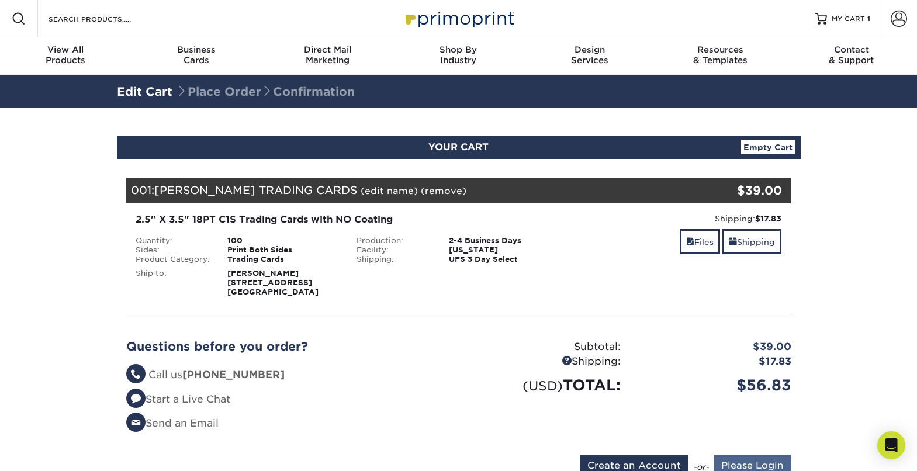
type input "[PERSON_NAME][EMAIL_ADDRESS][DOMAIN_NAME]"
click at [764, 460] on input "Please Login" at bounding box center [752, 466] width 78 height 22
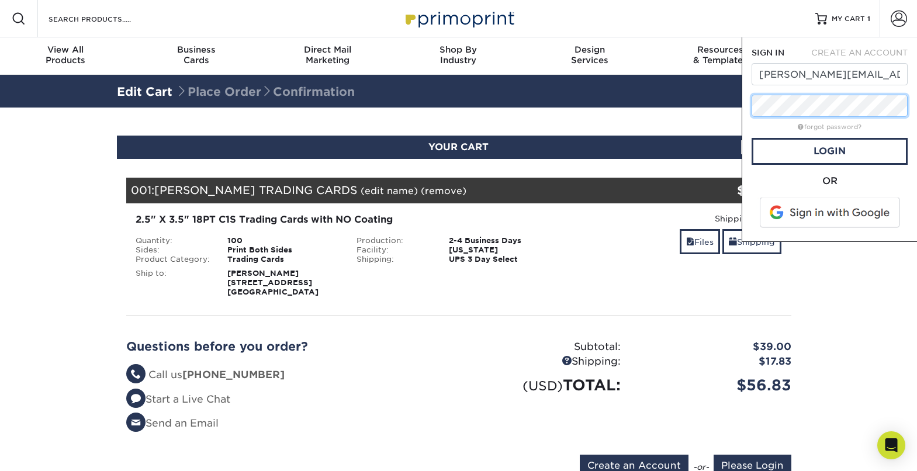
click at [729, 92] on div "Resources Menu Search Products Account SIGN IN CREATE AN ACCOUNT [PERSON_NAME][…" at bounding box center [458, 430] width 917 height 861
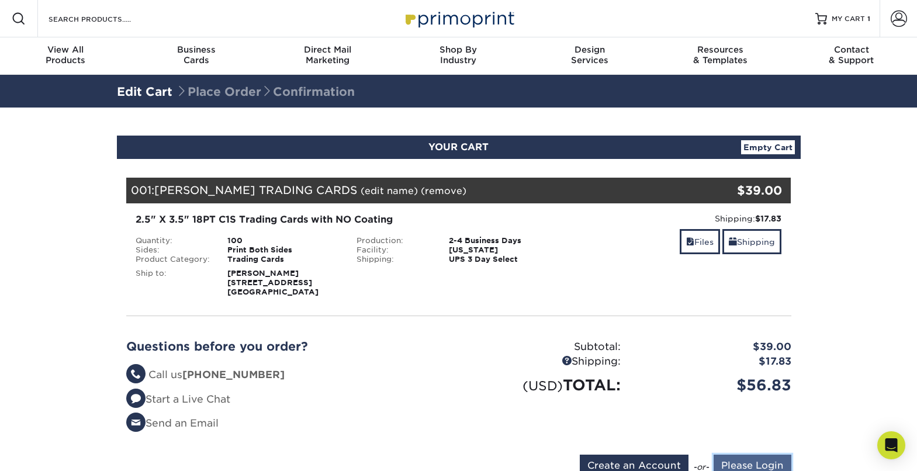
click at [776, 460] on input "Please Login" at bounding box center [752, 466] width 78 height 22
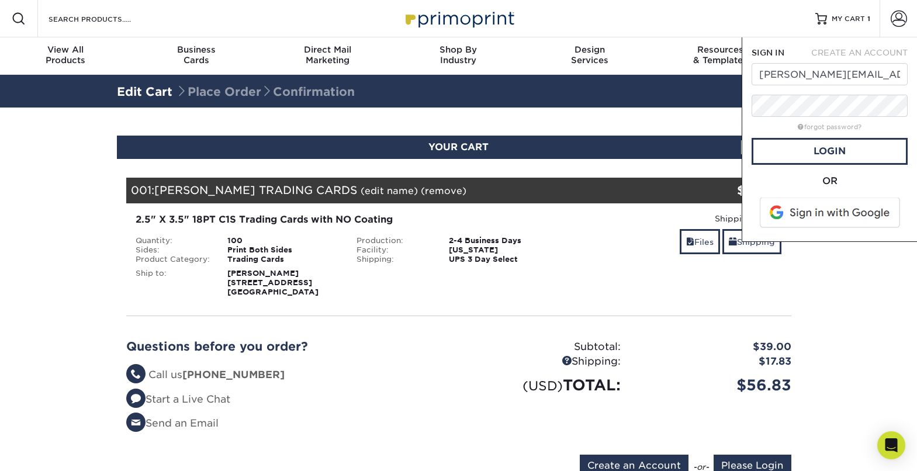
drag, startPoint x: 740, startPoint y: 130, endPoint x: 755, endPoint y: 134, distance: 15.7
click at [740, 130] on section "YOUR CART Empty Cart Your Cart is Empty Account Login Create Account Contact Us…" at bounding box center [458, 312] width 917 height 411
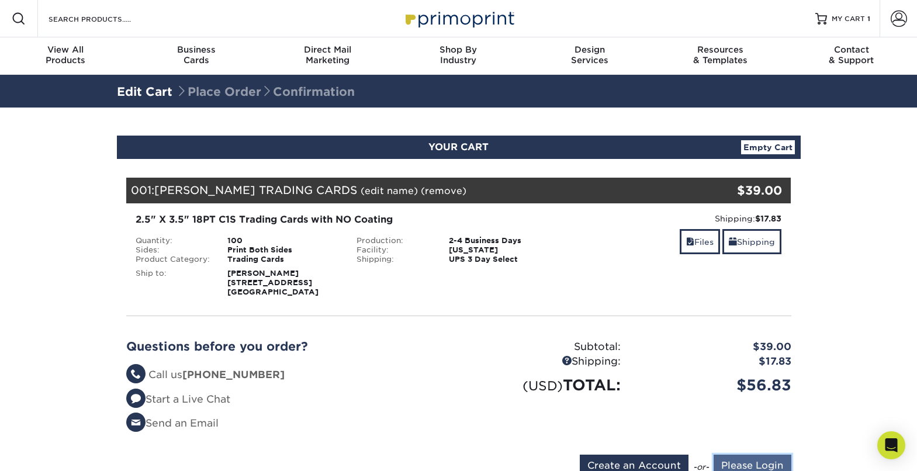
click at [771, 463] on input "Please Login" at bounding box center [752, 466] width 78 height 22
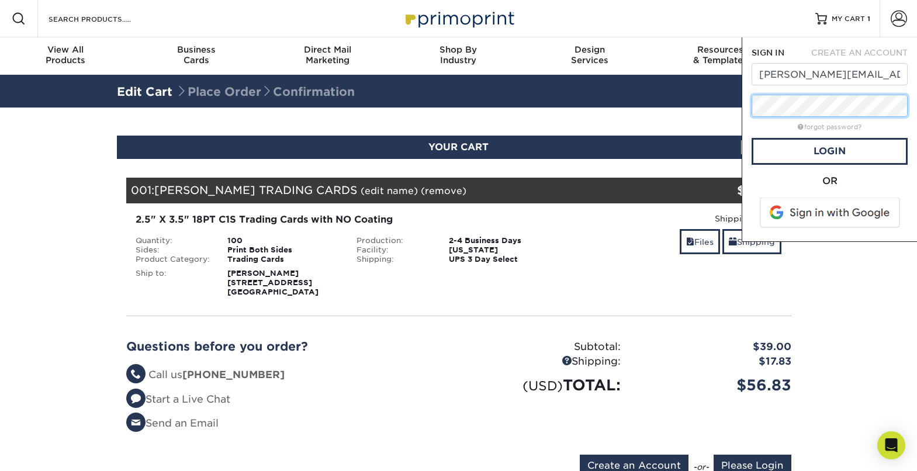
click at [749, 100] on div "SIGN IN CREATE AN ACCOUNT [PERSON_NAME][EMAIL_ADDRESS][DOMAIN_NAME] forgot pass…" at bounding box center [828, 139] width 175 height 204
click at [771, 180] on div "OR" at bounding box center [829, 181] width 156 height 14
click at [802, 152] on link "Login" at bounding box center [829, 151] width 156 height 27
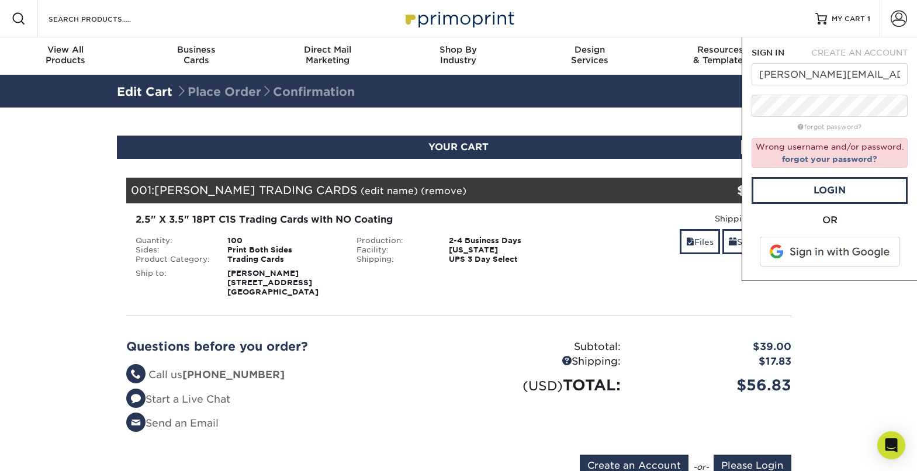
click at [630, 317] on div "Your Cart is Empty Account Login Create Account Contact Us Business Cards 100 c…" at bounding box center [458, 330] width 665 height 304
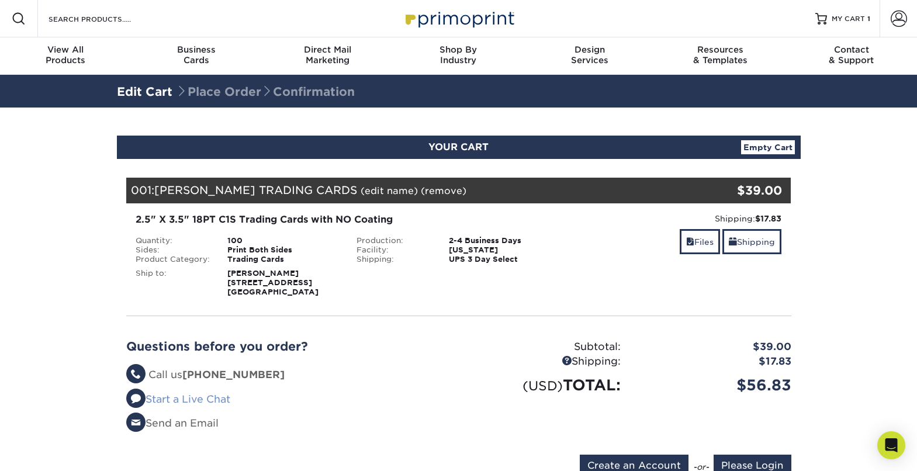
click at [222, 397] on link "Start a Live Chat" at bounding box center [178, 399] width 104 height 12
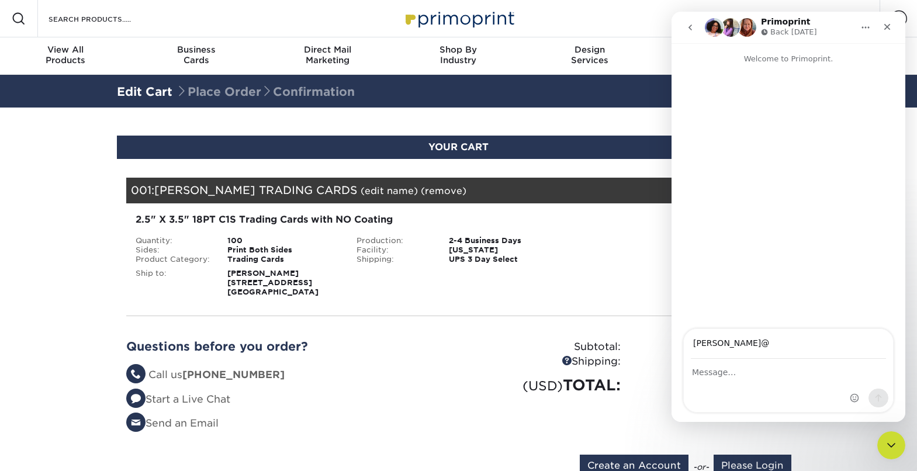
type input "[PERSON_NAME][EMAIL_ADDRESS][DOMAIN_NAME]"
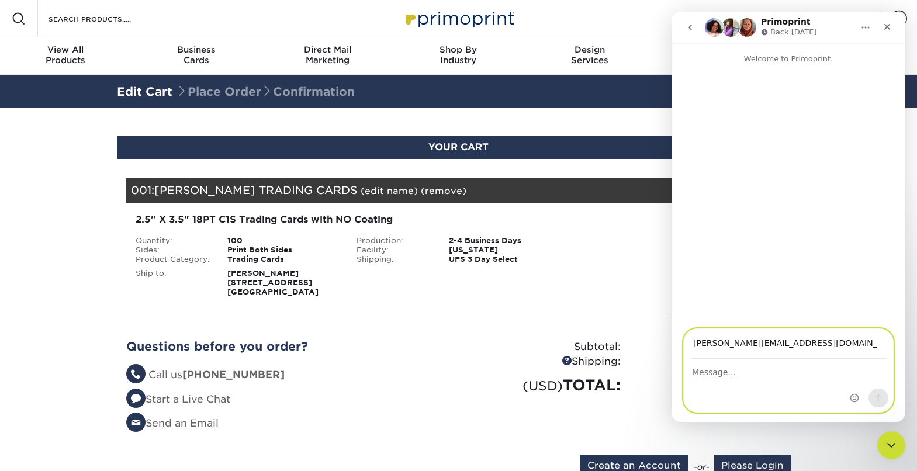
drag, startPoint x: 706, startPoint y: 372, endPoint x: 700, endPoint y: 369, distance: 6.8
click at [705, 371] on textarea "Message…" at bounding box center [788, 369] width 209 height 20
type textarea "It keeps saying my password is wrong, and then when I try to reset it, it won't…"
